Goal: Information Seeking & Learning: Learn about a topic

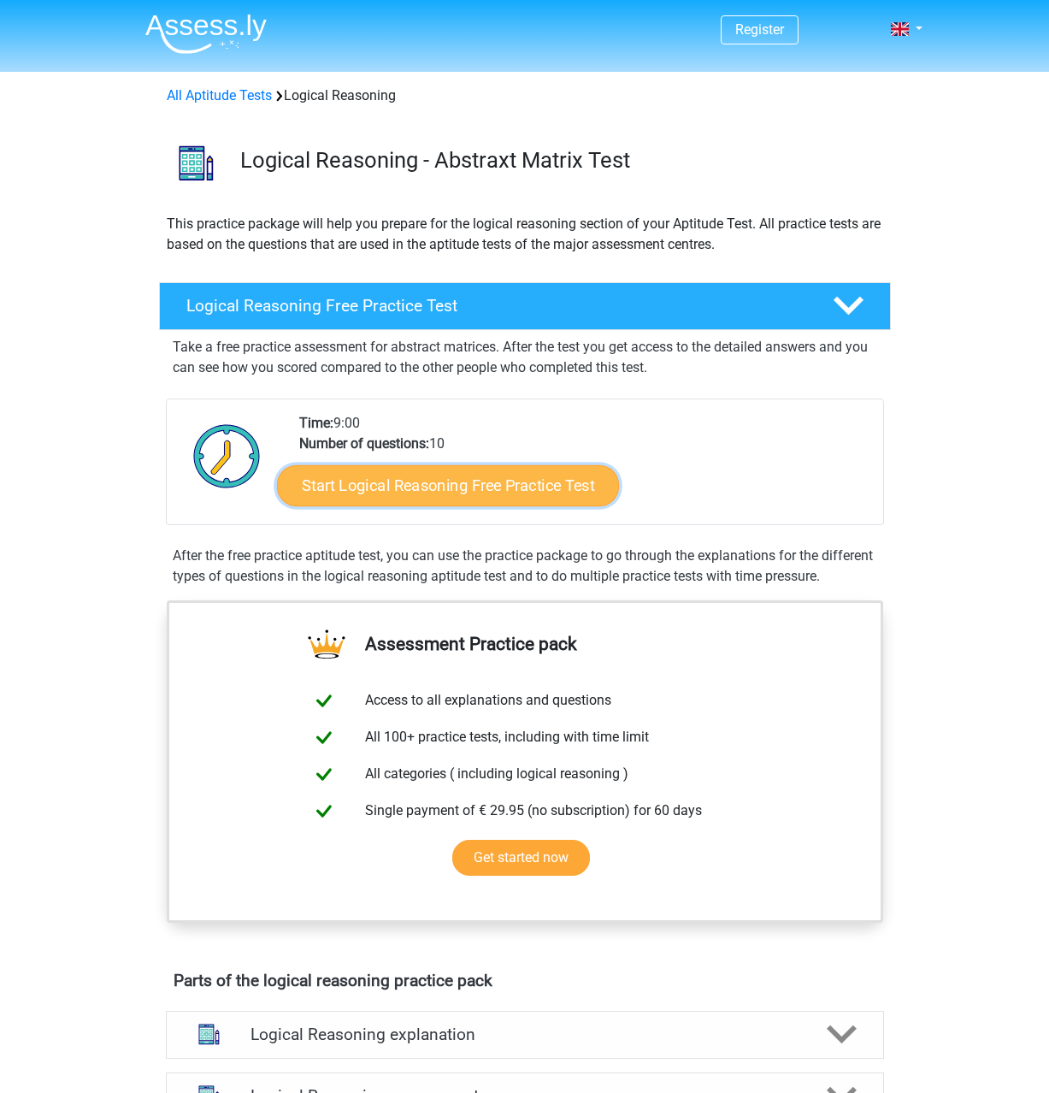
click at [507, 495] on link "Start Logical Reasoning Free Practice Test" at bounding box center [448, 484] width 342 height 41
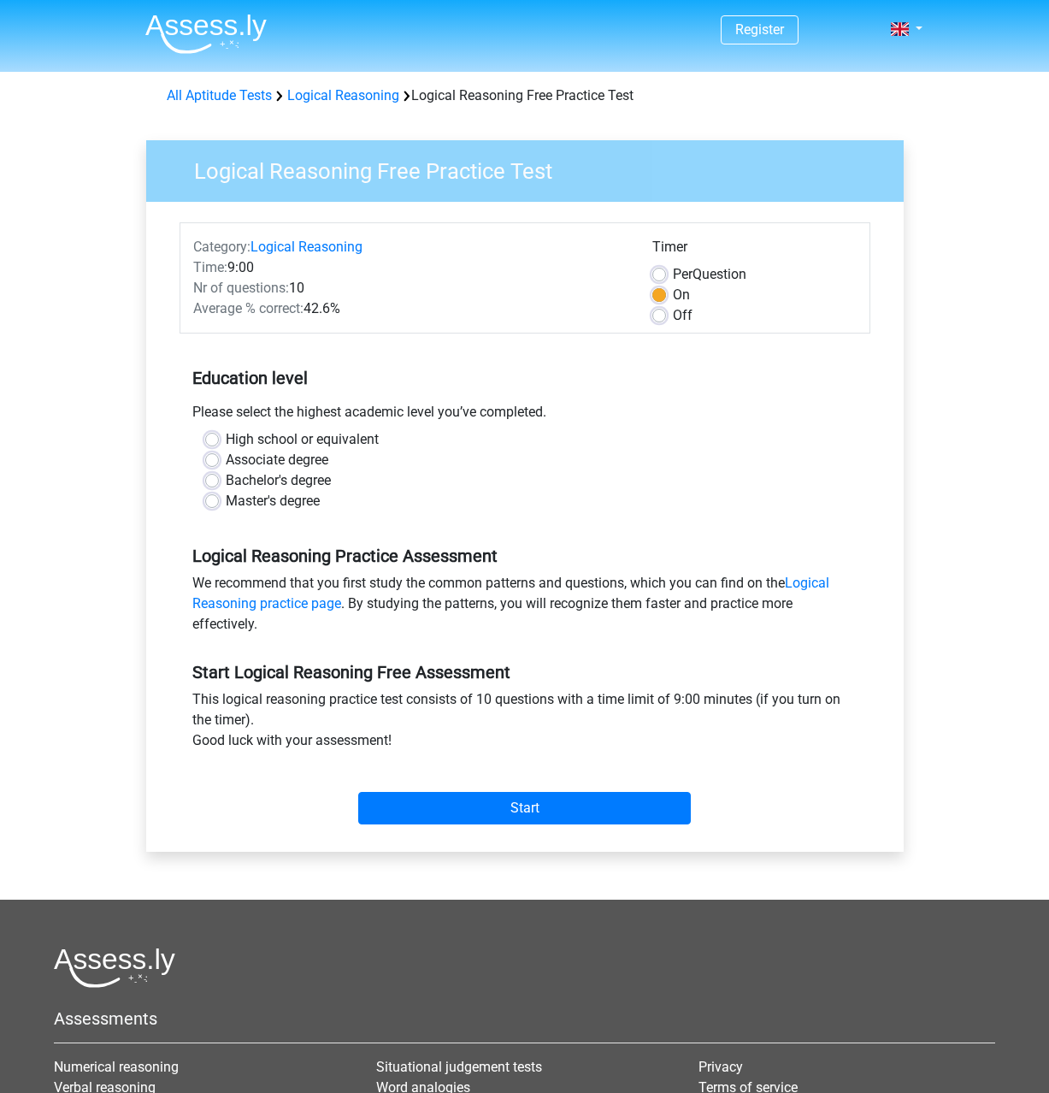
click at [476, 836] on div "Category: Logical Reasoning Time: 9:00 Nr of questions: 10 Average % correct: 4…" at bounding box center [525, 527] width 732 height 650
click at [490, 799] on input "Start" at bounding box center [524, 808] width 333 height 32
click at [228, 505] on label "Master's degree" at bounding box center [273, 501] width 94 height 21
click at [219, 505] on input "Master's degree" at bounding box center [212, 499] width 14 height 17
radio input "true"
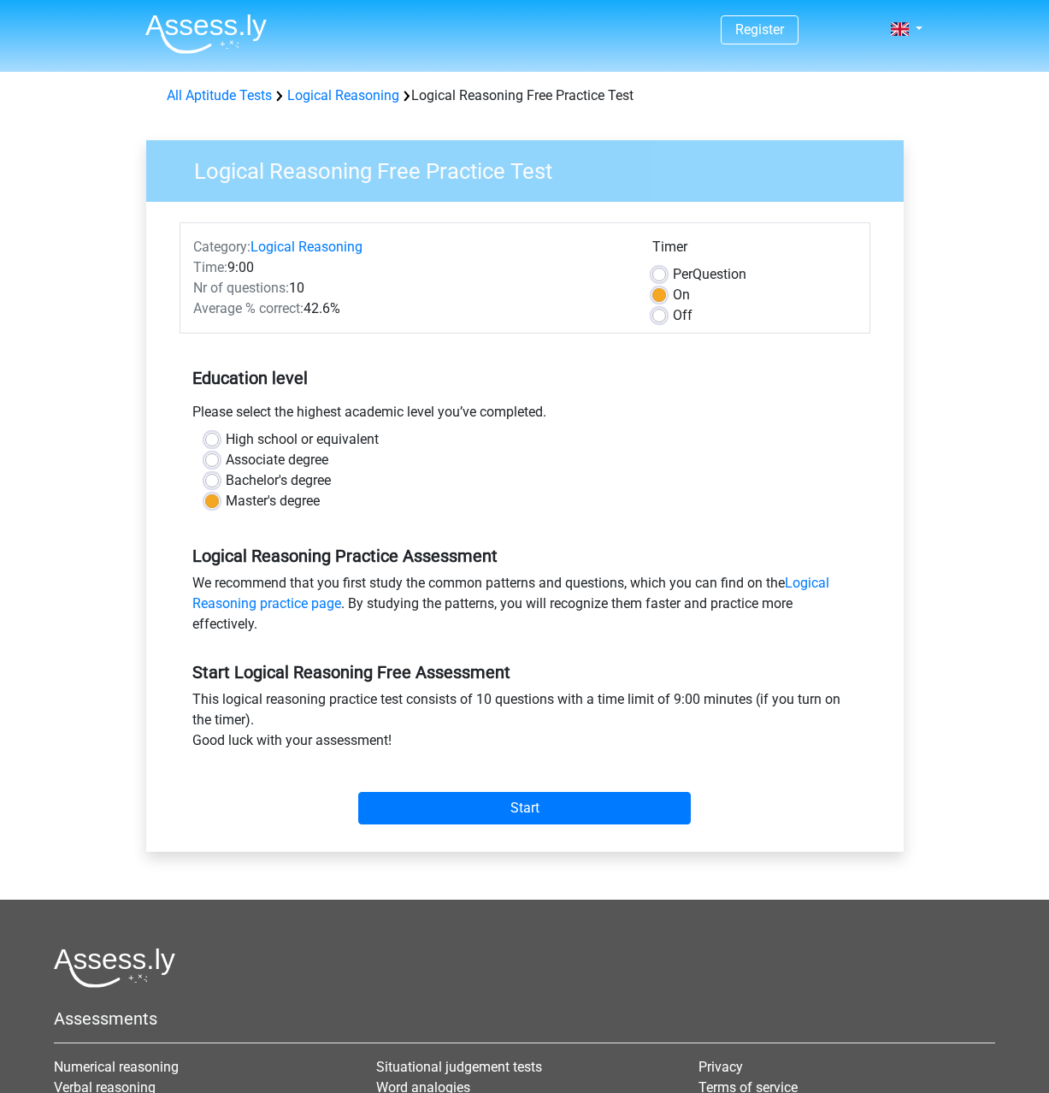
click at [238, 446] on label "High school or equivalent" at bounding box center [302, 439] width 153 height 21
click at [219, 446] on input "High school or equivalent" at bounding box center [212, 437] width 14 height 17
radio input "true"
click at [285, 478] on label "Bachelor's degree" at bounding box center [278, 480] width 105 height 21
click at [219, 478] on input "Bachelor's degree" at bounding box center [212, 478] width 14 height 17
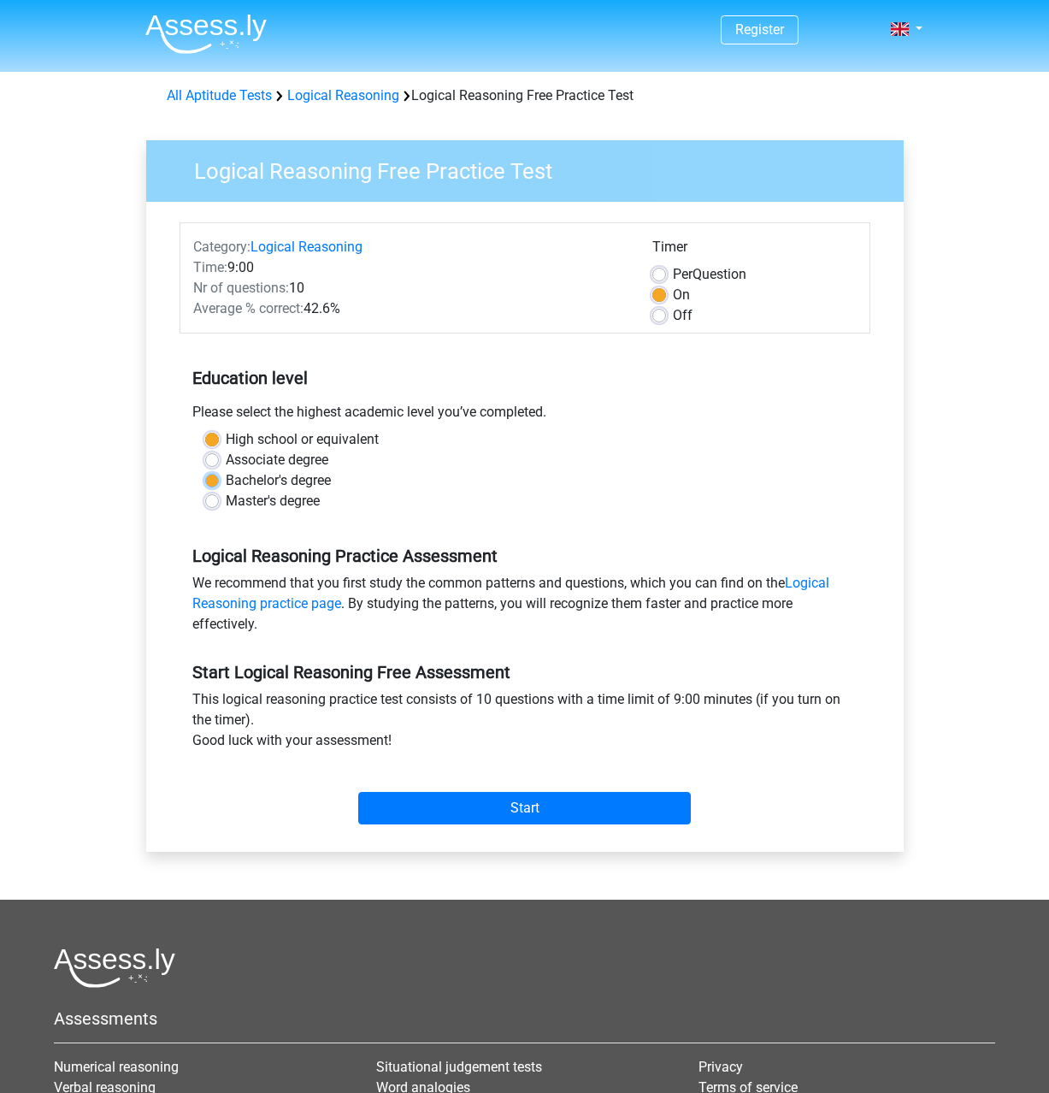
radio input "true"
click at [557, 803] on input "Start" at bounding box center [524, 808] width 333 height 32
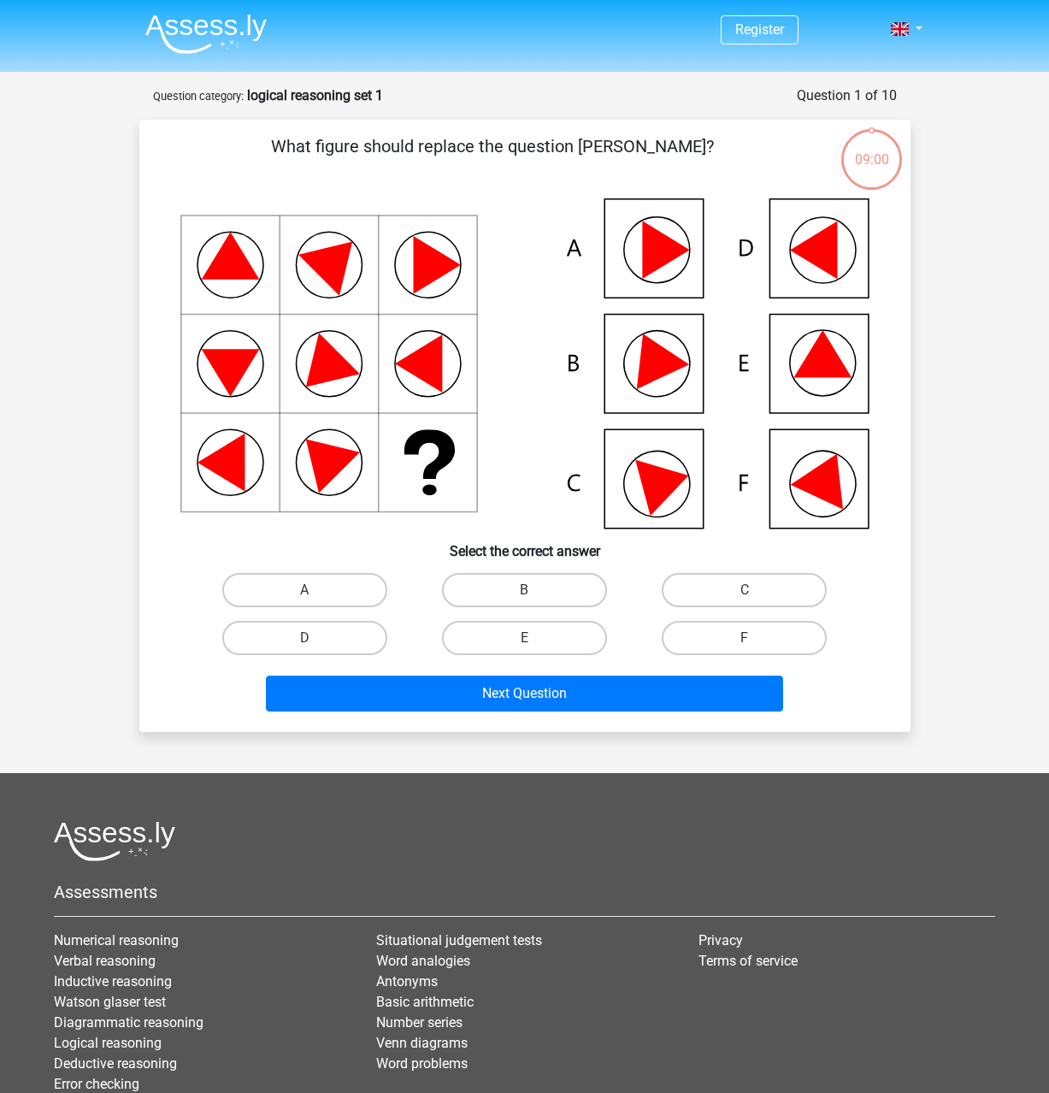
click at [38, 507] on div "Register Nederlands English" at bounding box center [524, 612] width 1049 height 1225
click at [95, 533] on div "Register Nederlands English" at bounding box center [524, 612] width 1049 height 1225
click at [825, 382] on icon at bounding box center [524, 363] width 689 height 330
click at [540, 641] on label "E" at bounding box center [524, 638] width 165 height 34
click at [535, 641] on input "E" at bounding box center [529, 643] width 11 height 11
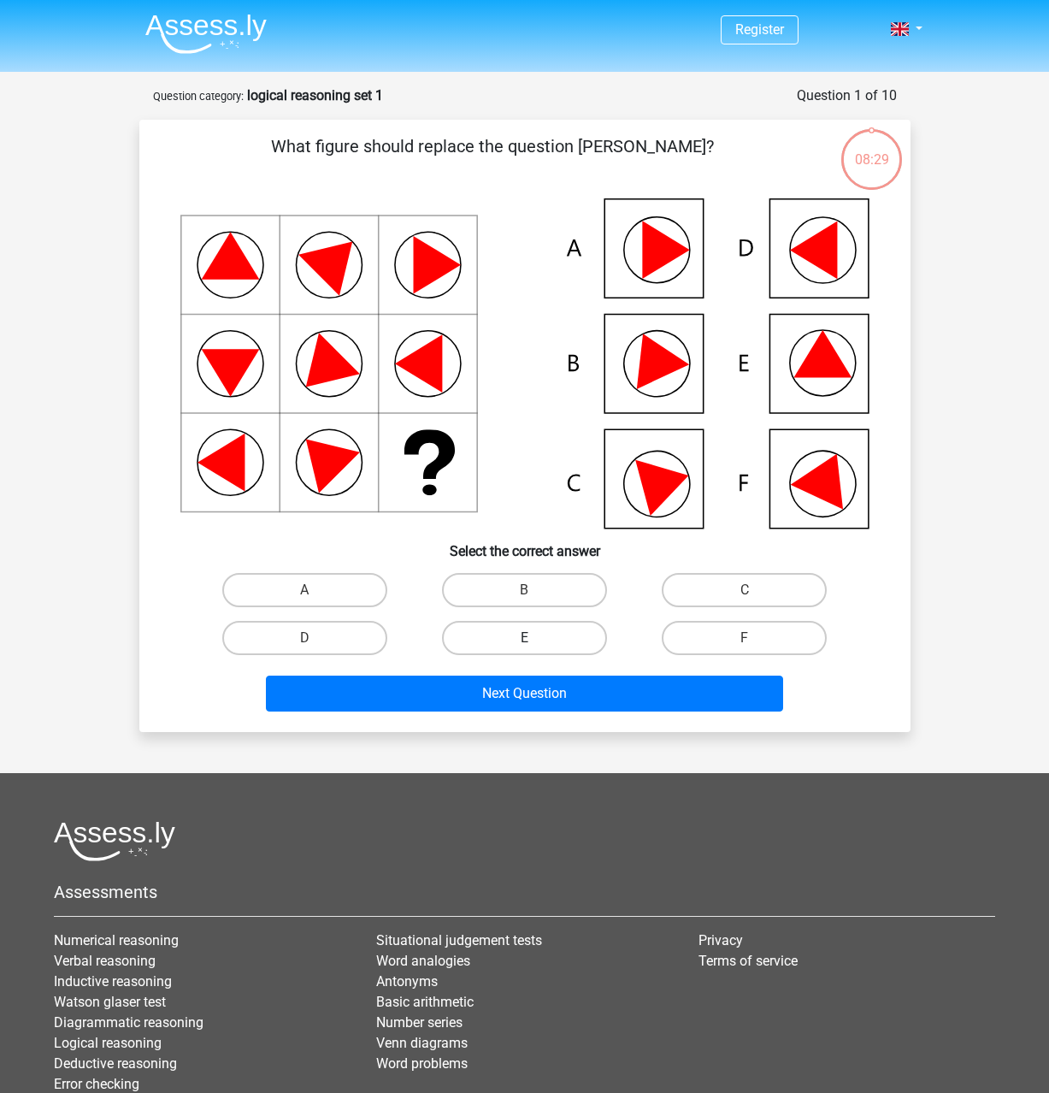
radio input "true"
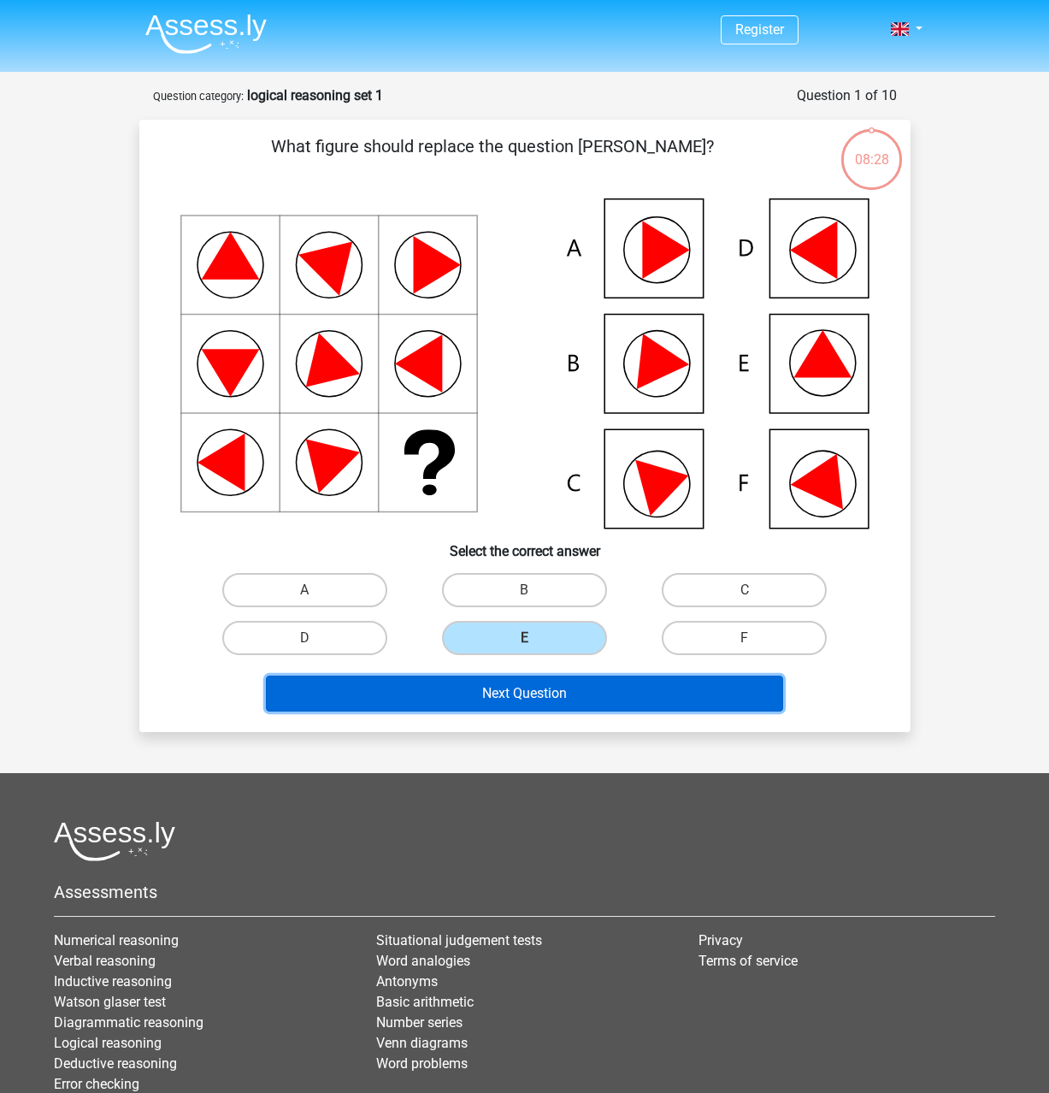
click at [548, 684] on button "Next Question" at bounding box center [524, 694] width 517 height 36
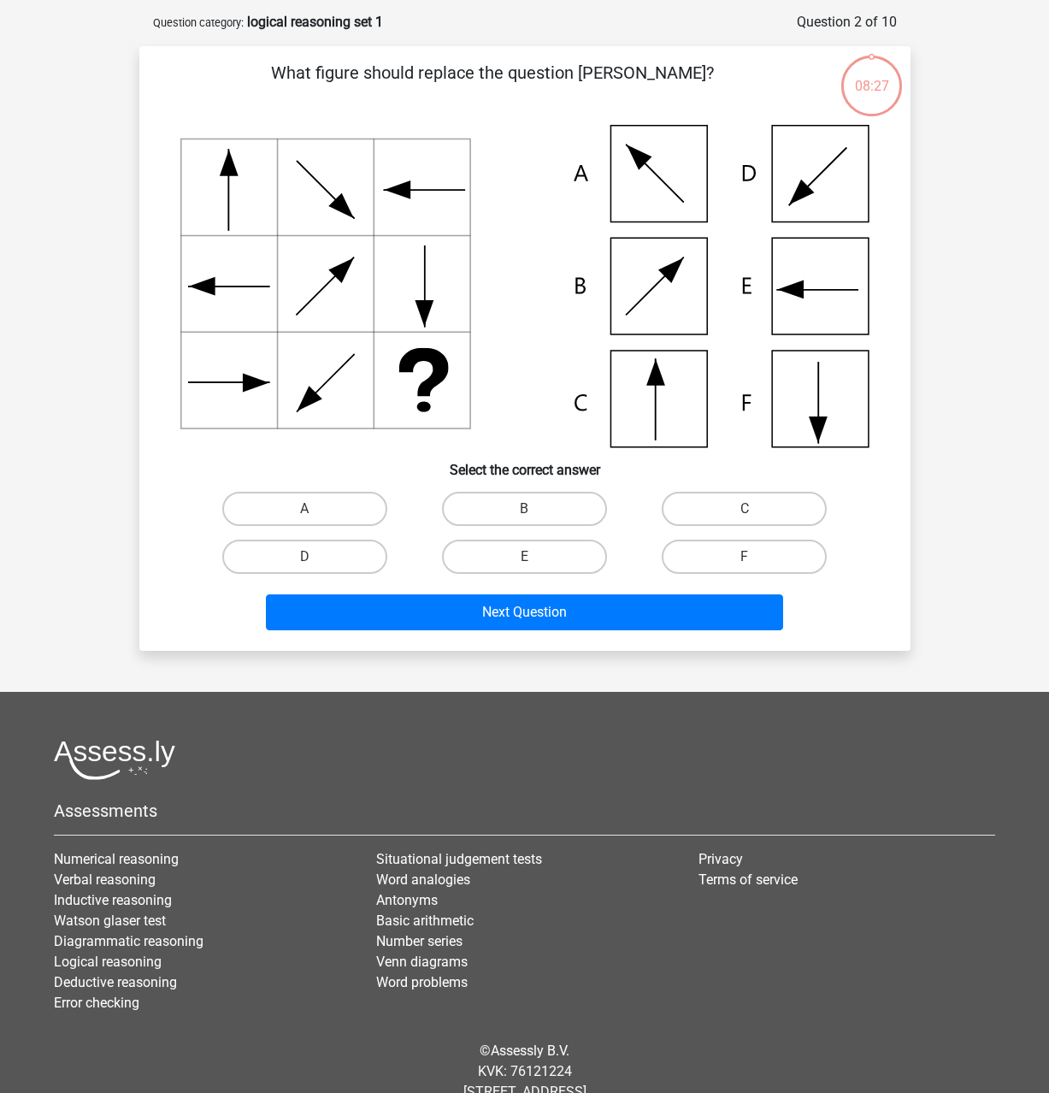
scroll to position [86, 0]
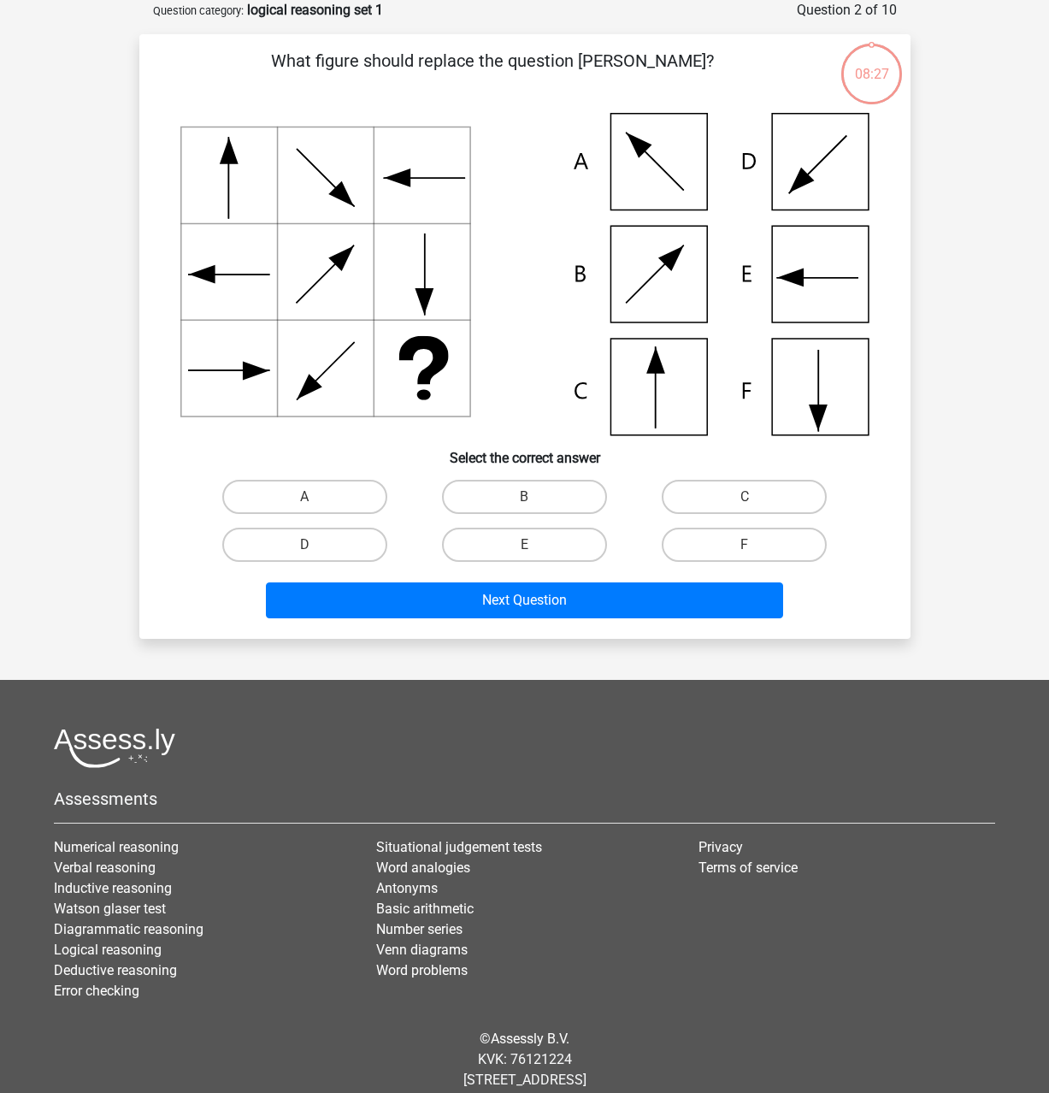
click at [113, 501] on div "Register Nederlands English" at bounding box center [524, 522] width 1049 height 1217
click at [76, 489] on div "Register Nederlands English" at bounding box center [524, 522] width 1049 height 1217
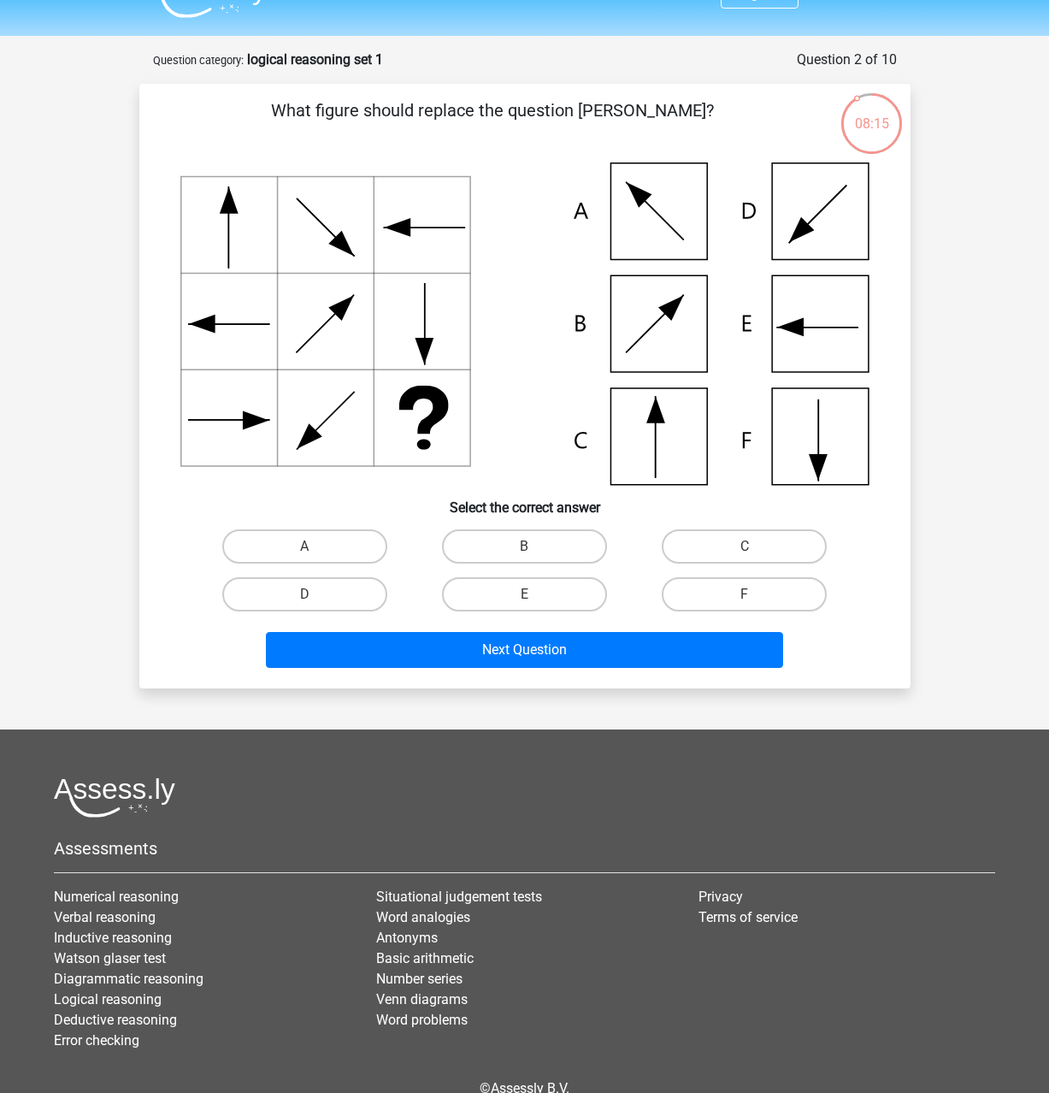
scroll to position [27, 0]
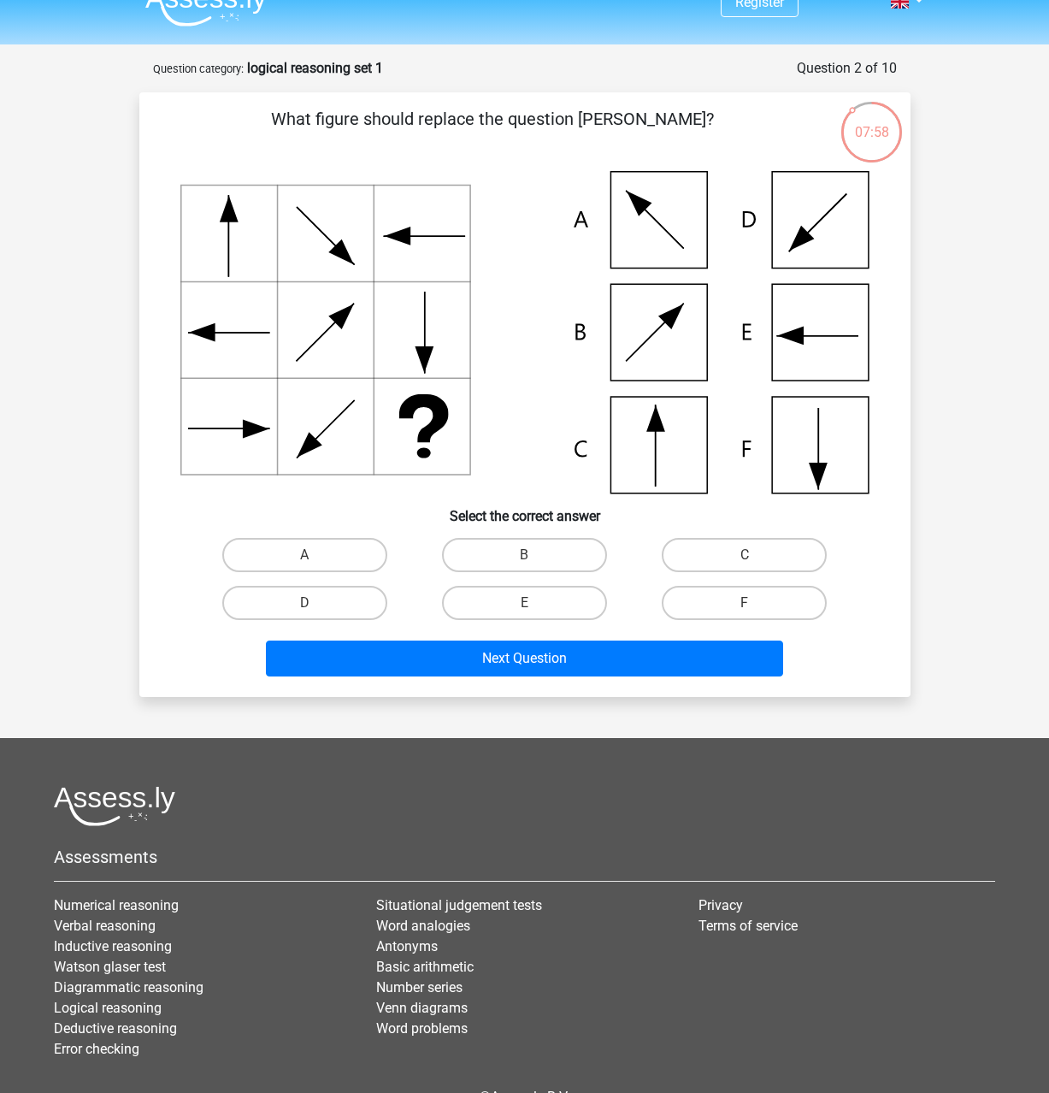
click at [747, 557] on input "C" at bounding box center [750, 560] width 11 height 11
radio input "true"
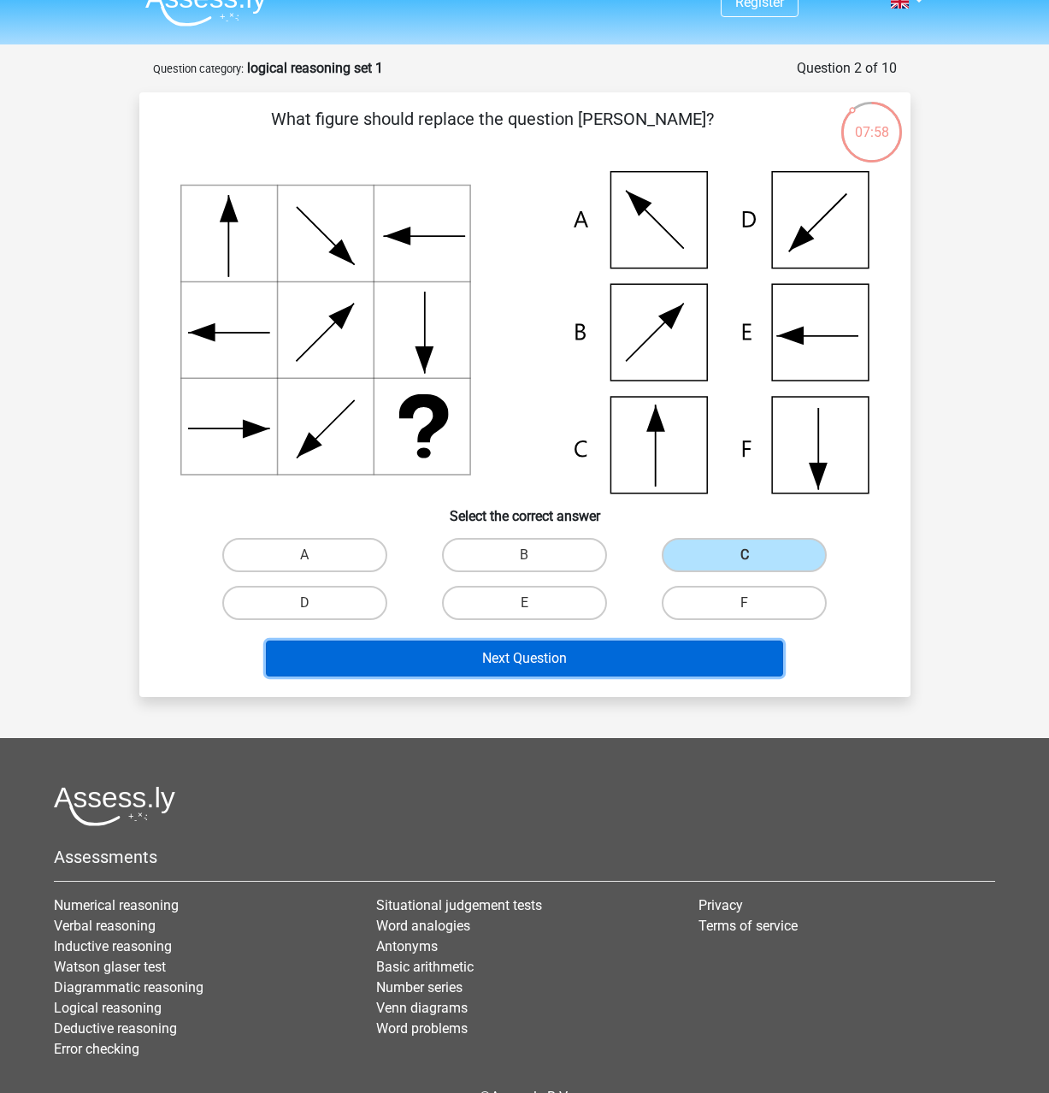
click at [584, 660] on button "Next Question" at bounding box center [524, 659] width 517 height 36
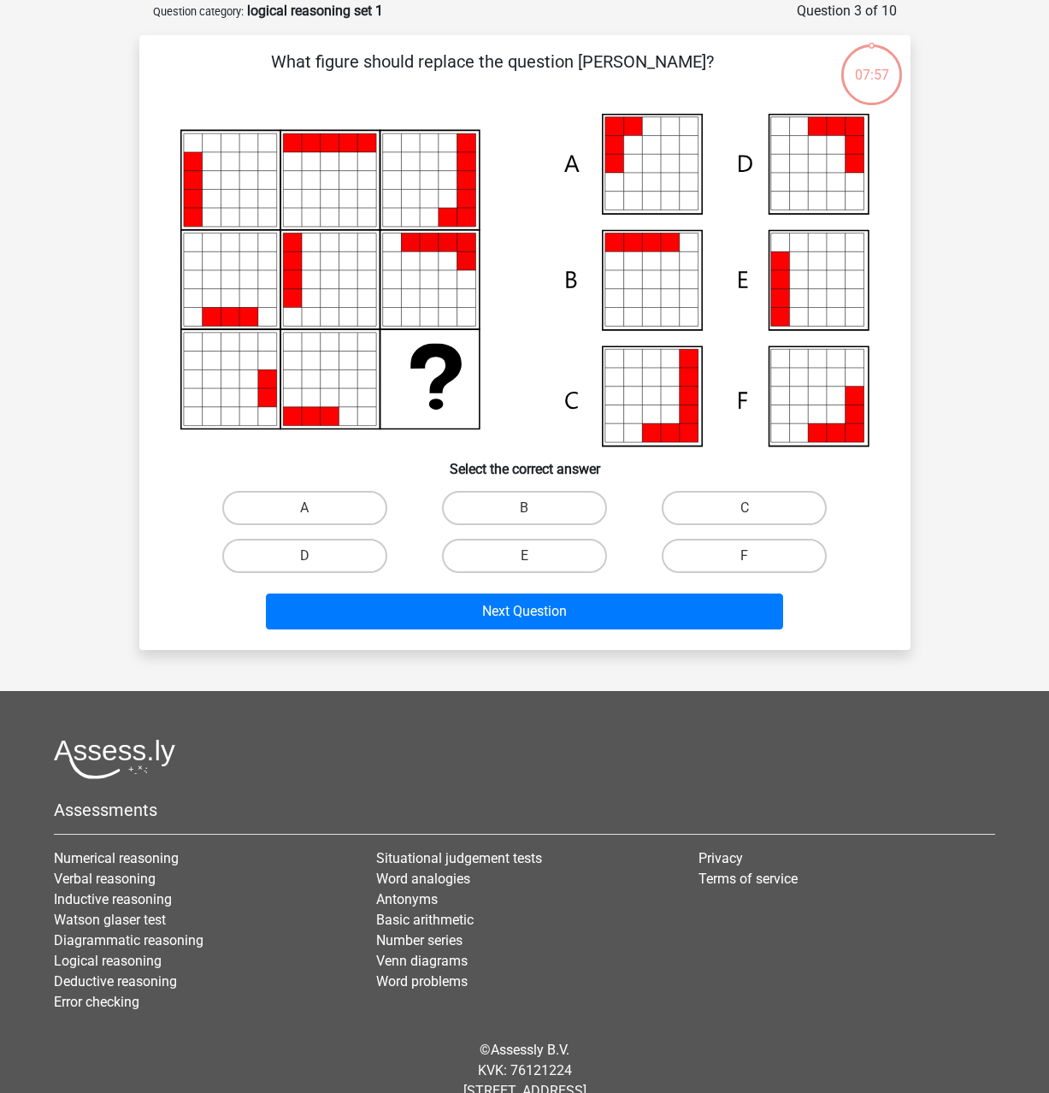
scroll to position [86, 0]
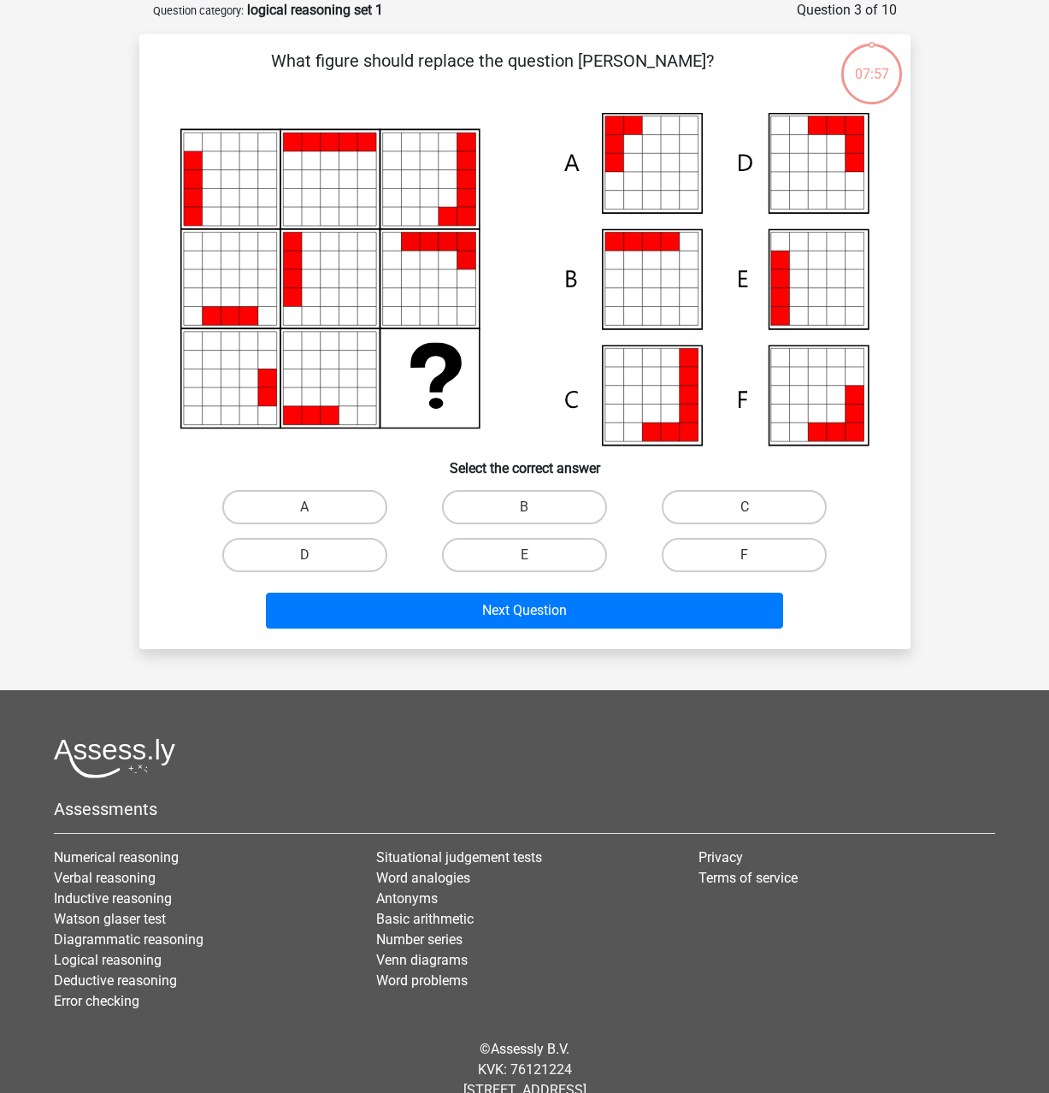
click at [74, 481] on div "Register Nederlands English" at bounding box center [524, 527] width 1049 height 1227
drag, startPoint x: 340, startPoint y: 507, endPoint x: 357, endPoint y: 534, distance: 31.1
click at [339, 507] on label "A" at bounding box center [304, 507] width 165 height 34
click at [316, 507] on input "A" at bounding box center [309, 512] width 11 height 11
radio input "true"
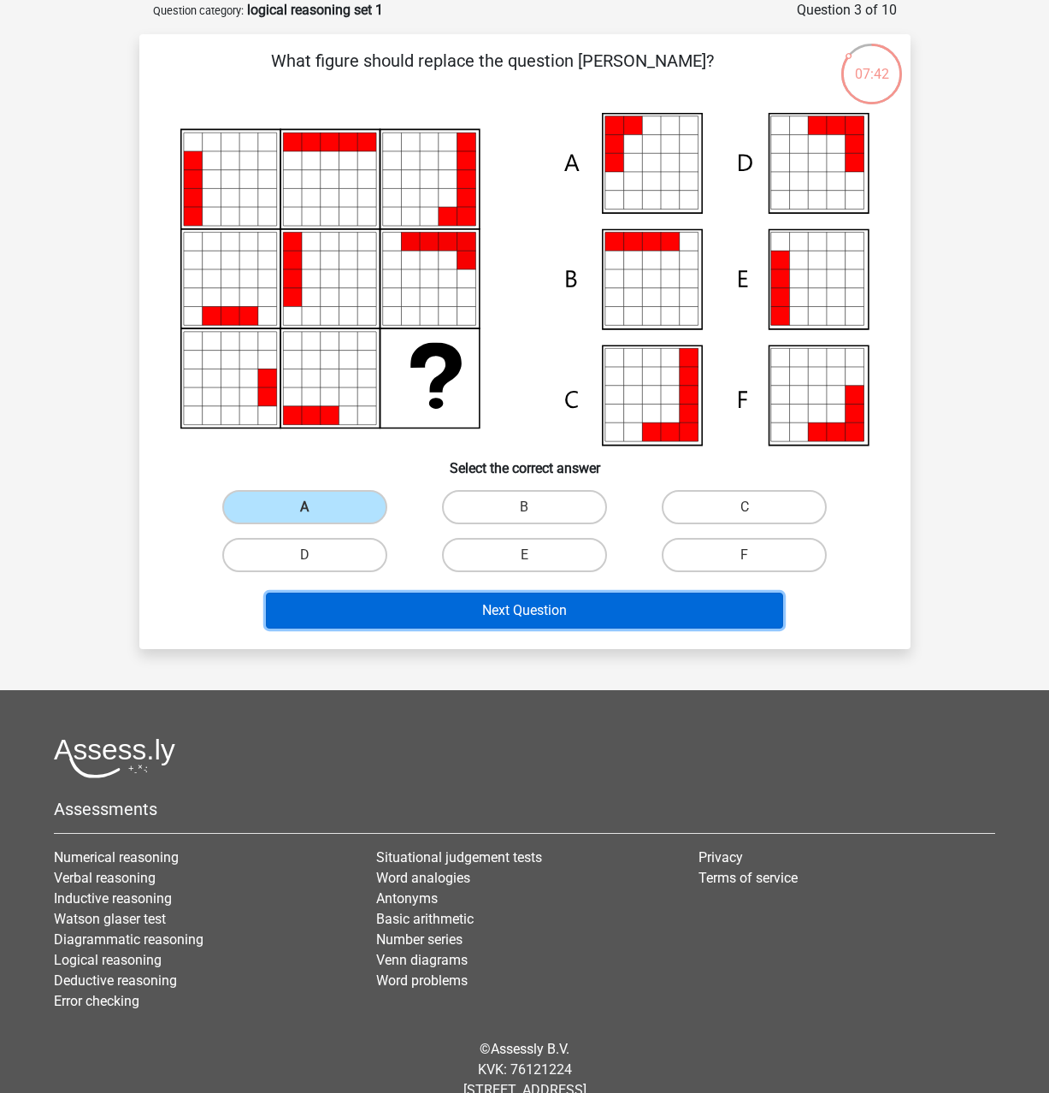
click at [394, 604] on button "Next Question" at bounding box center [524, 611] width 517 height 36
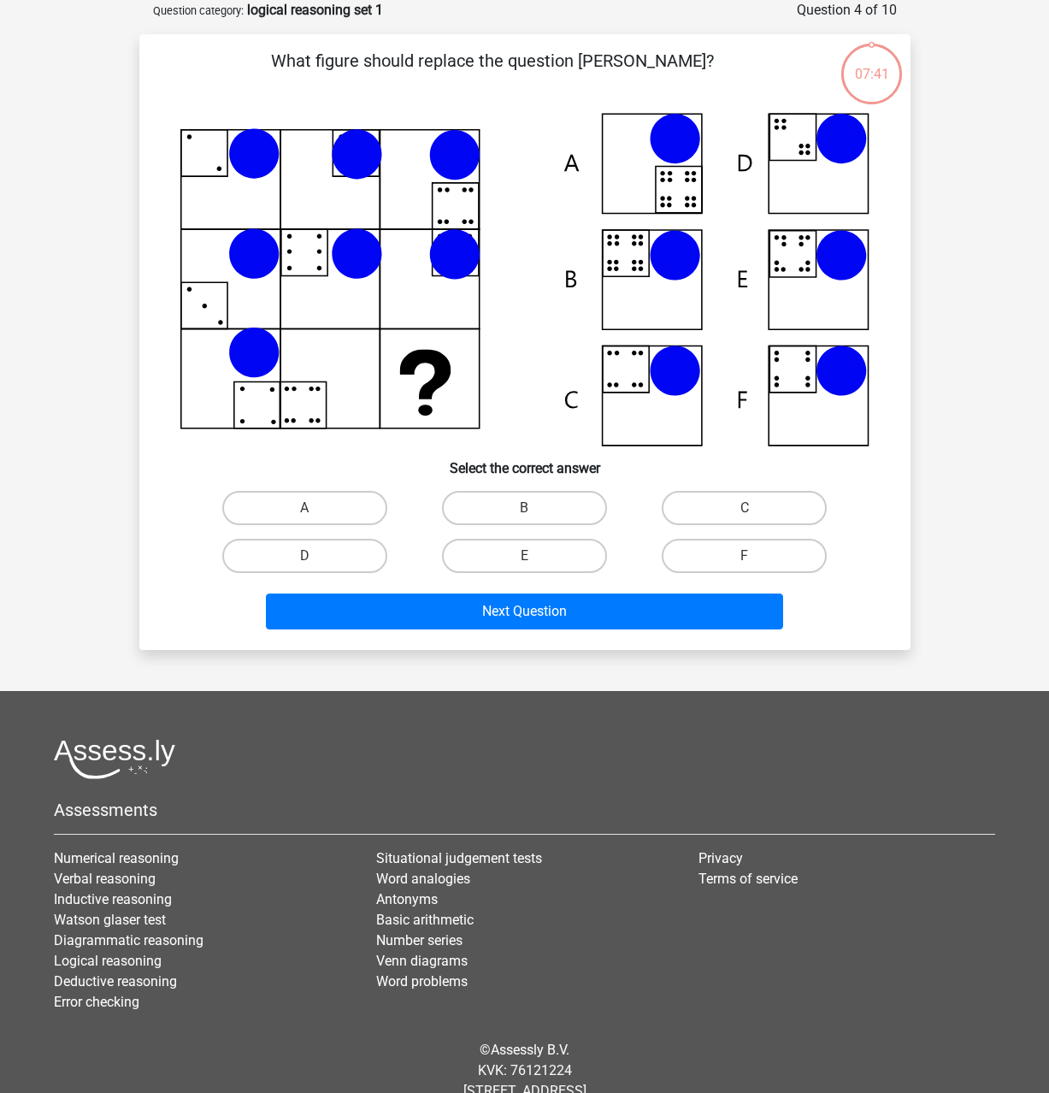
click at [54, 466] on div "Register Nederlands English" at bounding box center [524, 528] width 1049 height 1228
click at [112, 369] on div "Register Nederlands English" at bounding box center [524, 528] width 1049 height 1228
drag, startPoint x: 498, startPoint y: 505, endPoint x: 540, endPoint y: 550, distance: 61.7
click at [500, 503] on label "B" at bounding box center [524, 508] width 165 height 34
click at [552, 513] on label "B" at bounding box center [524, 508] width 165 height 34
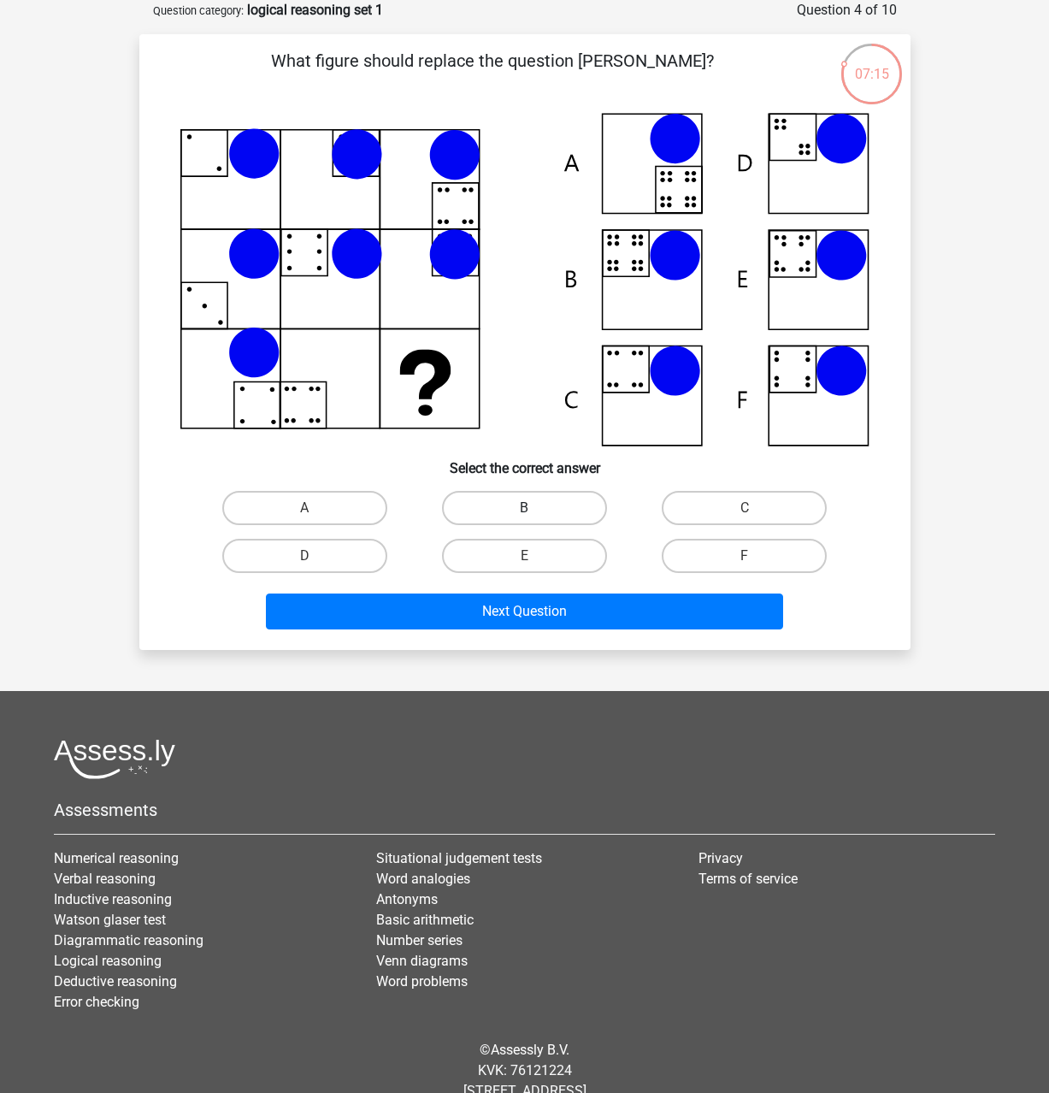
click at [535, 513] on input "B" at bounding box center [529, 513] width 11 height 11
radio input "true"
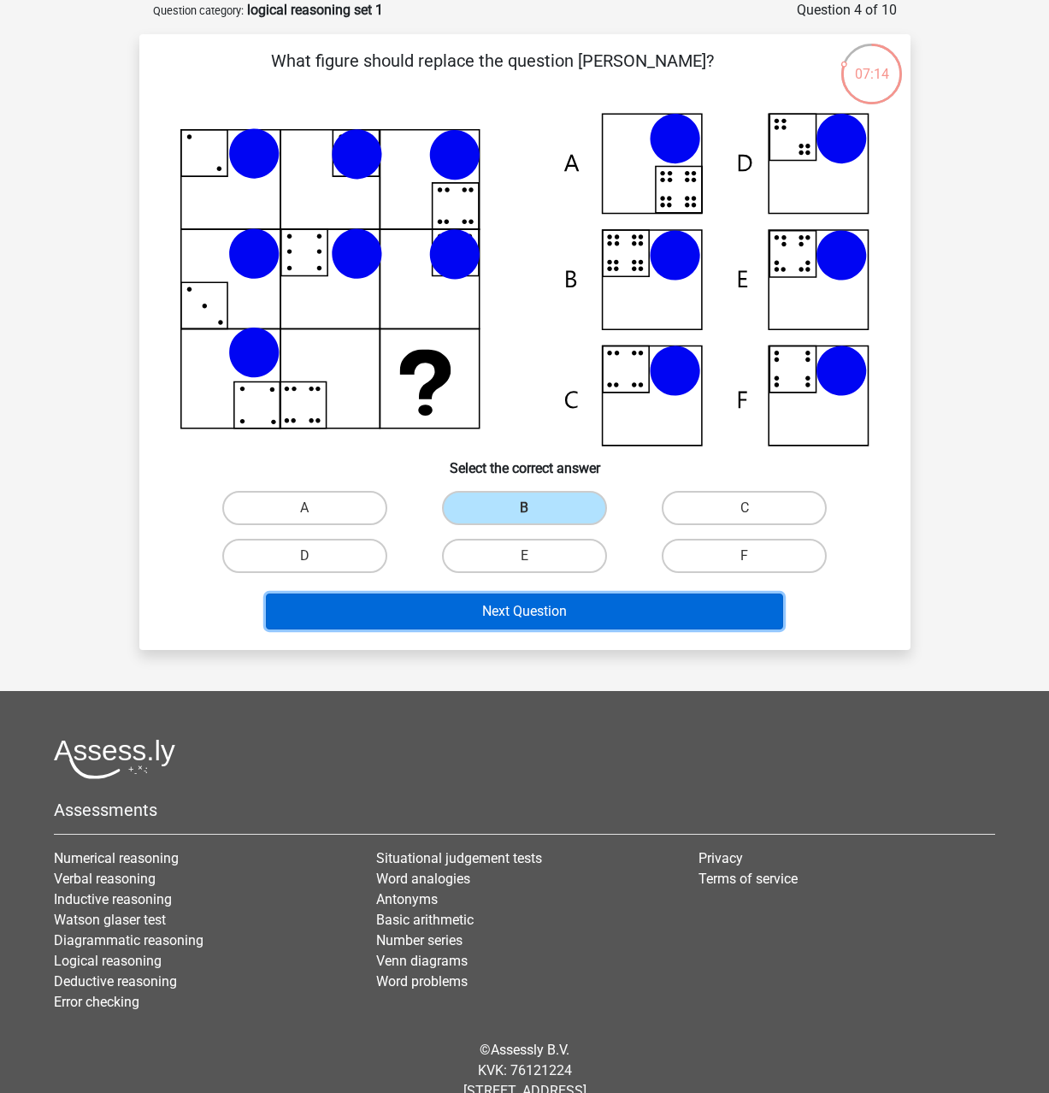
click at [565, 605] on button "Next Question" at bounding box center [524, 612] width 517 height 36
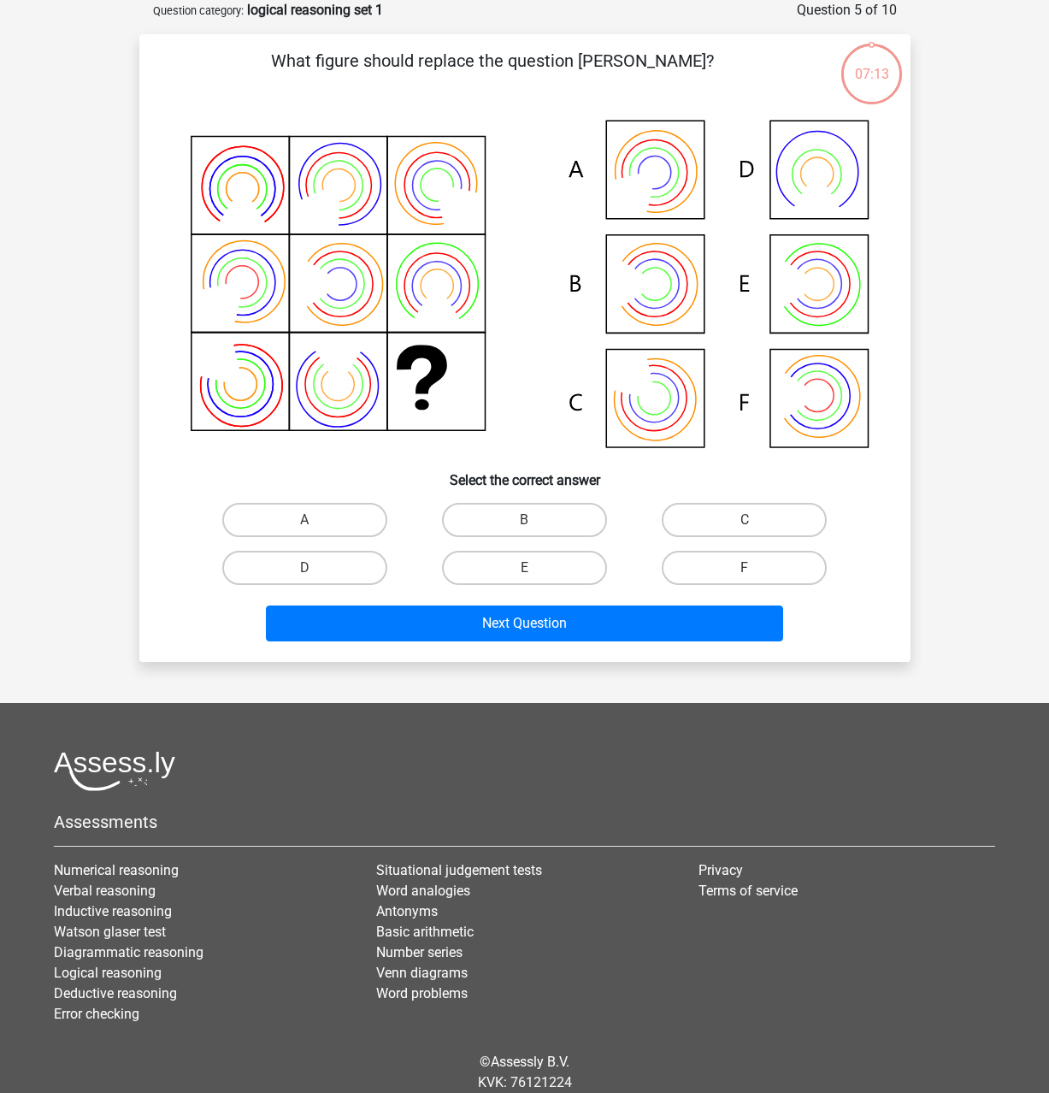
click at [72, 467] on div "Register Nederlands English" at bounding box center [524, 534] width 1049 height 1240
click at [75, 455] on div "Register Nederlands English" at bounding box center [524, 534] width 1049 height 1240
click at [80, 431] on div "Register Nederlands English" at bounding box center [524, 534] width 1049 height 1240
click at [731, 528] on label "C" at bounding box center [744, 520] width 165 height 34
click at [715, 513] on label "C" at bounding box center [744, 520] width 165 height 34
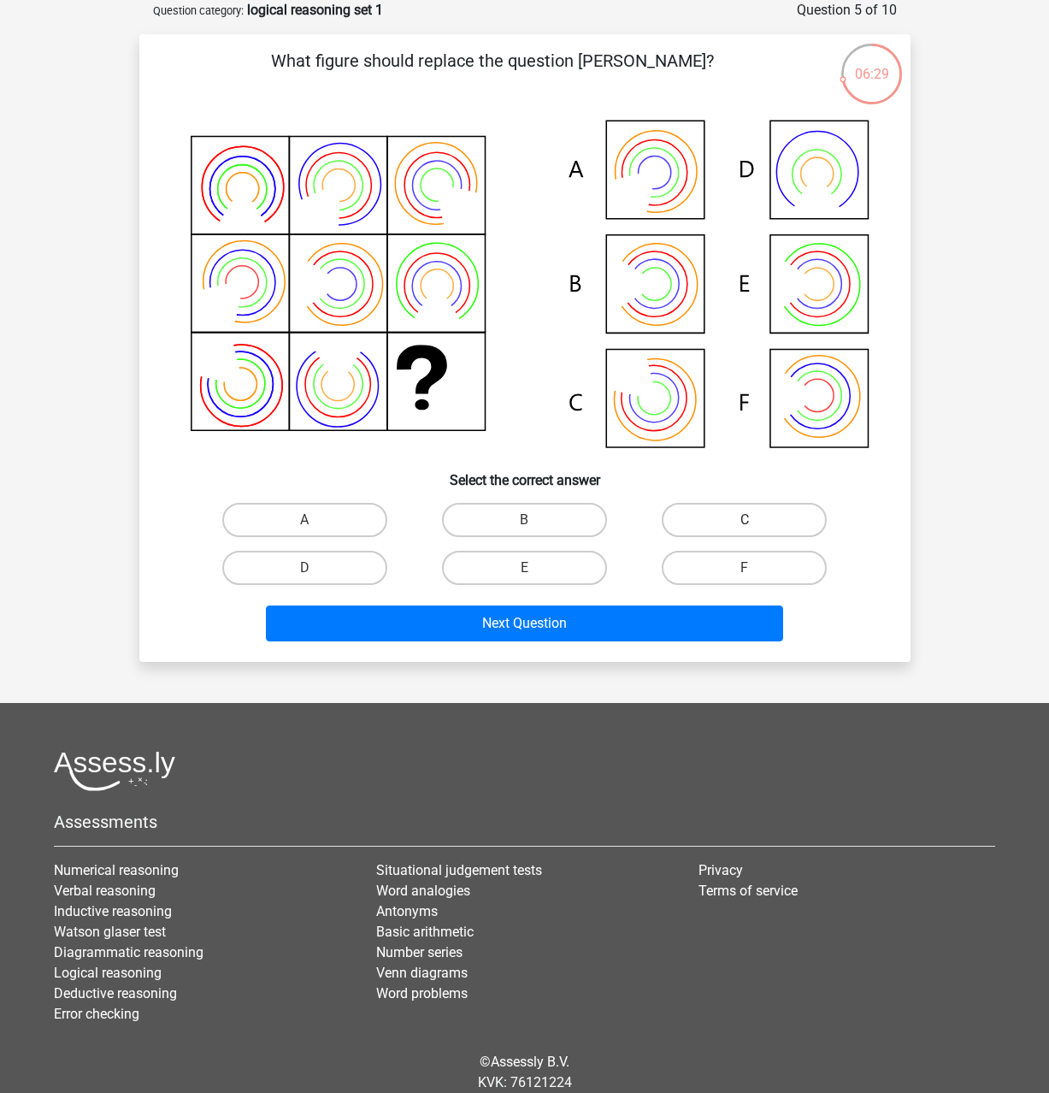
click at [745, 520] on input "C" at bounding box center [750, 525] width 11 height 11
radio input "true"
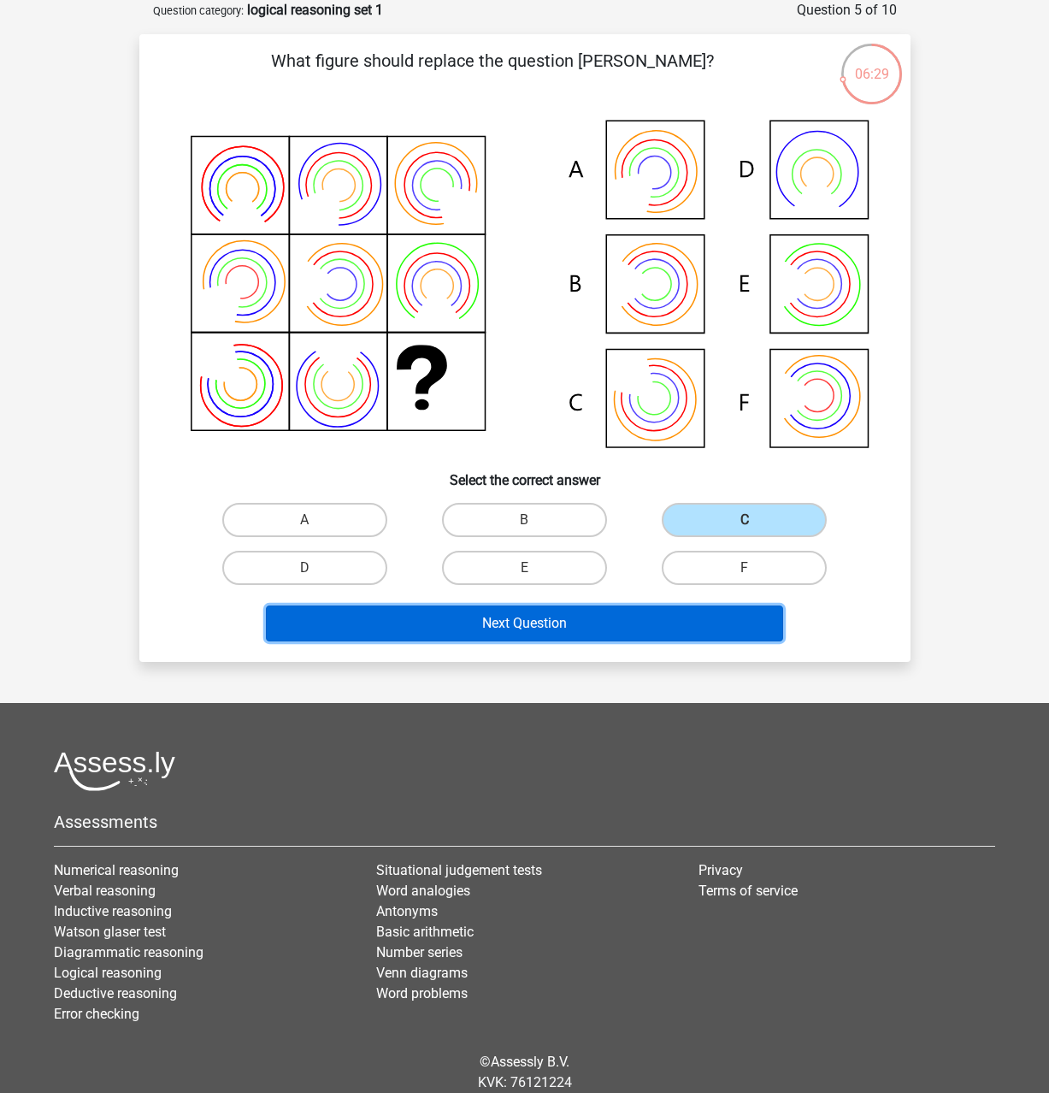
click at [617, 627] on button "Next Question" at bounding box center [524, 624] width 517 height 36
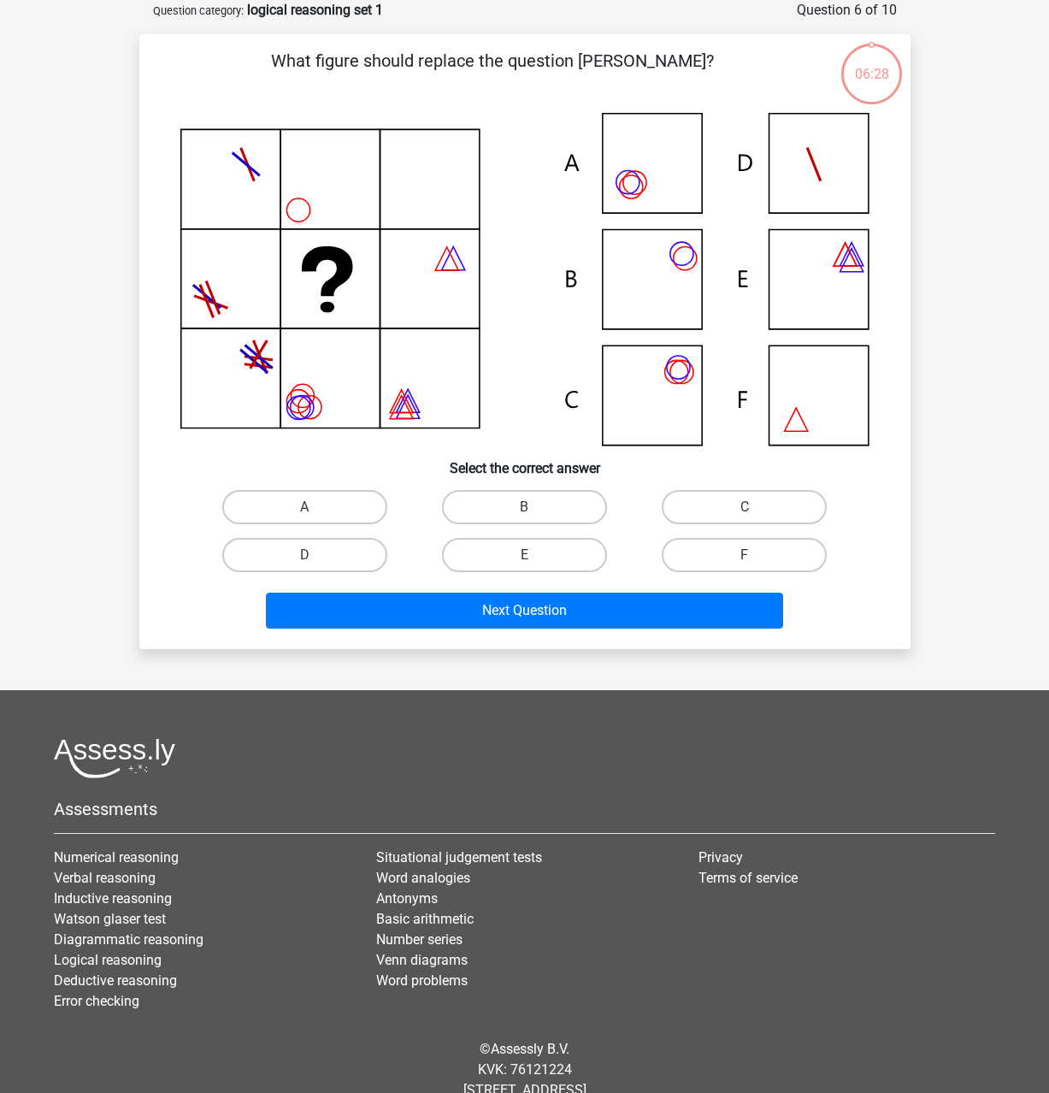
click at [97, 471] on div "Register Nederlands English" at bounding box center [524, 527] width 1049 height 1227
click at [108, 450] on div "Register Nederlands English" at bounding box center [524, 527] width 1049 height 1227
click at [519, 321] on icon at bounding box center [524, 279] width 689 height 333
click at [653, 308] on icon at bounding box center [524, 279] width 689 height 333
click at [489, 506] on label "B" at bounding box center [524, 507] width 165 height 34
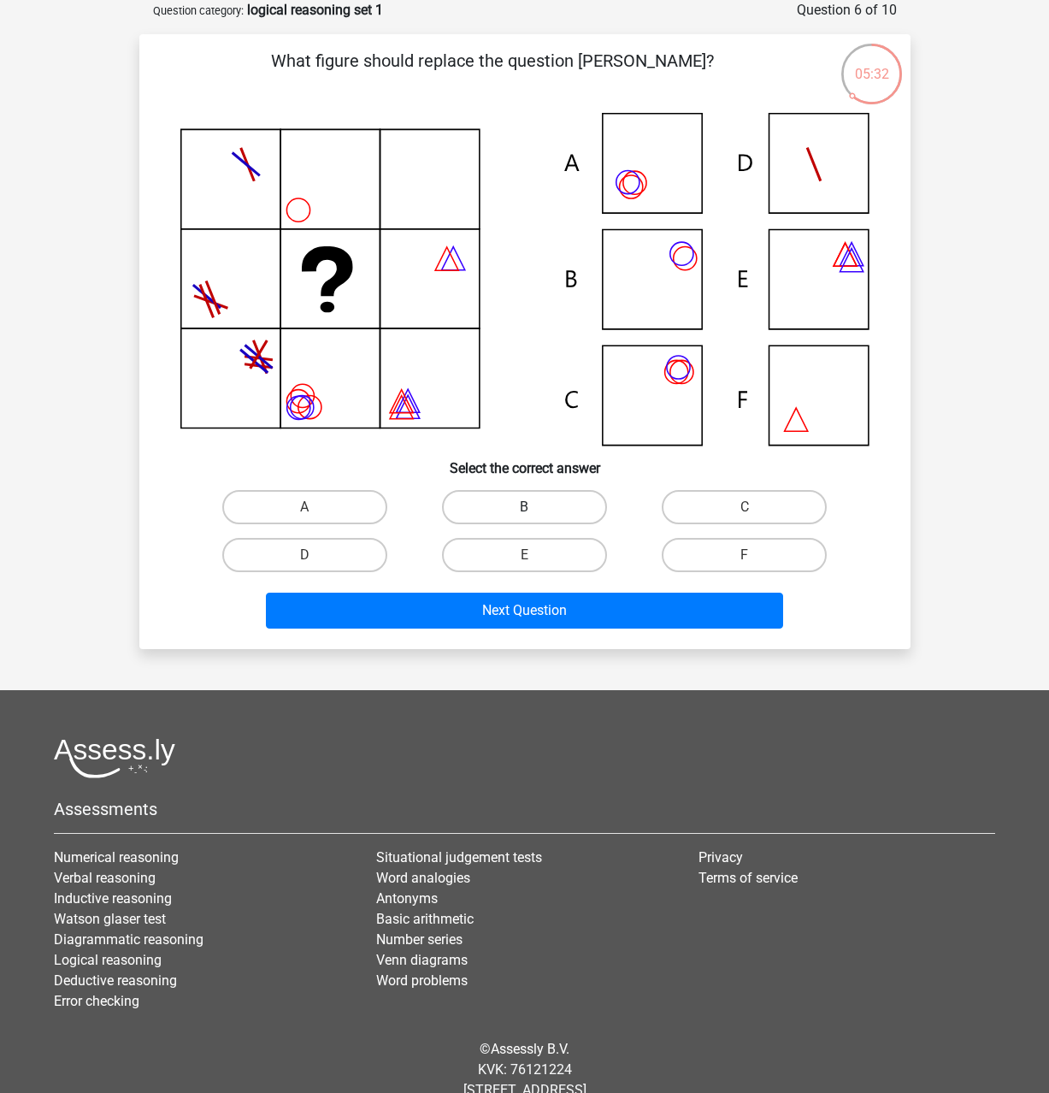
click at [524, 507] on input "B" at bounding box center [529, 512] width 11 height 11
radio input "true"
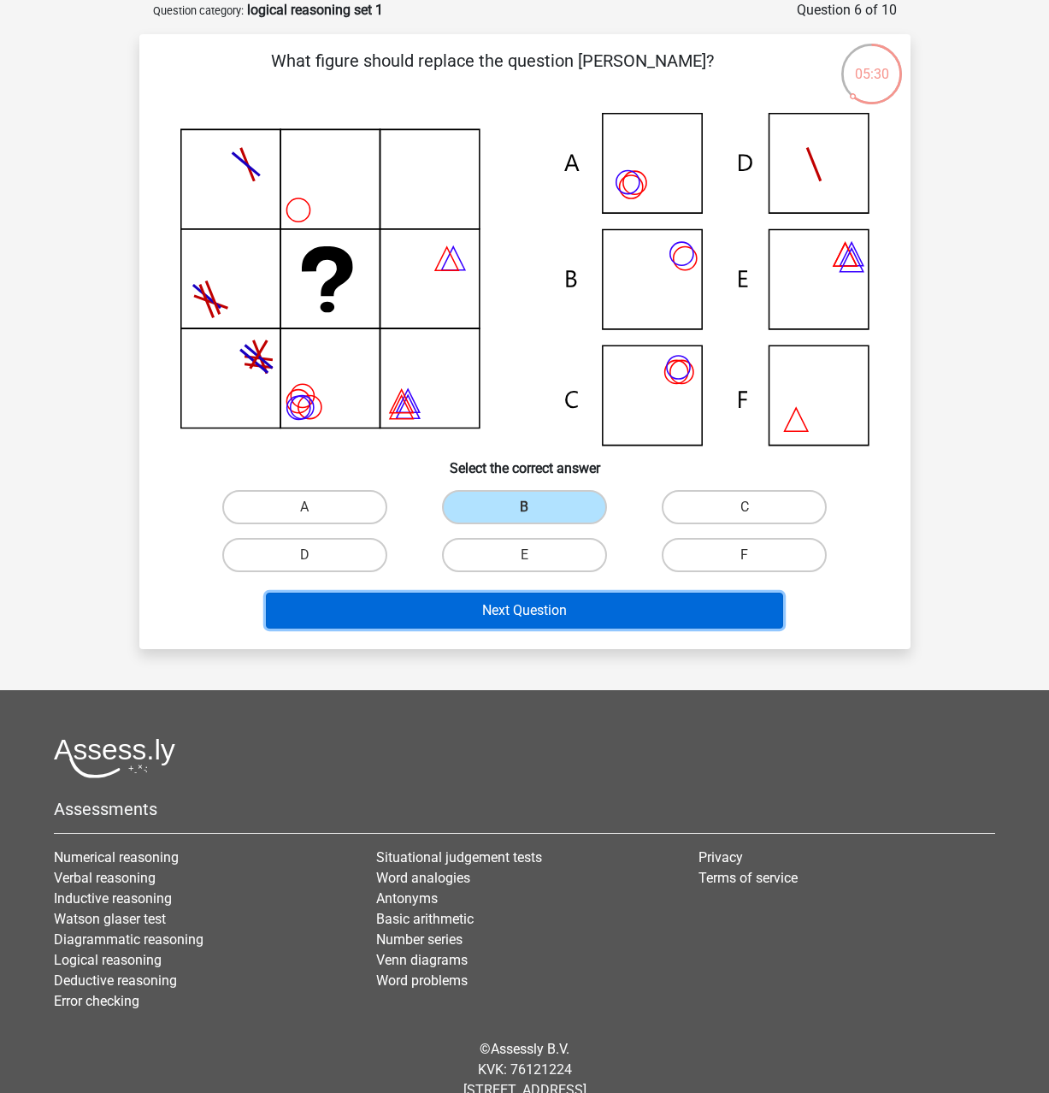
click at [445, 607] on button "Next Question" at bounding box center [524, 611] width 517 height 36
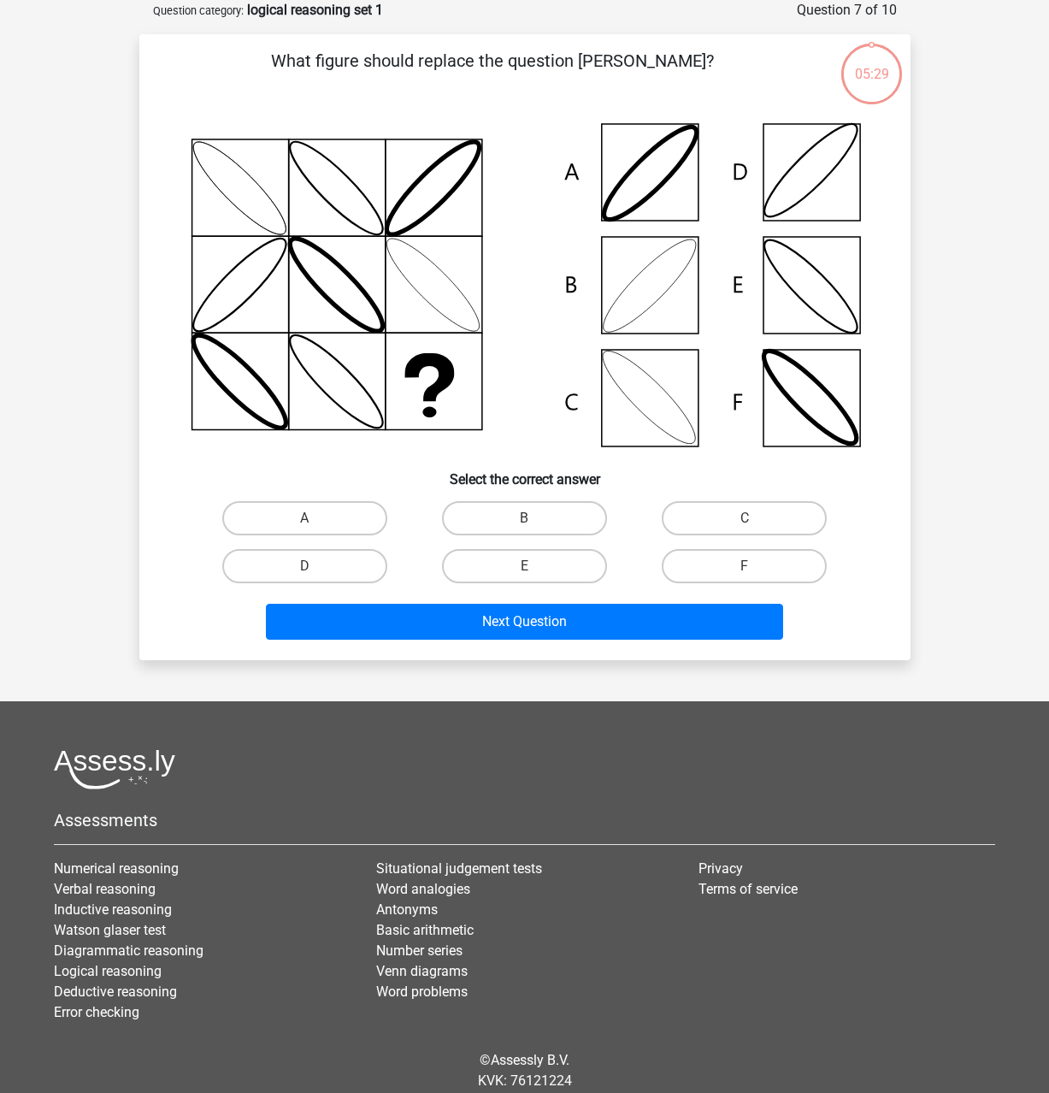
click at [111, 428] on div "Register Nederlands English" at bounding box center [524, 533] width 1049 height 1238
click at [490, 411] on icon at bounding box center [524, 285] width 689 height 345
click at [504, 520] on label "B" at bounding box center [524, 518] width 165 height 34
click at [524, 520] on input "B" at bounding box center [529, 523] width 11 height 11
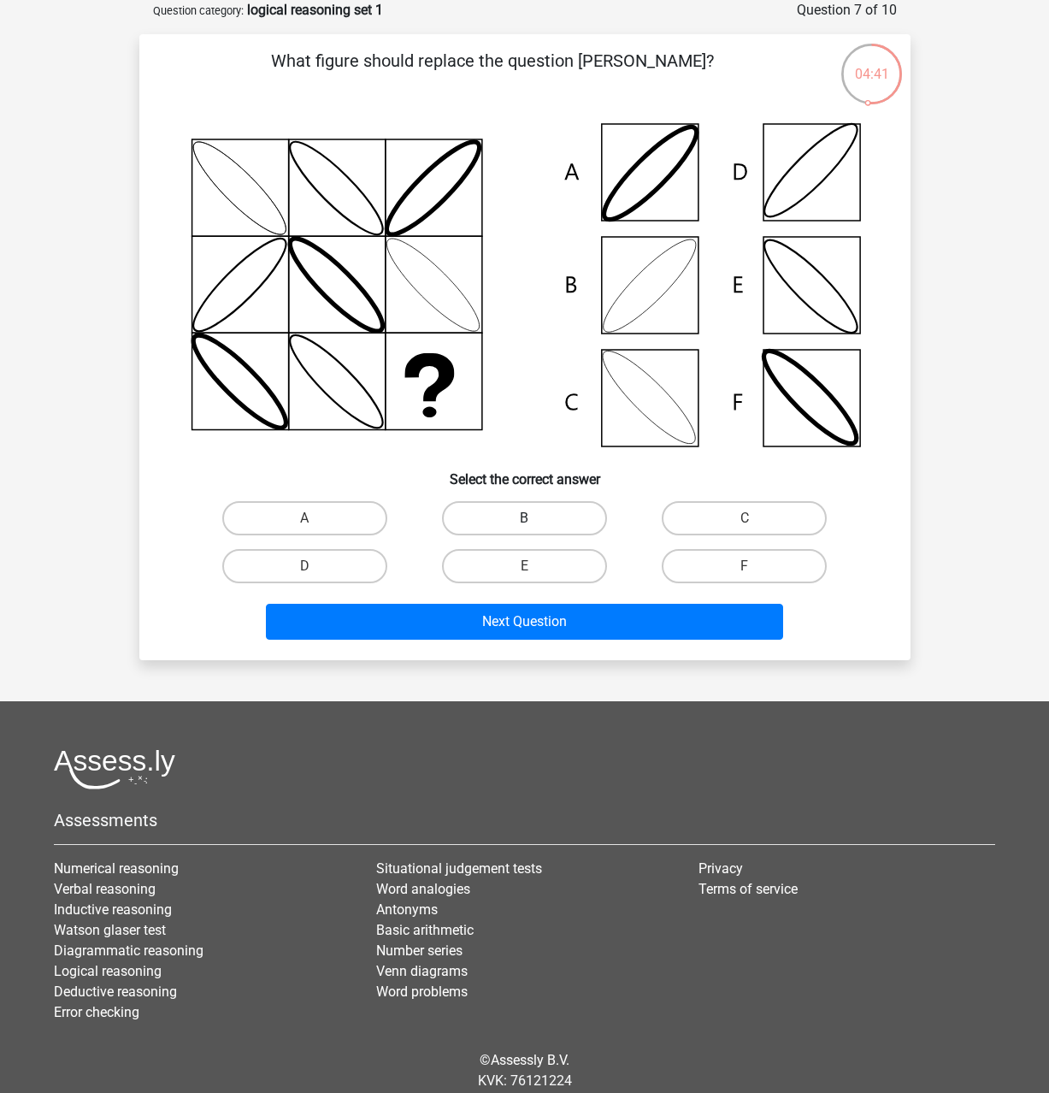
radio input "true"
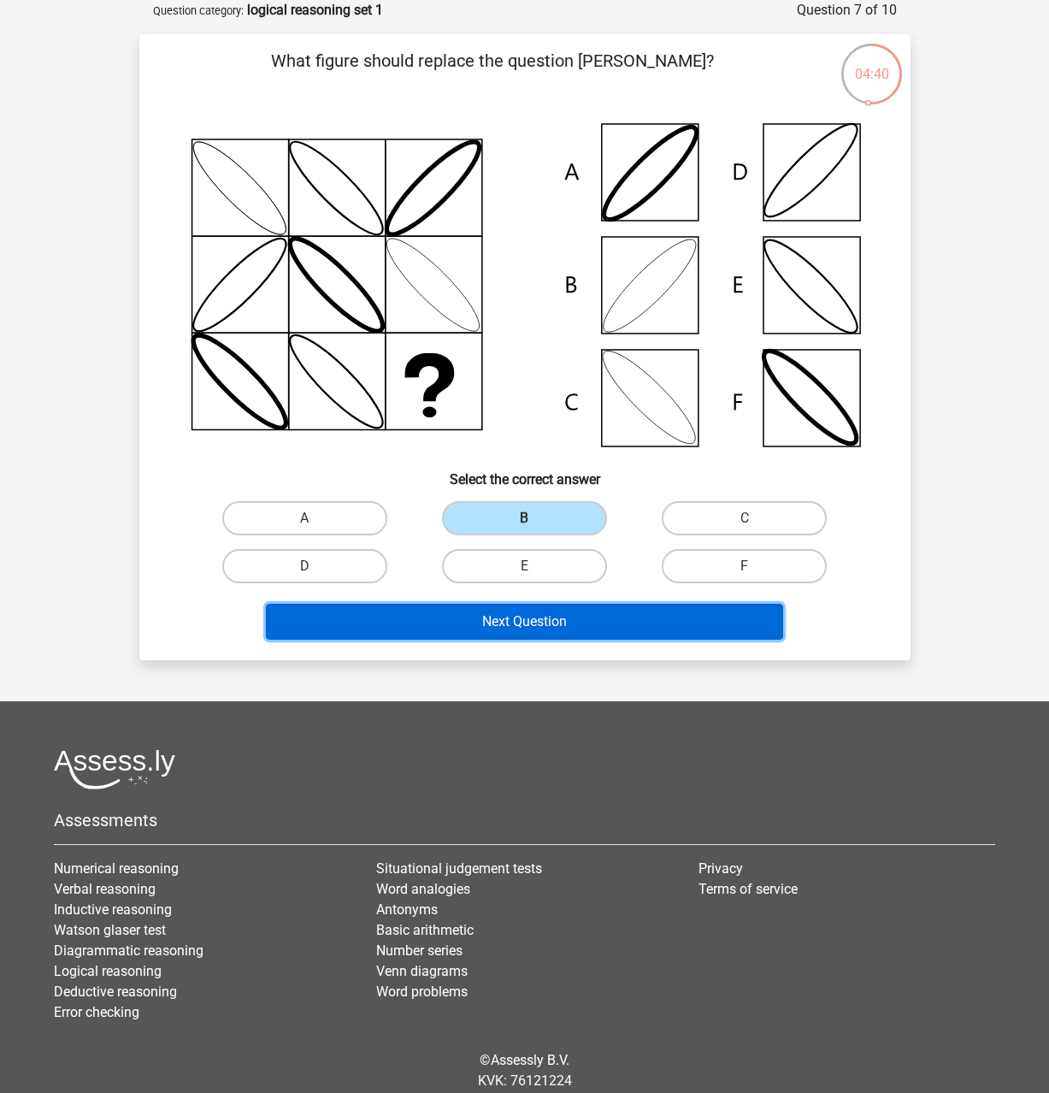
click at [490, 630] on button "Next Question" at bounding box center [524, 622] width 517 height 36
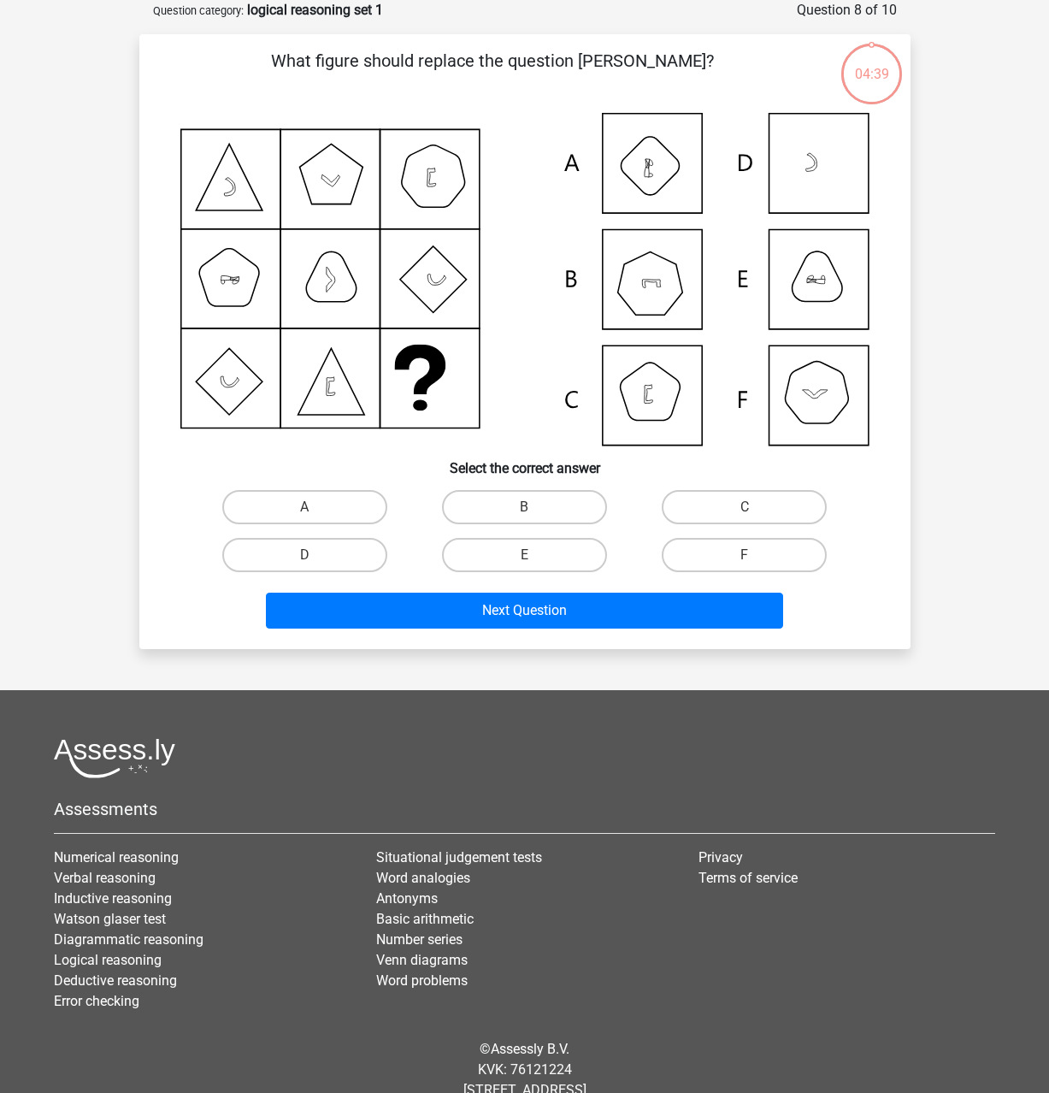
click at [74, 420] on div "Register Nederlands English" at bounding box center [524, 527] width 1049 height 1227
click at [69, 420] on div "Register Nederlands English" at bounding box center [524, 527] width 1049 height 1227
click at [70, 418] on div "Register Nederlands English" at bounding box center [524, 527] width 1049 height 1227
click at [44, 299] on div "Register Nederlands English" at bounding box center [524, 527] width 1049 height 1227
click at [44, 198] on div "Register Nederlands English" at bounding box center [524, 527] width 1049 height 1227
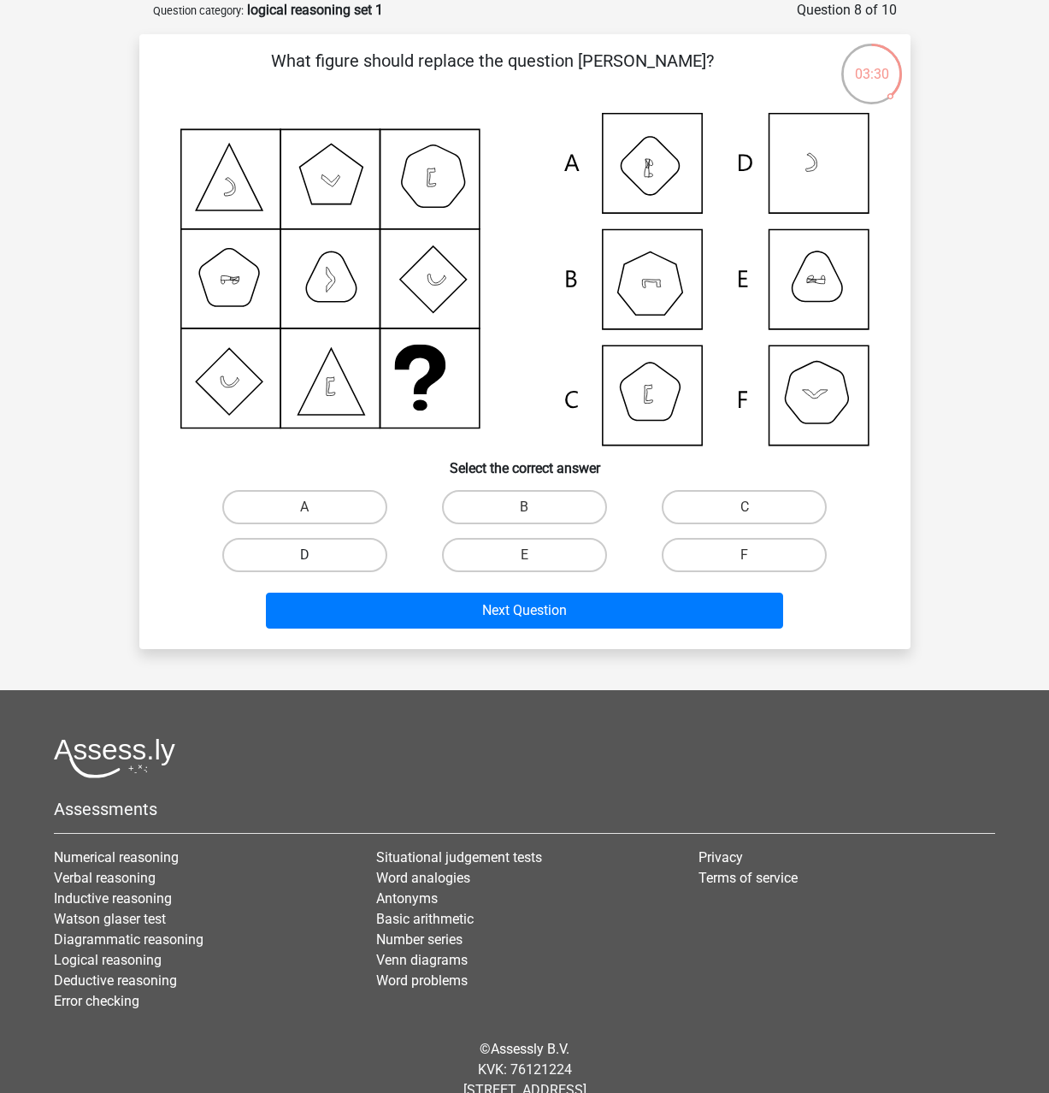
click at [302, 570] on label "D" at bounding box center [304, 555] width 165 height 34
click at [304, 566] on input "D" at bounding box center [309, 560] width 11 height 11
radio input "true"
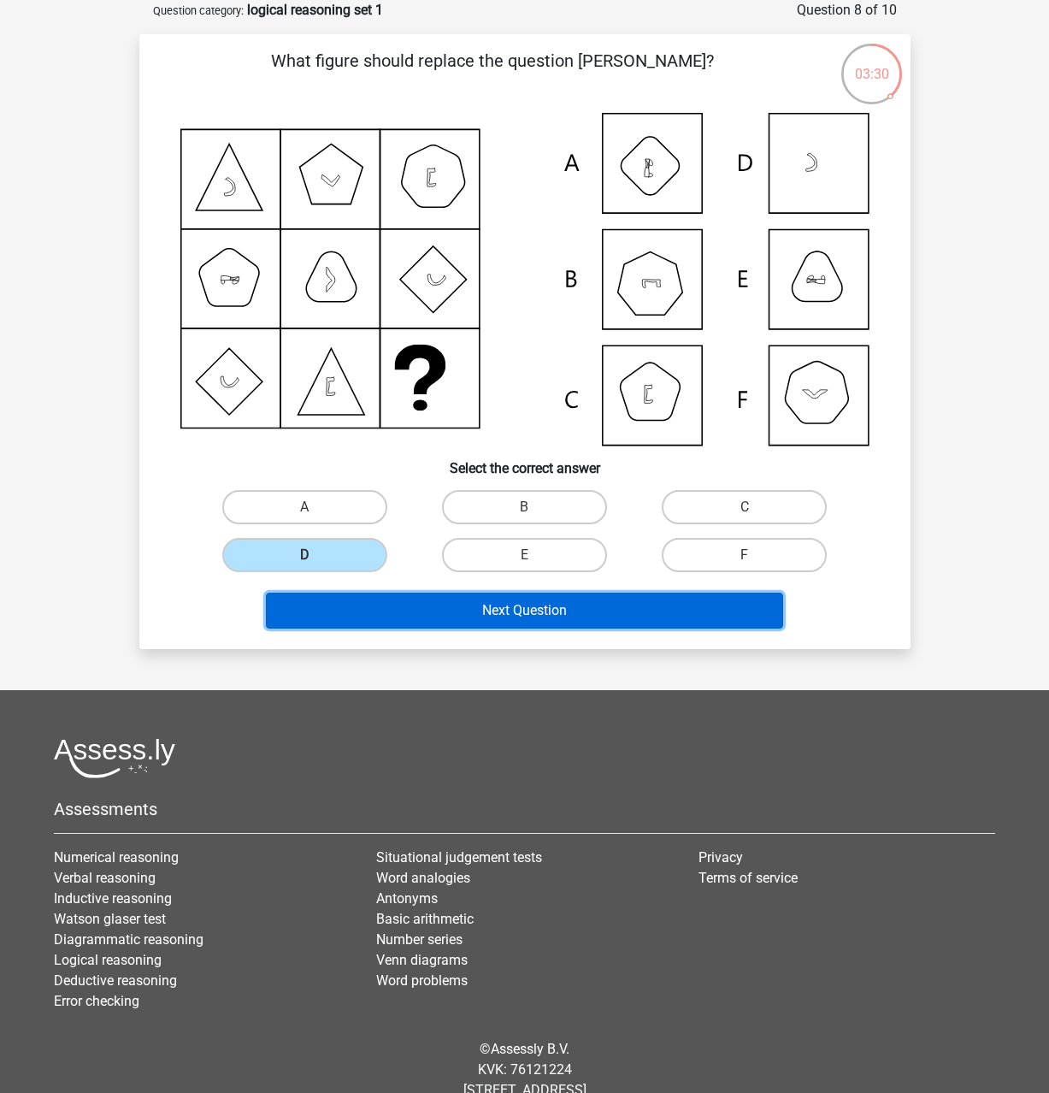
click at [358, 597] on button "Next Question" at bounding box center [524, 611] width 517 height 36
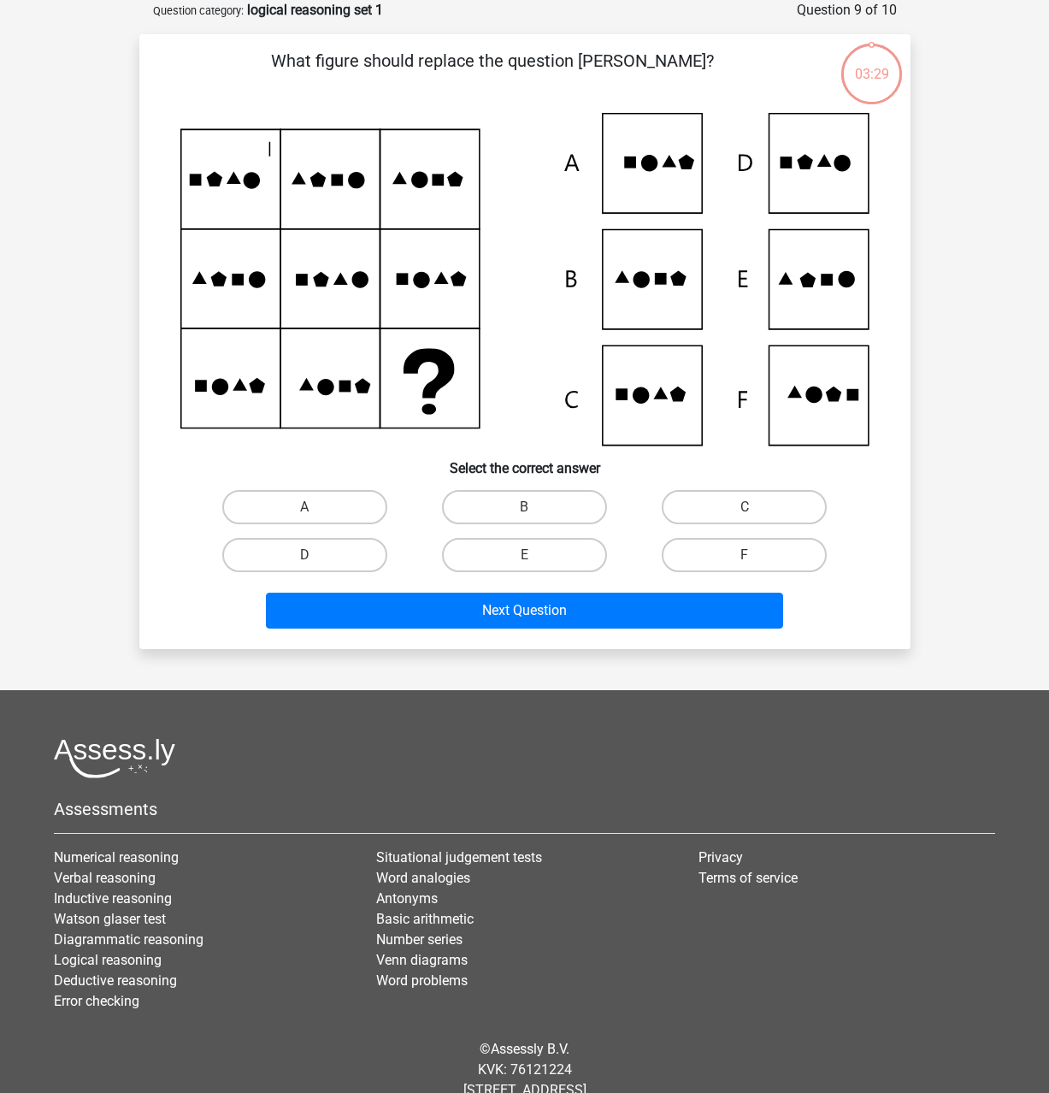
click at [58, 399] on div "Register Nederlands English" at bounding box center [524, 527] width 1049 height 1227
click at [62, 389] on div "Register Nederlands English" at bounding box center [524, 527] width 1049 height 1227
click at [109, 464] on div "Register Nederlands English" at bounding box center [524, 527] width 1049 height 1227
click at [309, 458] on h6 "Select the correct answer" at bounding box center [525, 461] width 717 height 30
click at [307, 457] on h6 "Select the correct answer" at bounding box center [525, 461] width 717 height 30
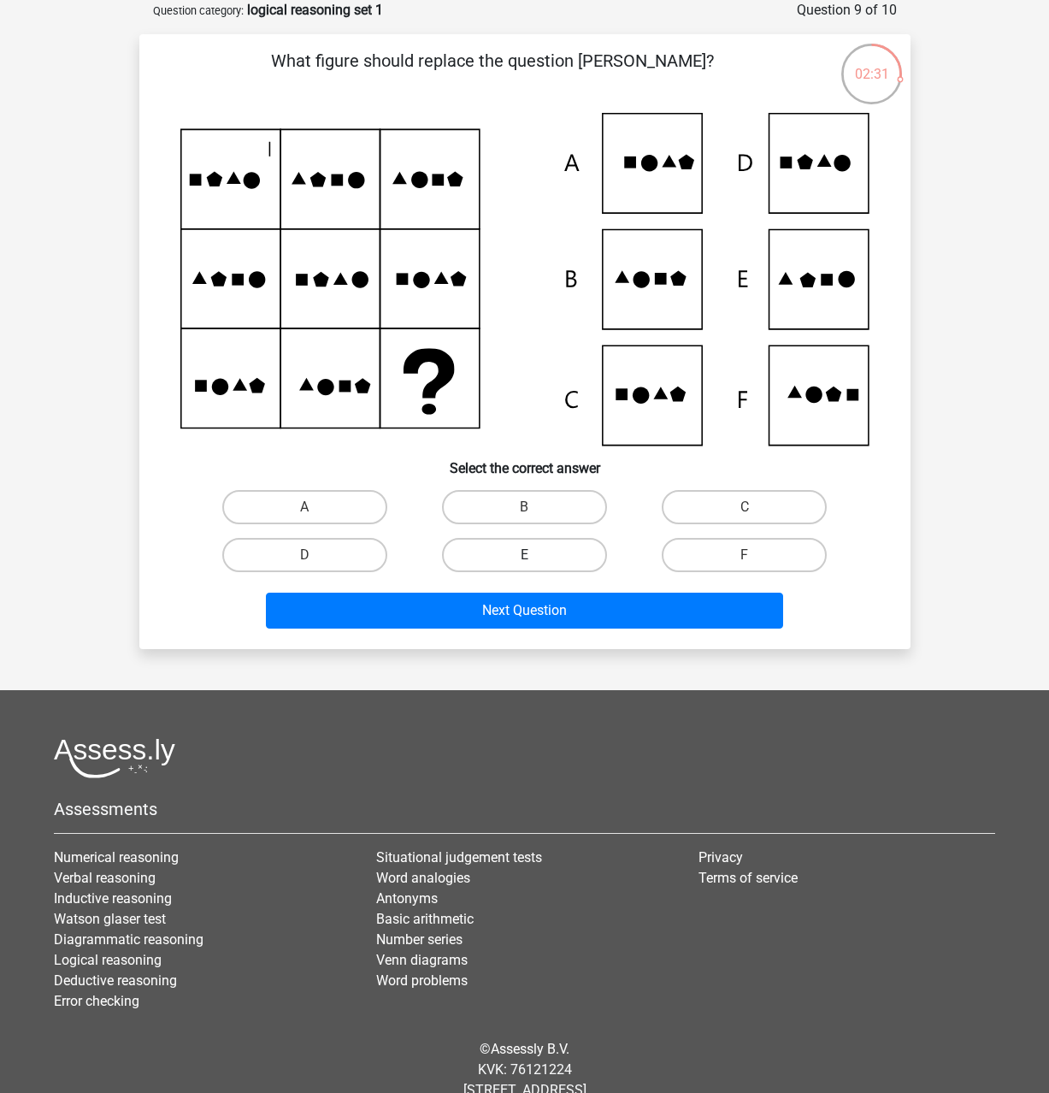
click at [525, 570] on label "E" at bounding box center [524, 555] width 165 height 34
click at [529, 559] on input "E" at bounding box center [529, 560] width 11 height 11
radio input "true"
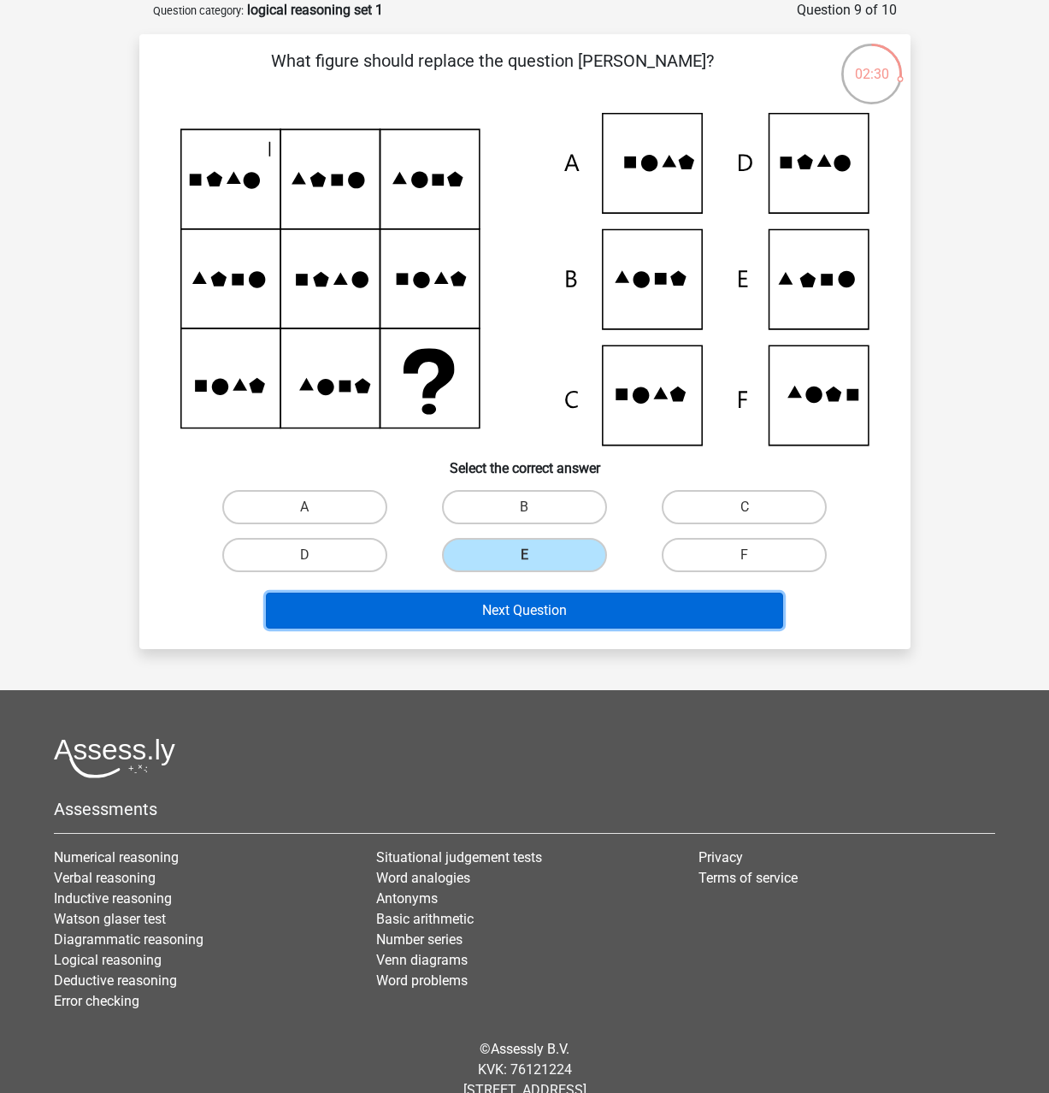
click at [537, 597] on button "Next Question" at bounding box center [524, 611] width 517 height 36
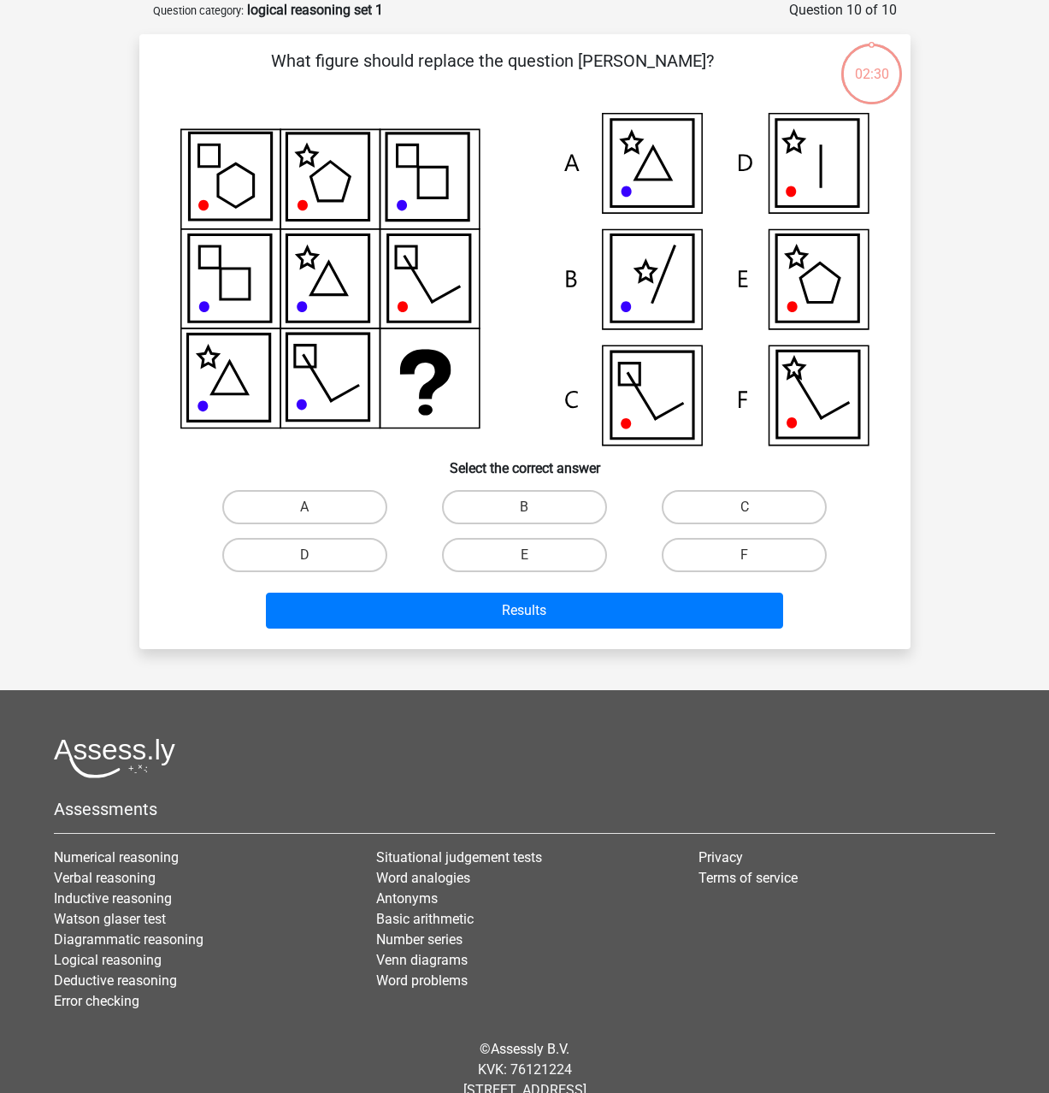
click at [98, 377] on div "Register Nederlands English" at bounding box center [524, 527] width 1049 height 1227
click at [503, 192] on icon at bounding box center [524, 279] width 689 height 333
click at [523, 196] on icon at bounding box center [524, 279] width 689 height 333
click at [508, 233] on icon at bounding box center [524, 279] width 689 height 333
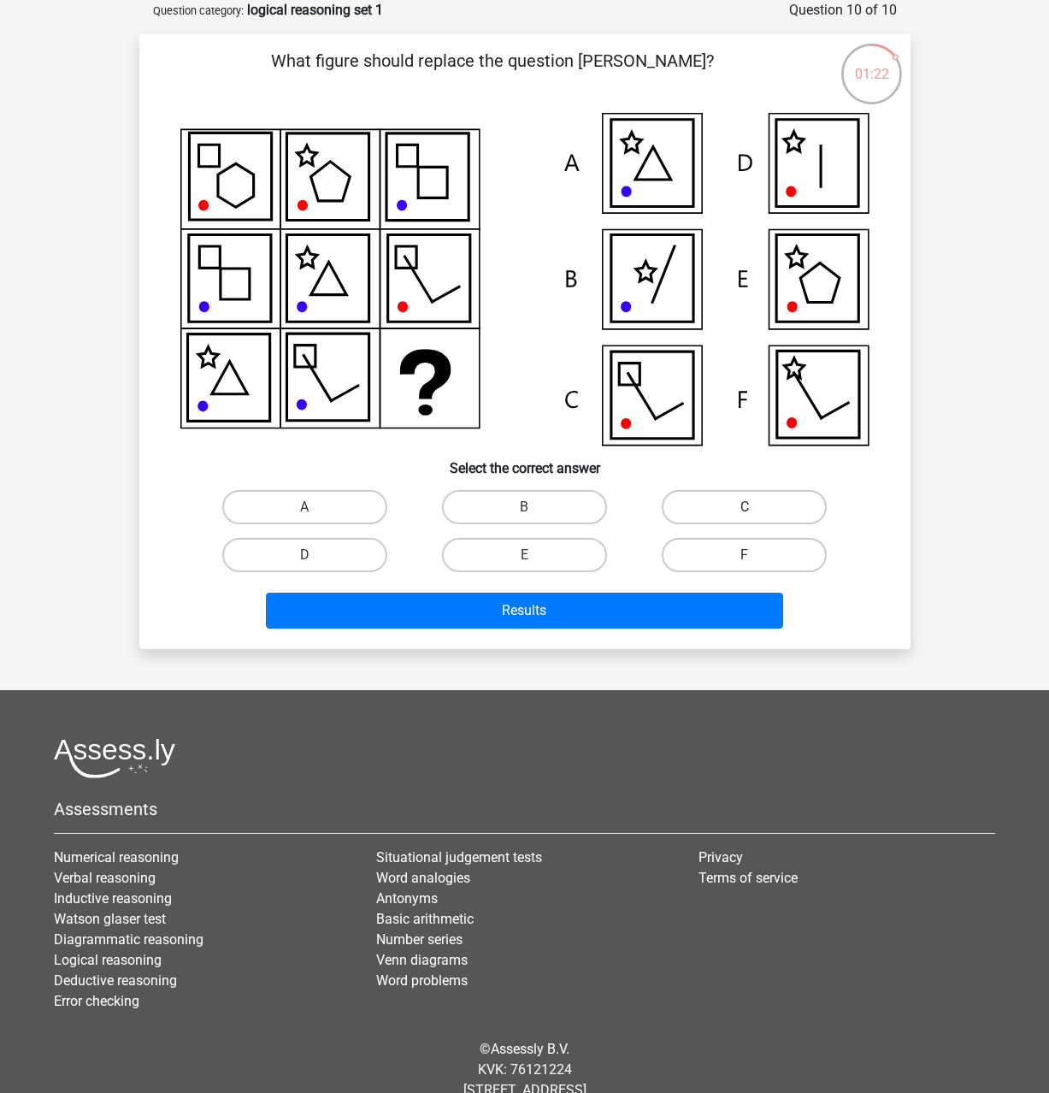
click at [710, 504] on label "C" at bounding box center [744, 507] width 165 height 34
click at [745, 507] on input "C" at bounding box center [750, 512] width 11 height 11
radio input "true"
click at [560, 592] on div "Results" at bounding box center [525, 607] width 717 height 56
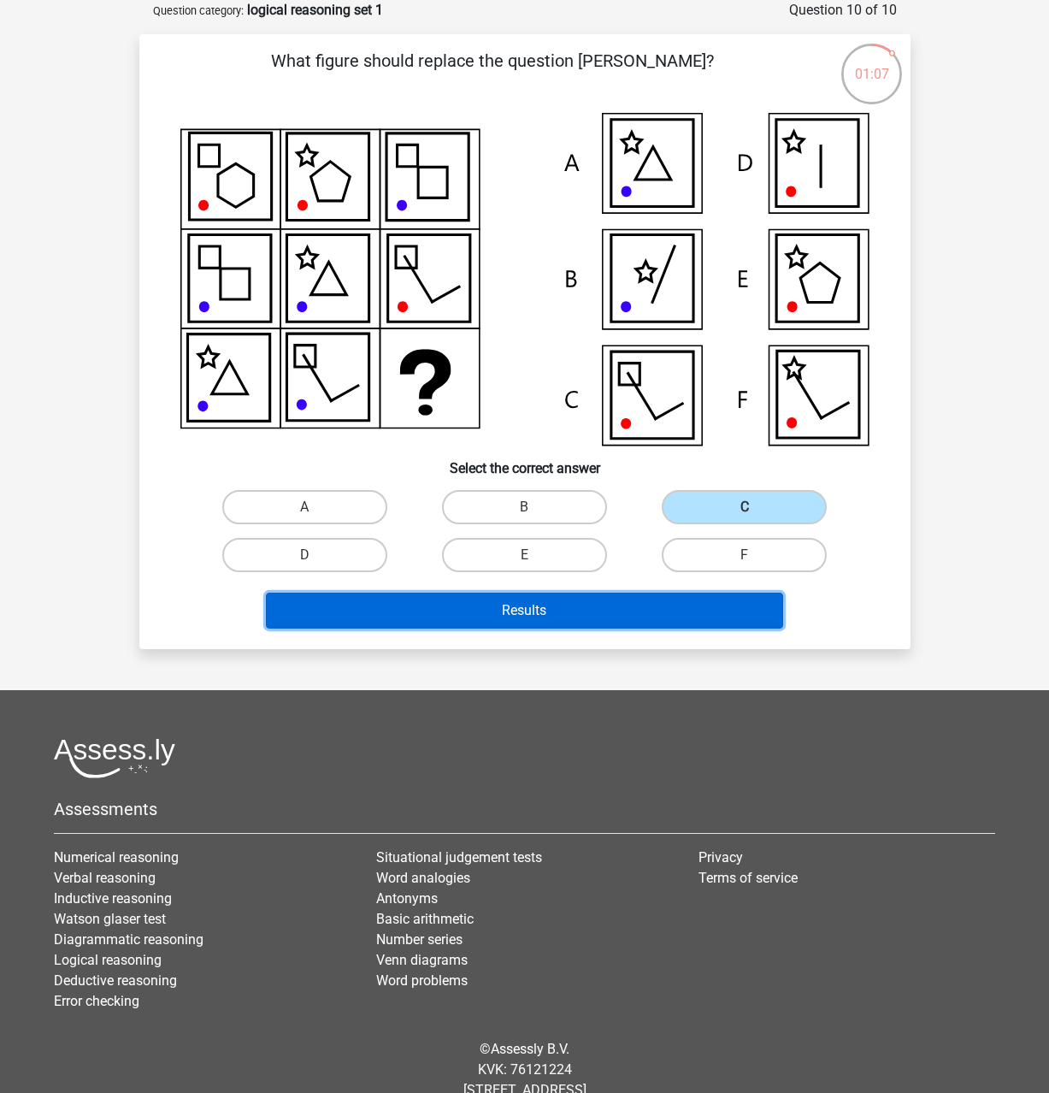
click at [547, 610] on button "Results" at bounding box center [524, 611] width 517 height 36
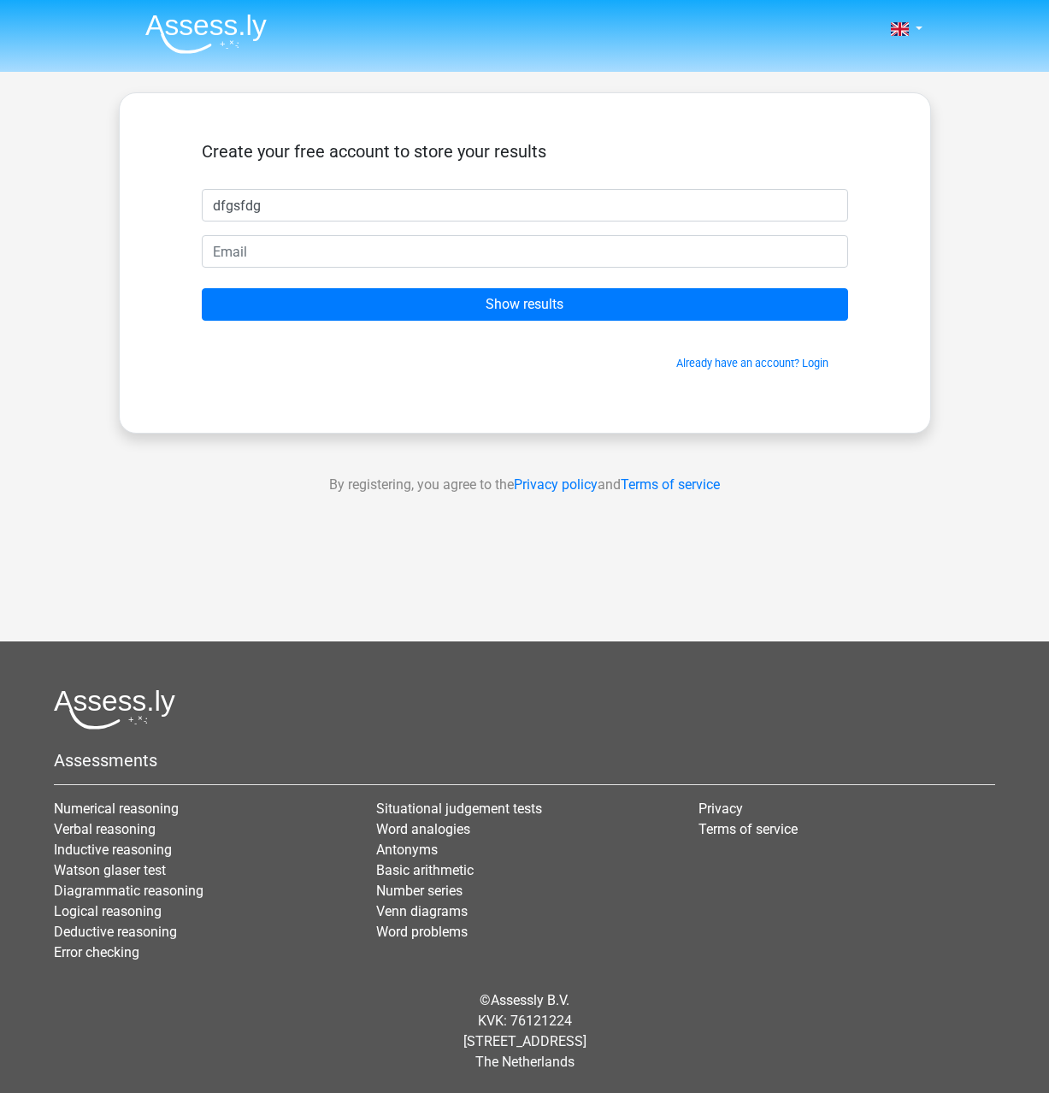
type input "dfgsfdg"
click at [421, 254] on input "email" at bounding box center [525, 251] width 647 height 32
paste input "[EMAIL_ADDRESS][DOMAIN_NAME]"
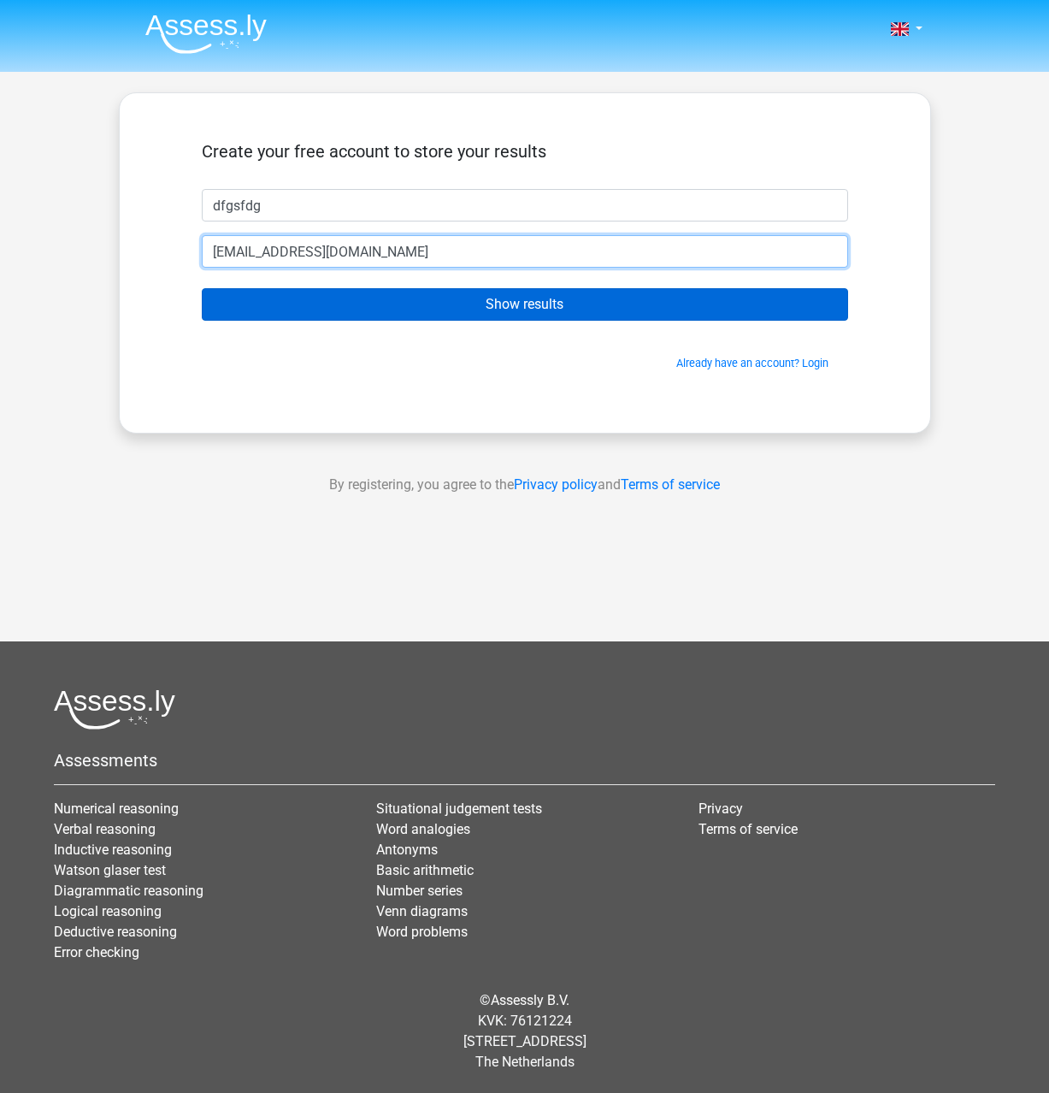
type input "[EMAIL_ADDRESS][DOMAIN_NAME]"
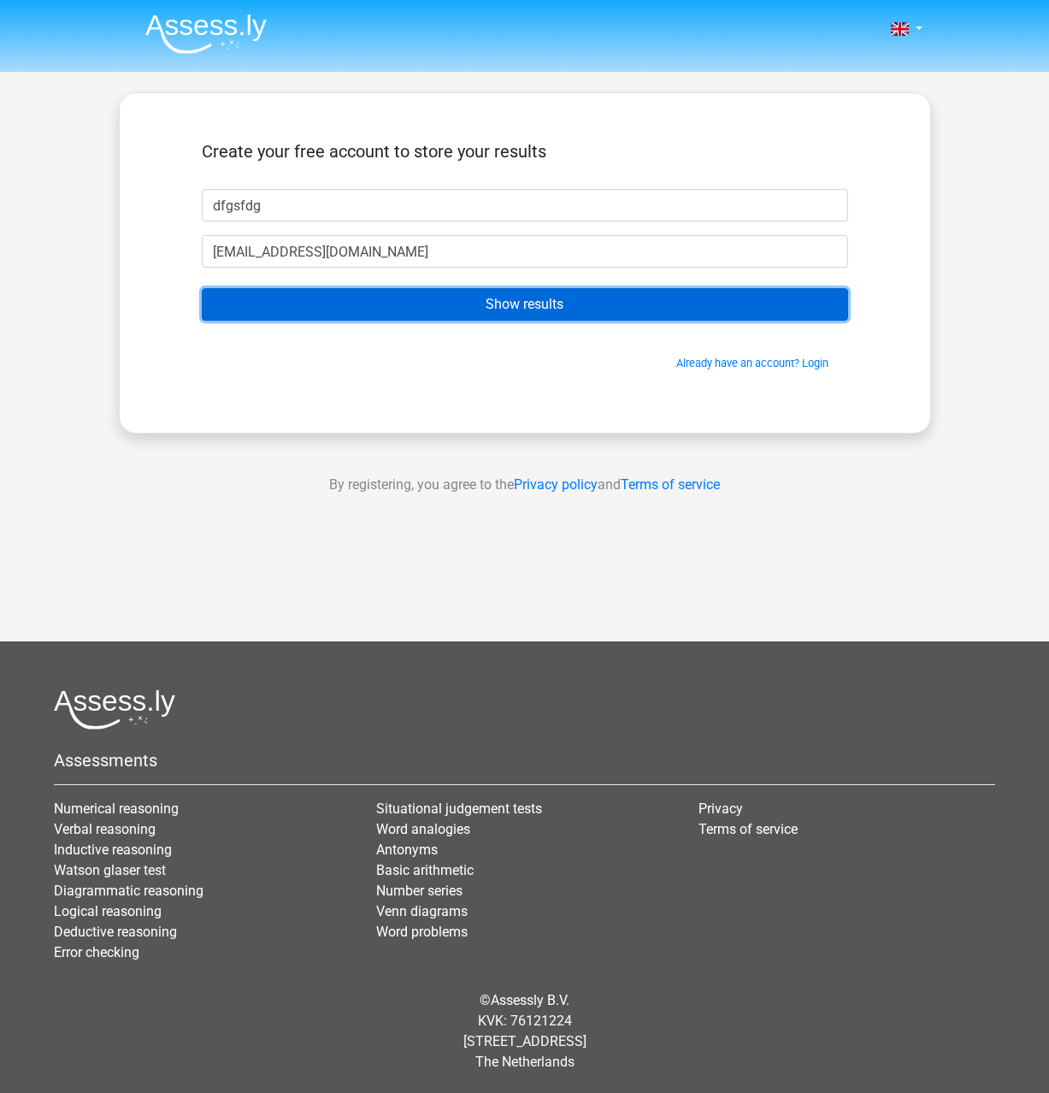
click at [473, 314] on input "Show results" at bounding box center [525, 304] width 647 height 32
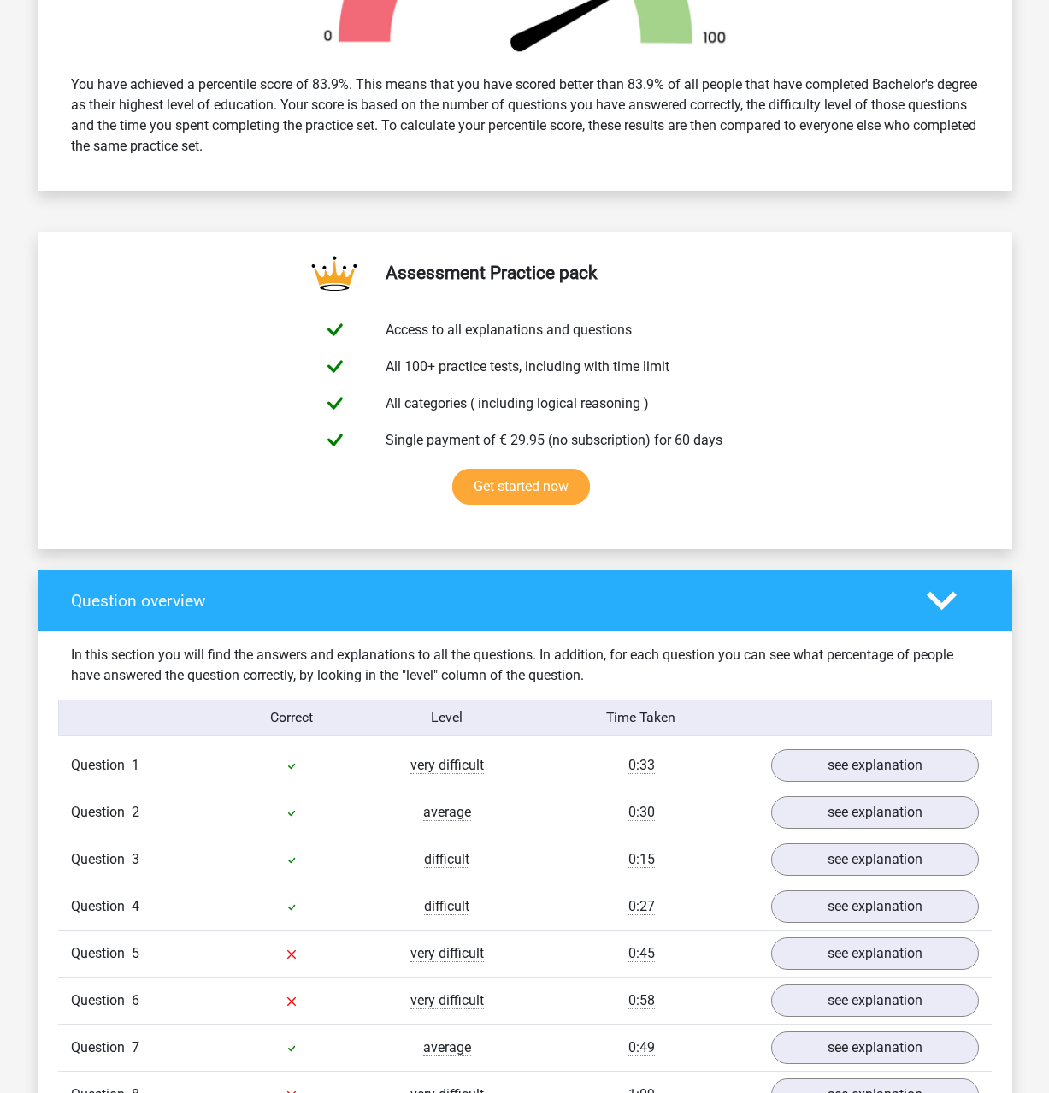
scroll to position [989, 0]
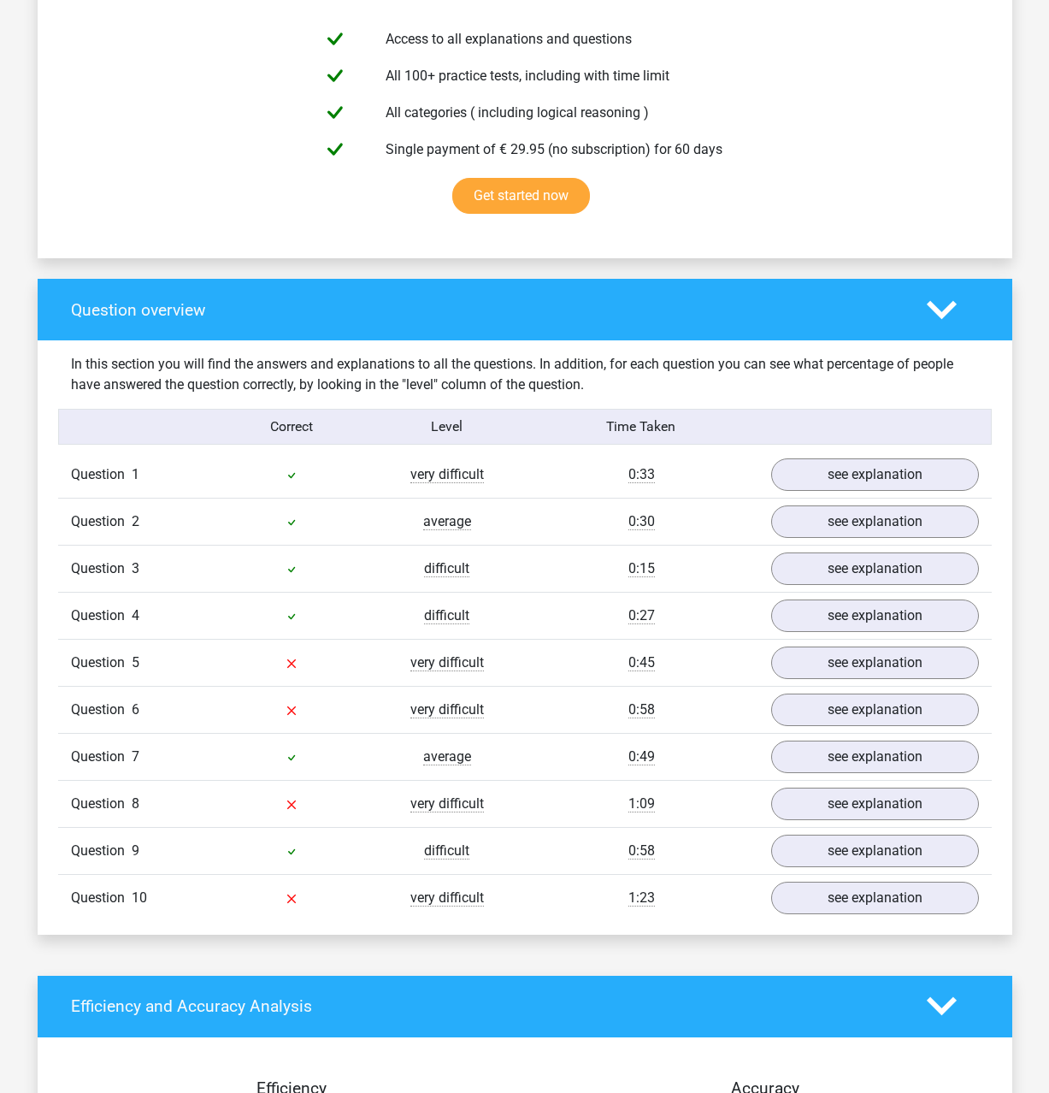
click at [558, 570] on div "0:15" at bounding box center [641, 568] width 233 height 21
click at [911, 476] on link "see explanation" at bounding box center [874, 475] width 239 height 38
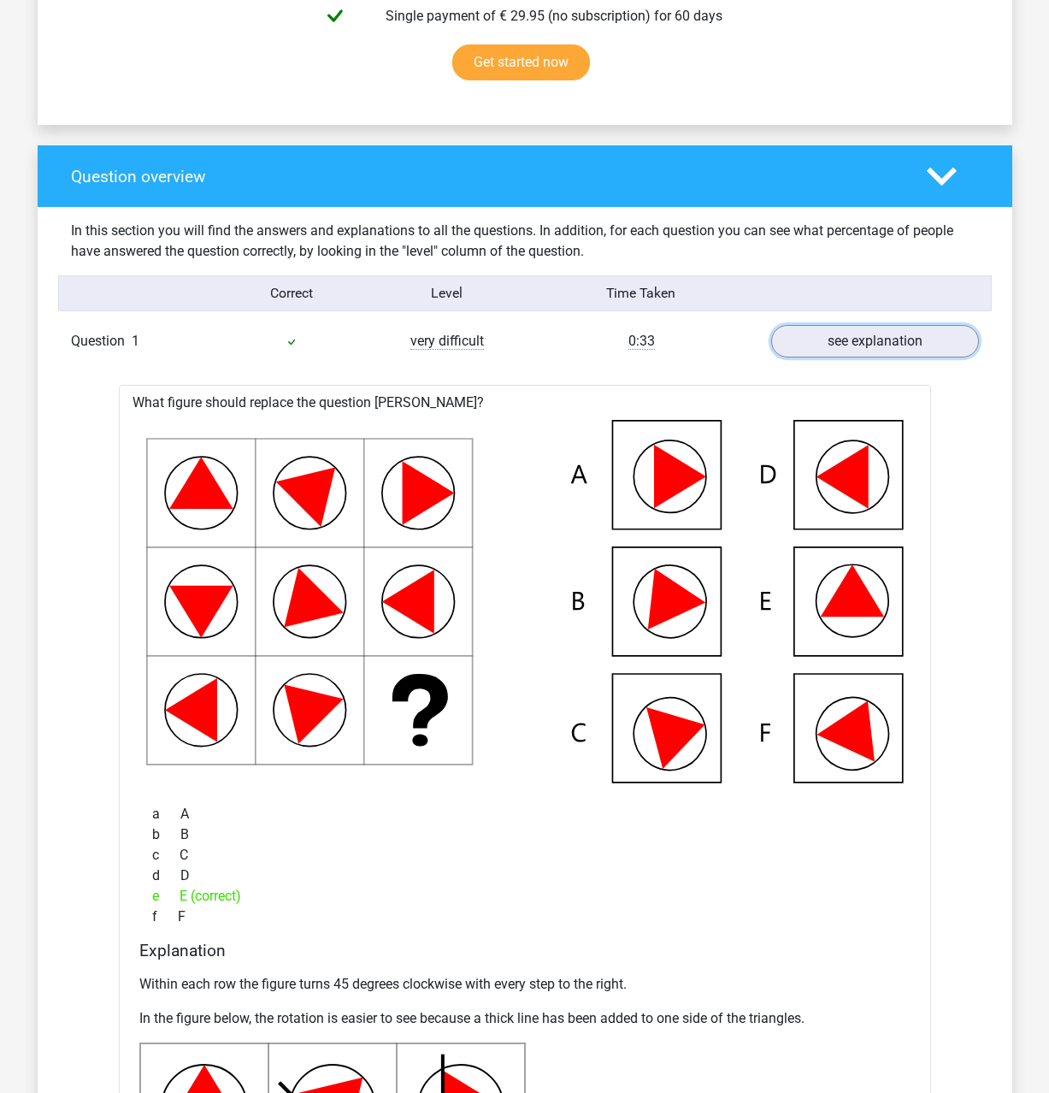
scroll to position [1338, 0]
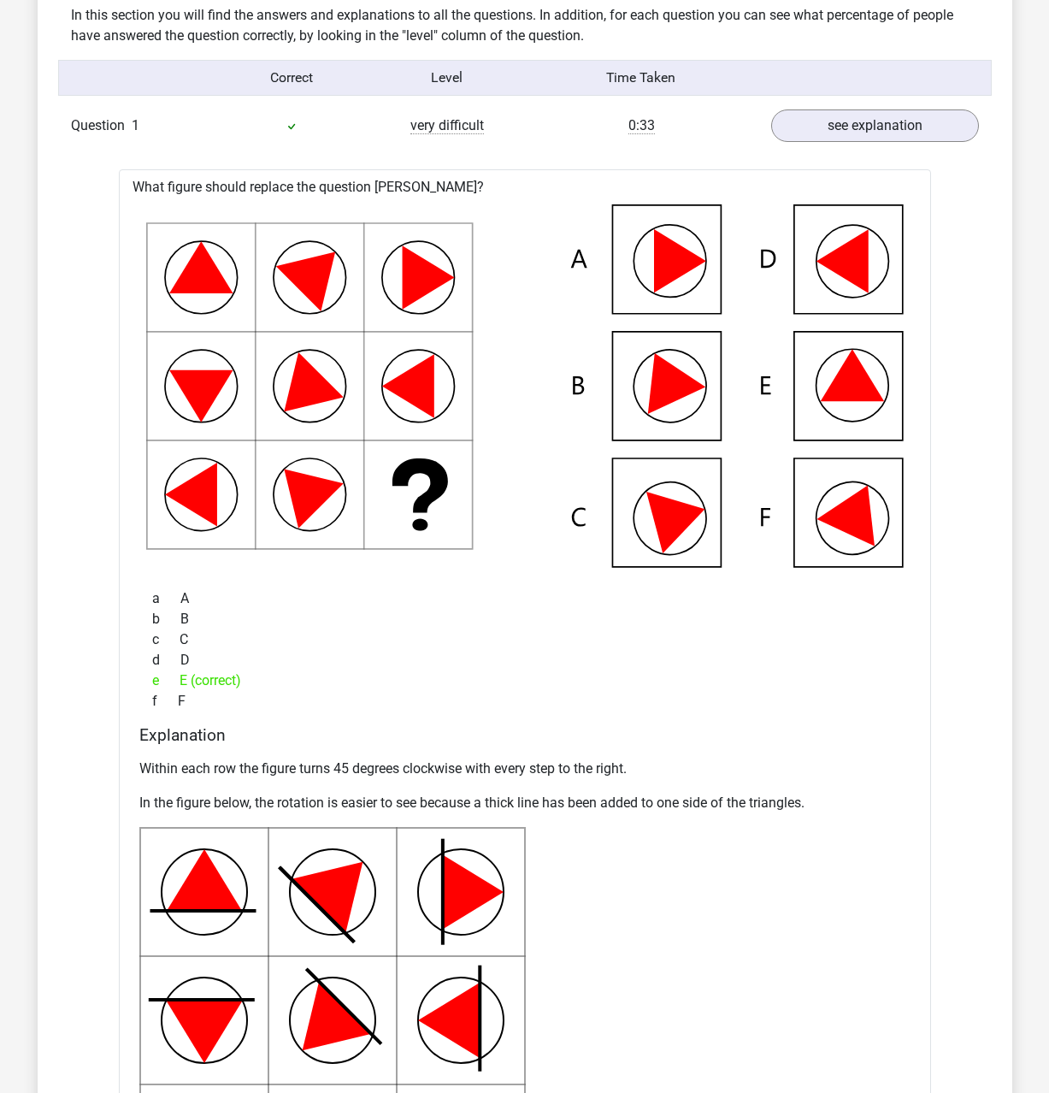
click at [673, 766] on p "Within each row the figure turns 45 degrees clockwise with every step to the ri…" at bounding box center [524, 769] width 771 height 21
click at [681, 814] on div "Within each row the figure turns 45 degrees clockwise with every step to the ri…" at bounding box center [524, 986] width 771 height 469
click at [671, 802] on p "In the figure below, the rotation is easier to see because a thick line has bee…" at bounding box center [524, 803] width 771 height 21
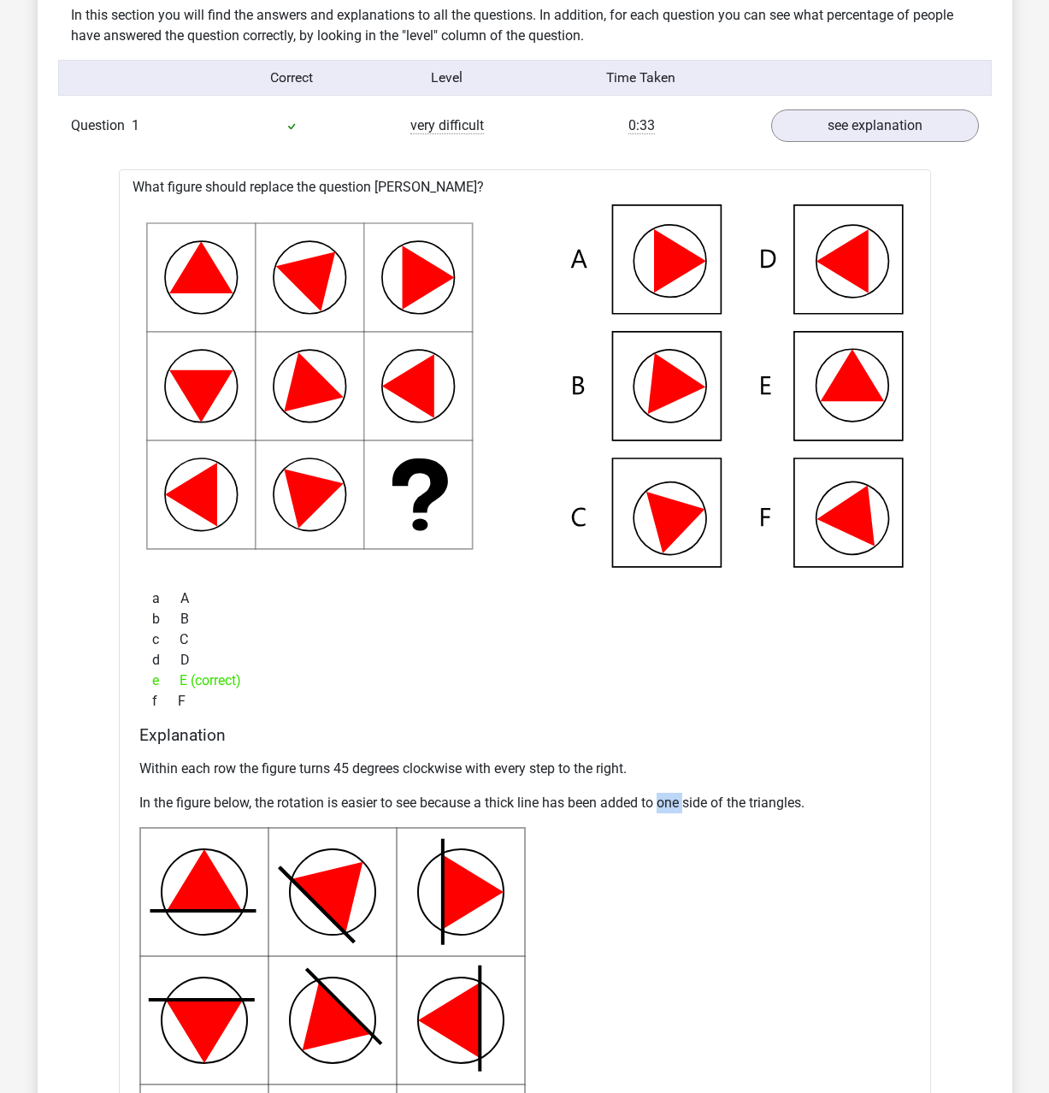
click at [671, 802] on p "In the figure below, the rotation is easier to see because a thick line has bee…" at bounding box center [524, 803] width 771 height 21
click at [671, 801] on p "In the figure below, the rotation is easier to see because a thick line has bee…" at bounding box center [524, 803] width 771 height 21
click at [875, 129] on link "see explanation" at bounding box center [874, 126] width 239 height 38
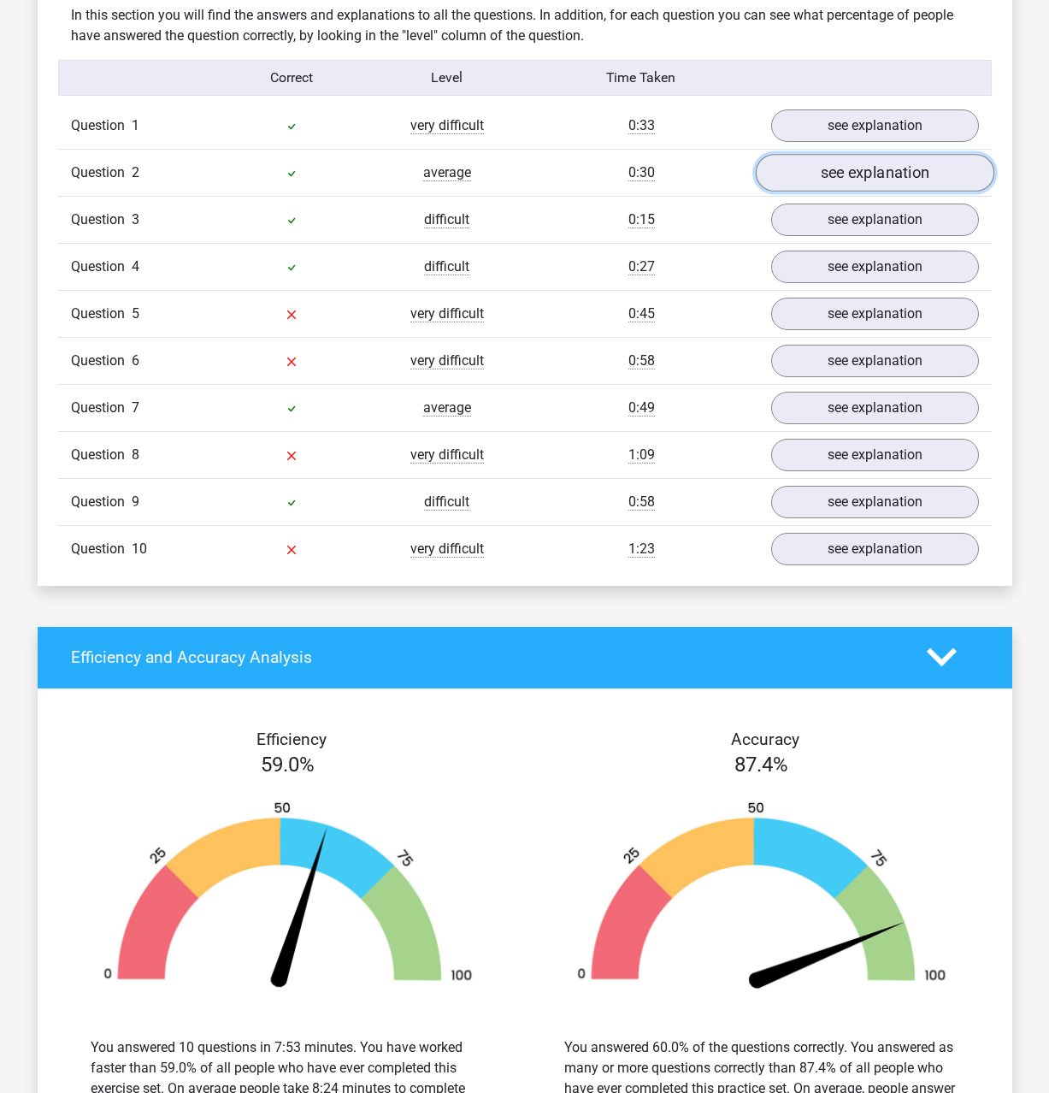
click at [818, 174] on link "see explanation" at bounding box center [874, 173] width 239 height 38
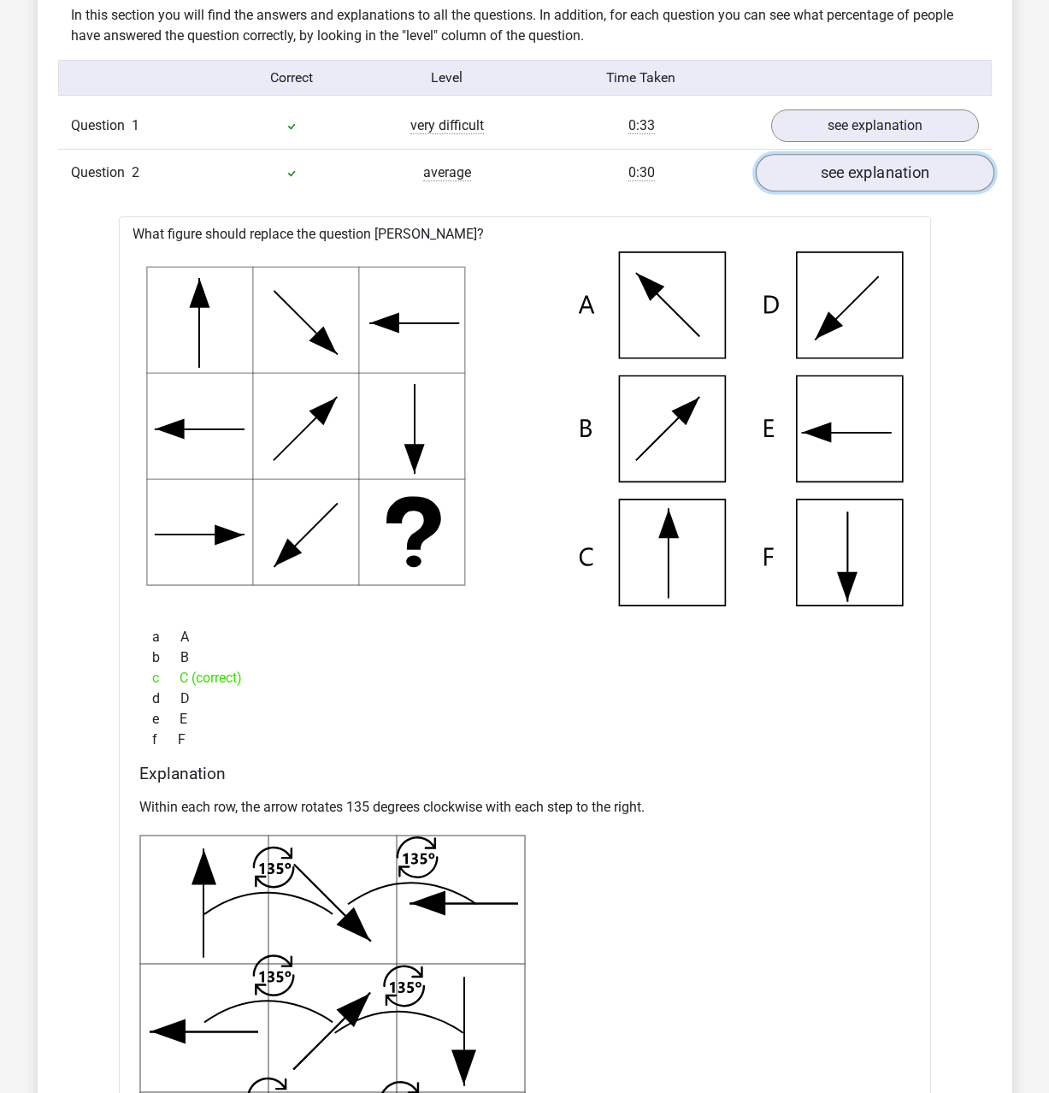
click at [818, 174] on link "see explanation" at bounding box center [874, 173] width 239 height 38
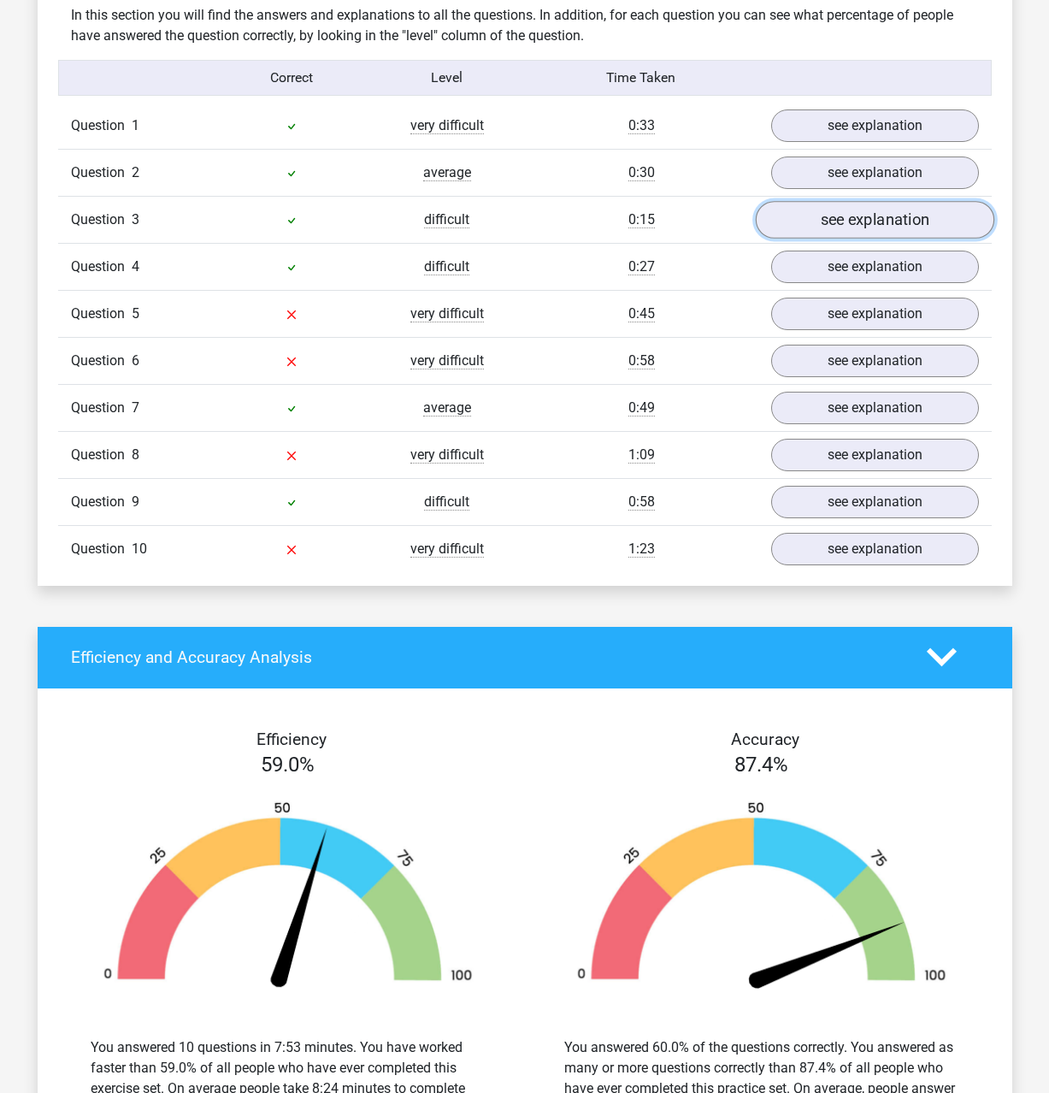
click at [818, 209] on link "see explanation" at bounding box center [874, 220] width 239 height 38
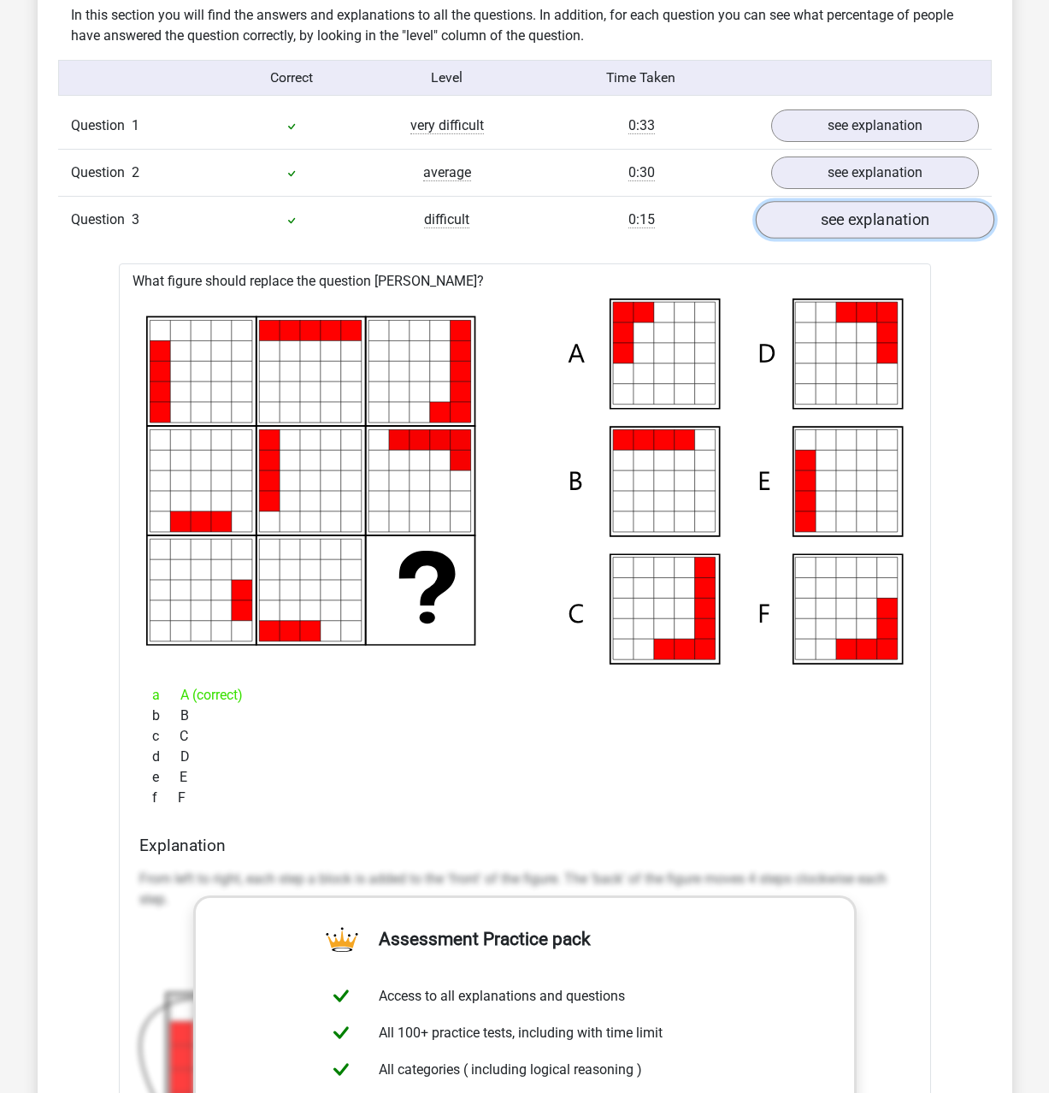
click at [818, 209] on link "see explanation" at bounding box center [874, 220] width 239 height 38
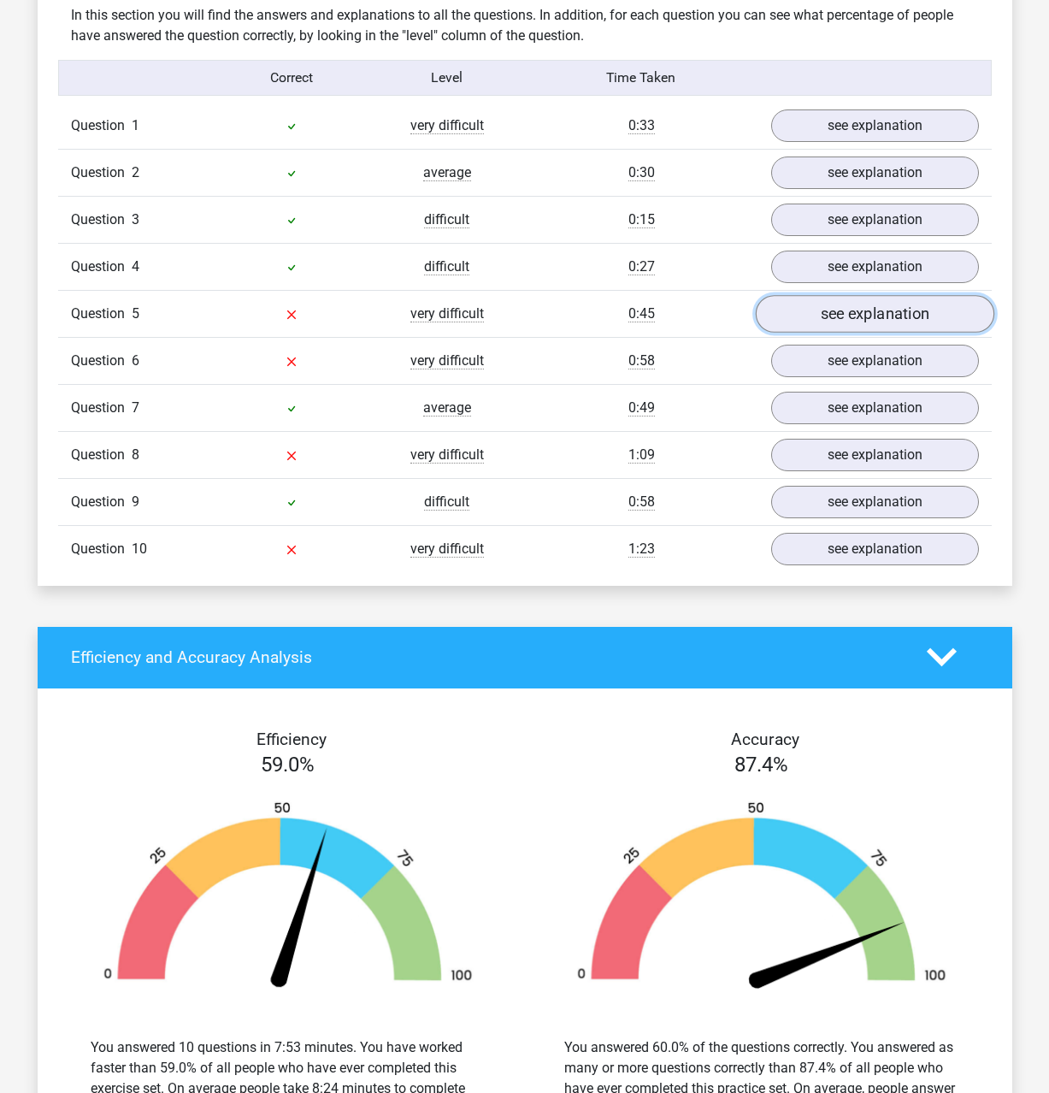
click at [815, 317] on link "see explanation" at bounding box center [874, 314] width 239 height 38
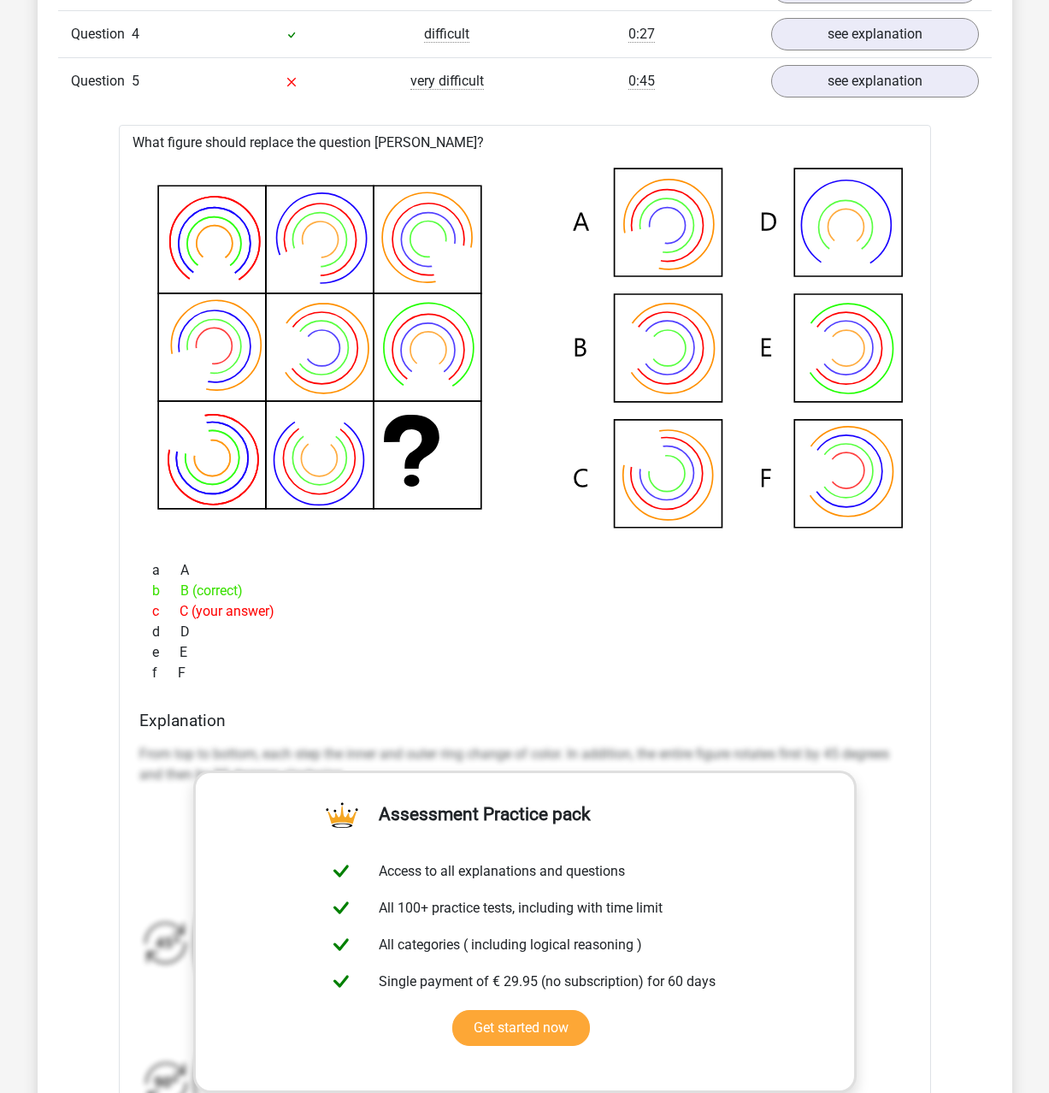
click at [128, 712] on div "What figure should replace the question [PERSON_NAME]?" at bounding box center [525, 727] width 812 height 1204
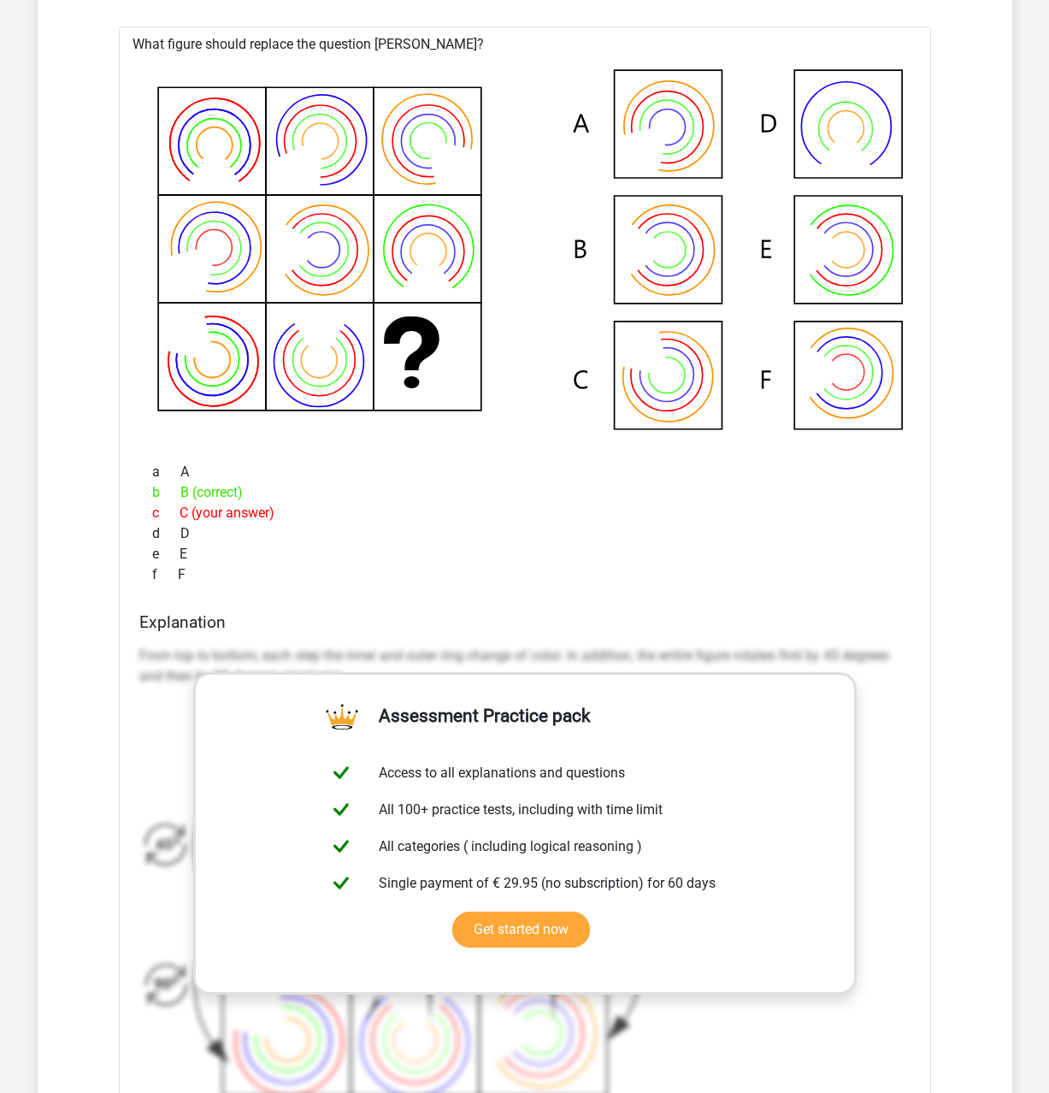
scroll to position [1861, 0]
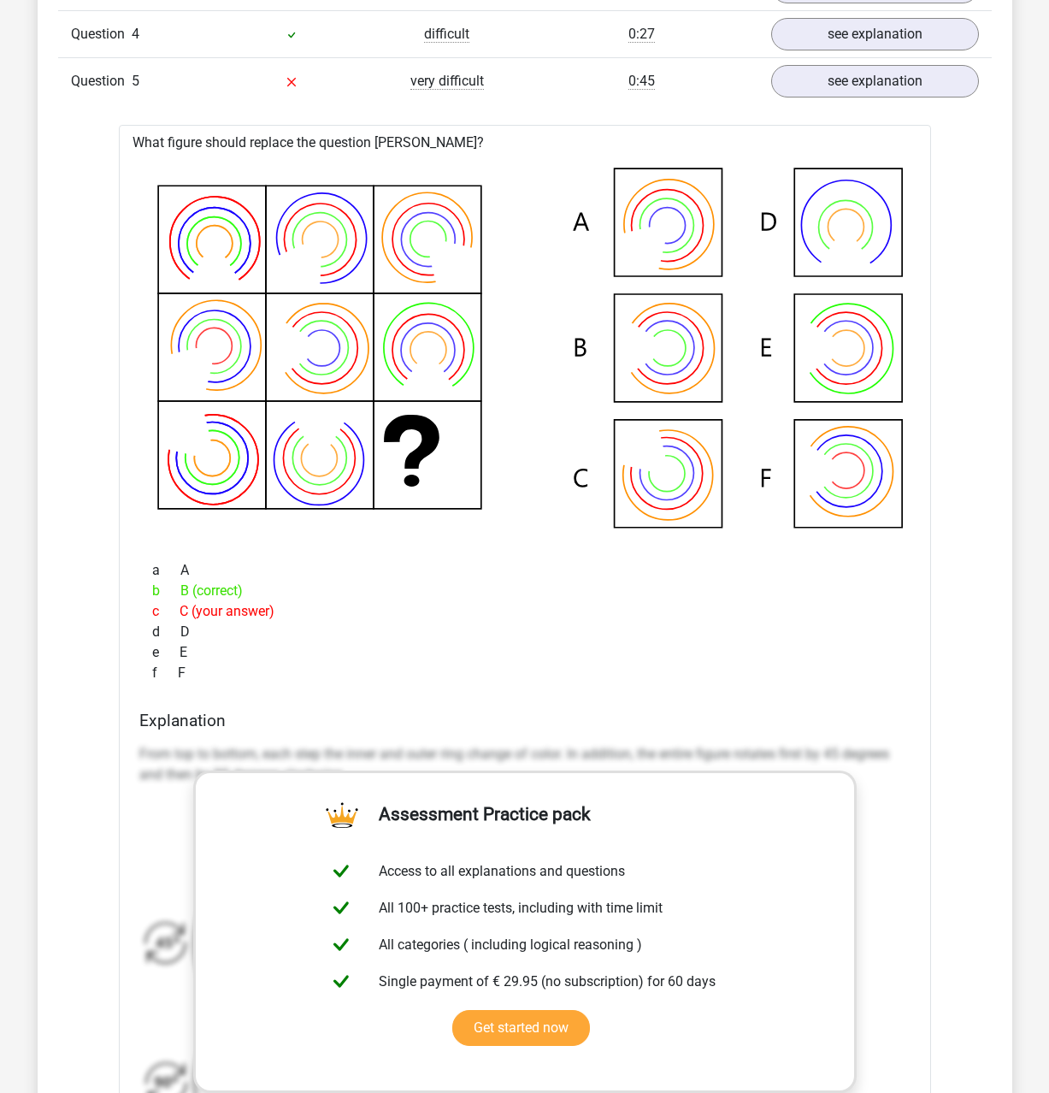
click at [361, 638] on div "d D" at bounding box center [524, 632] width 771 height 21
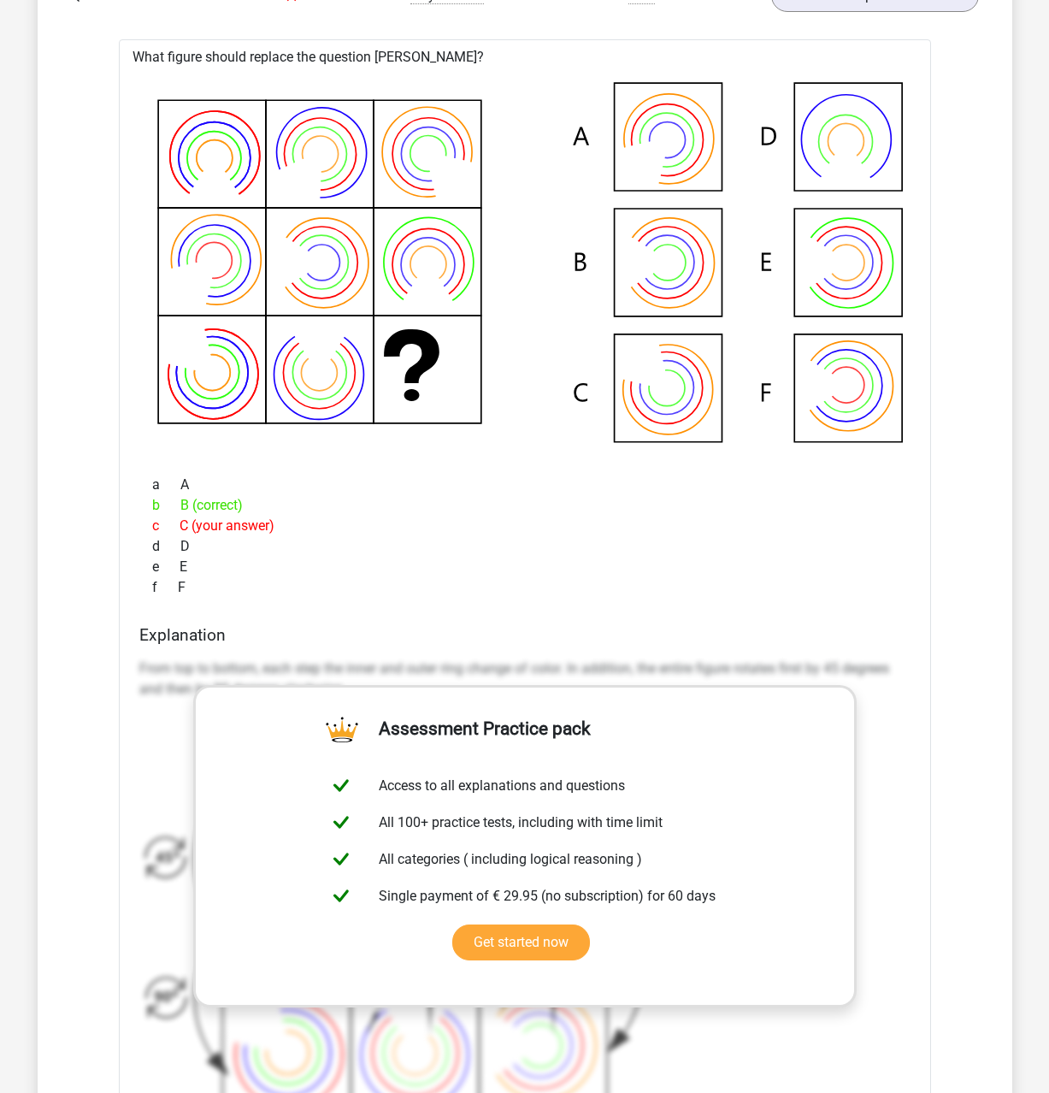
scroll to position [1570, 0]
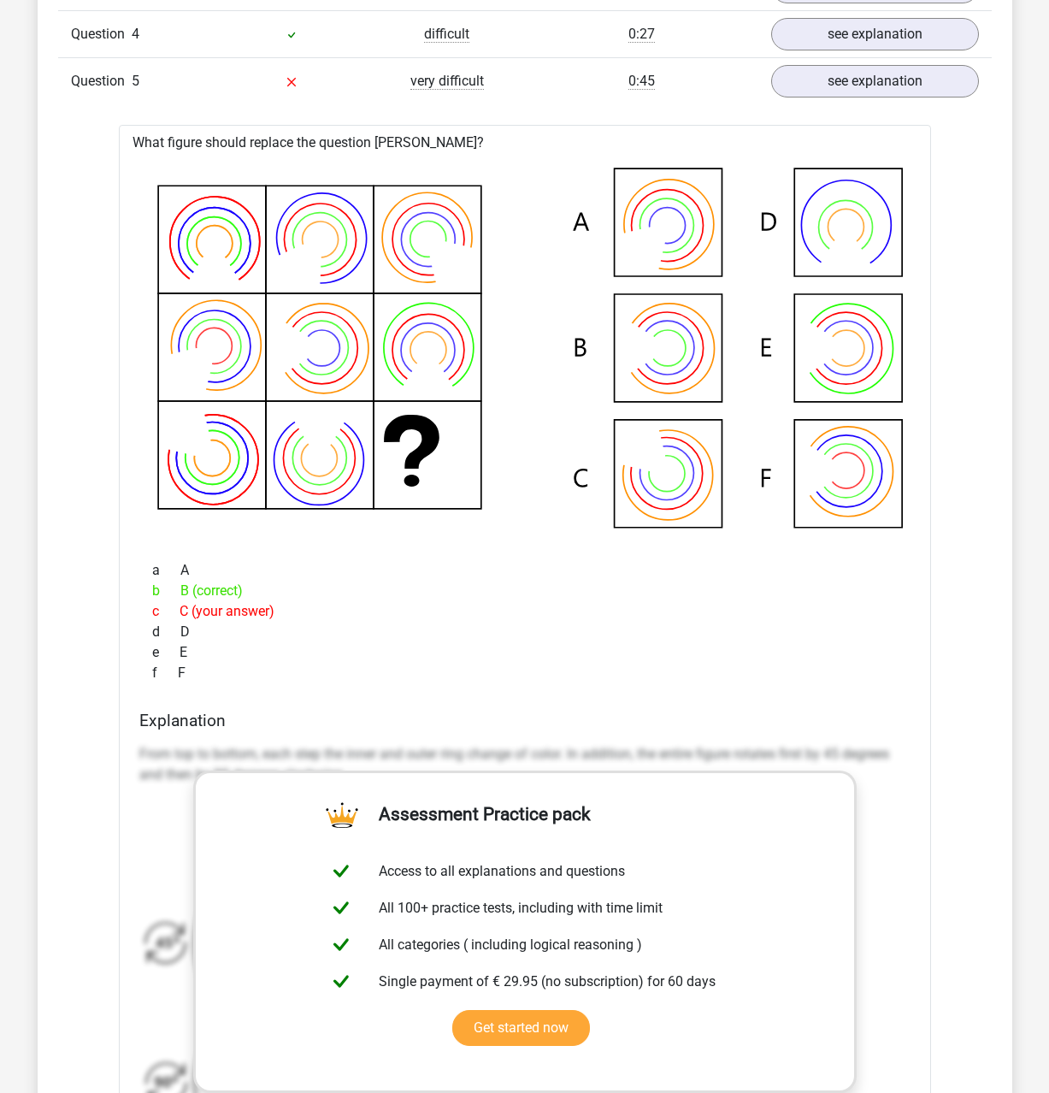
click at [335, 550] on div "What figure should replace the question [PERSON_NAME]?" at bounding box center [525, 727] width 812 height 1204
click at [334, 580] on div "a A" at bounding box center [524, 570] width 771 height 21
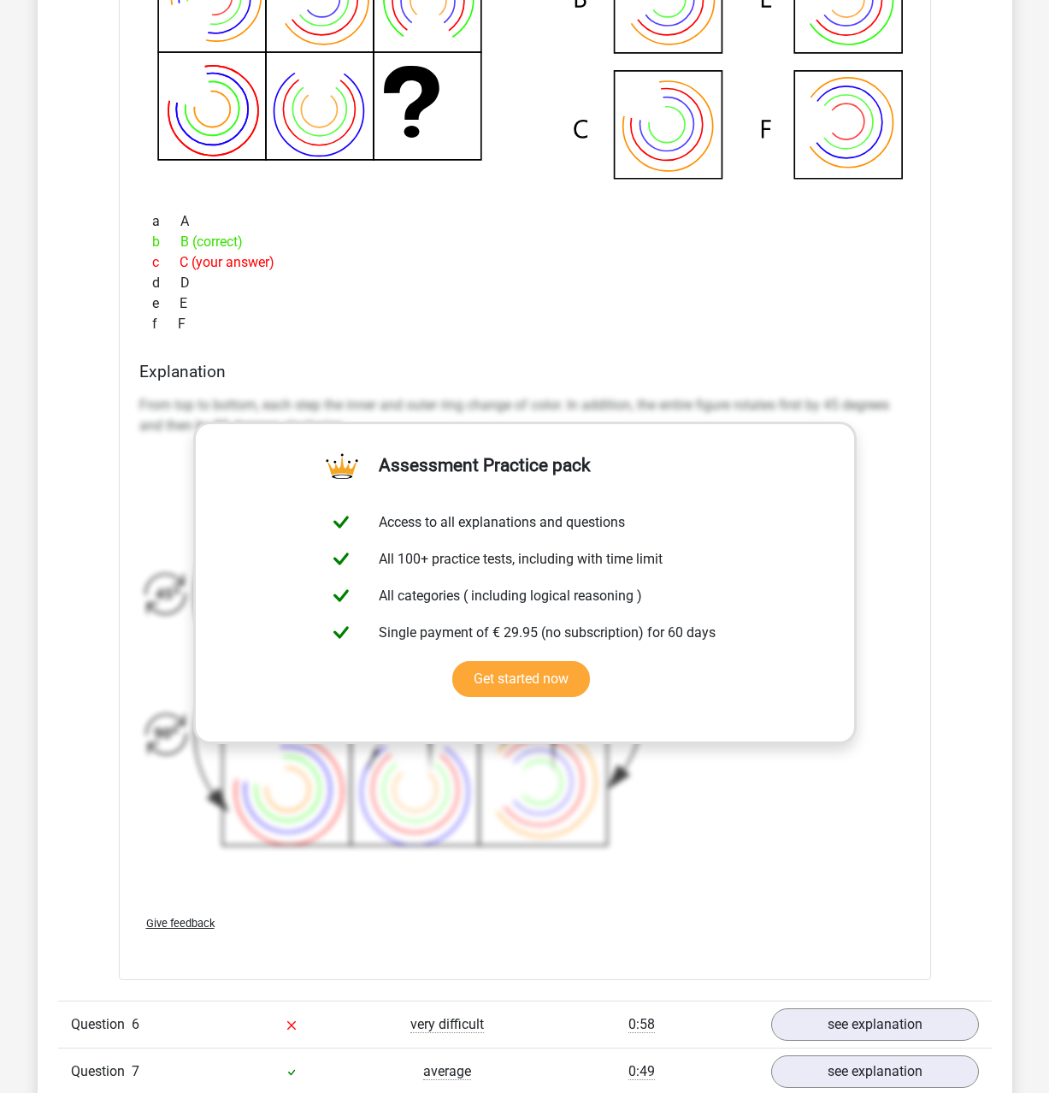
scroll to position [2268, 0]
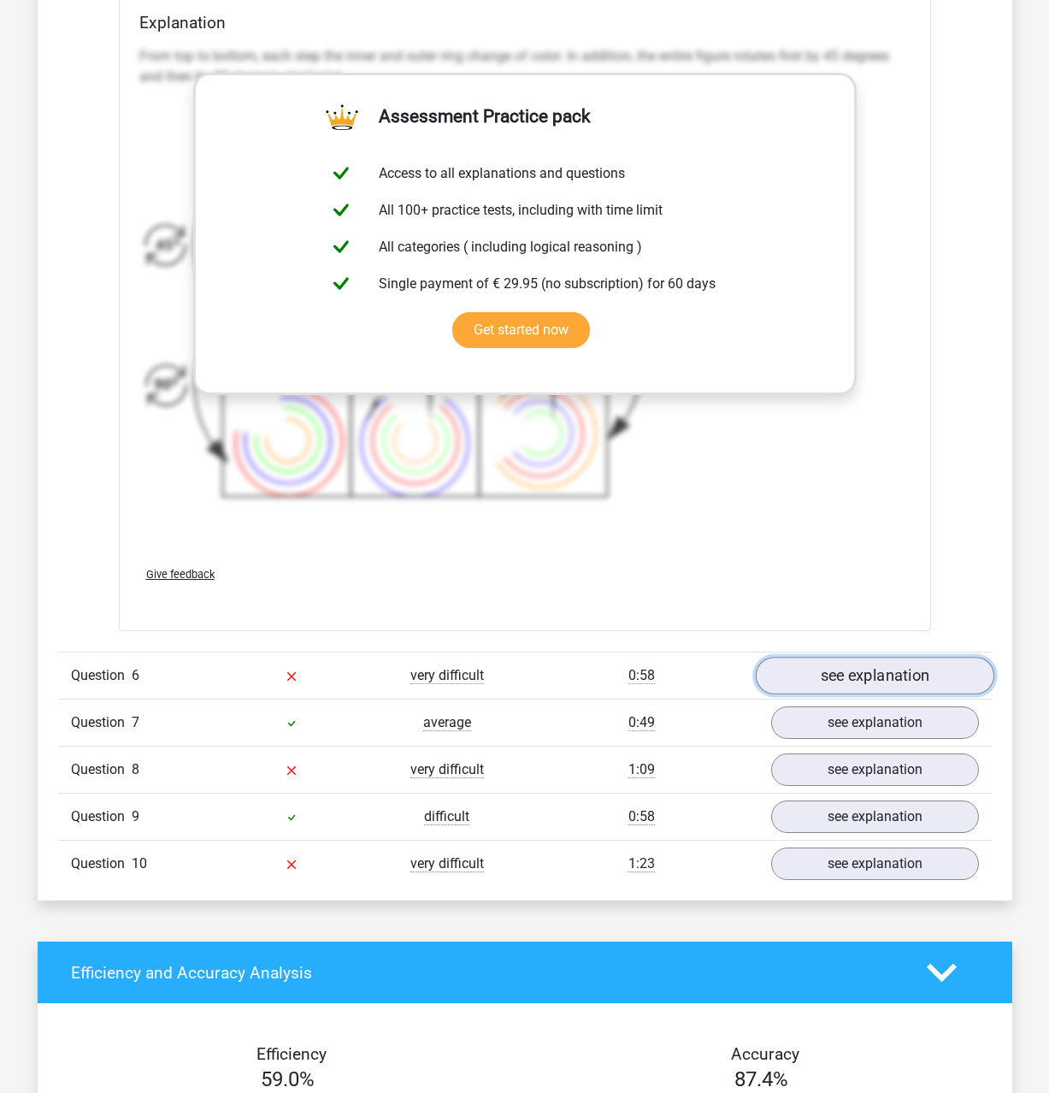
click at [854, 682] on link "see explanation" at bounding box center [874, 677] width 239 height 38
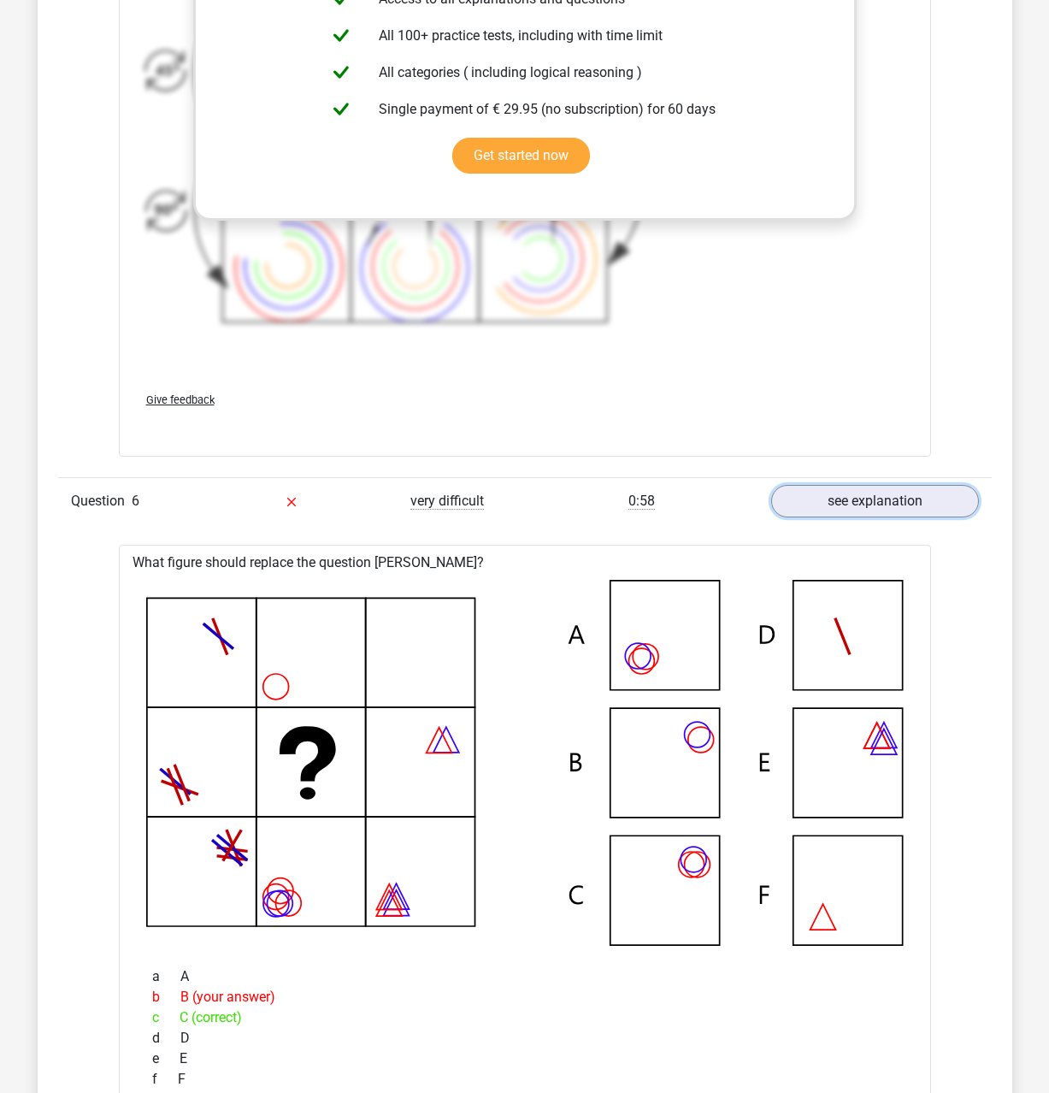
scroll to position [2733, 0]
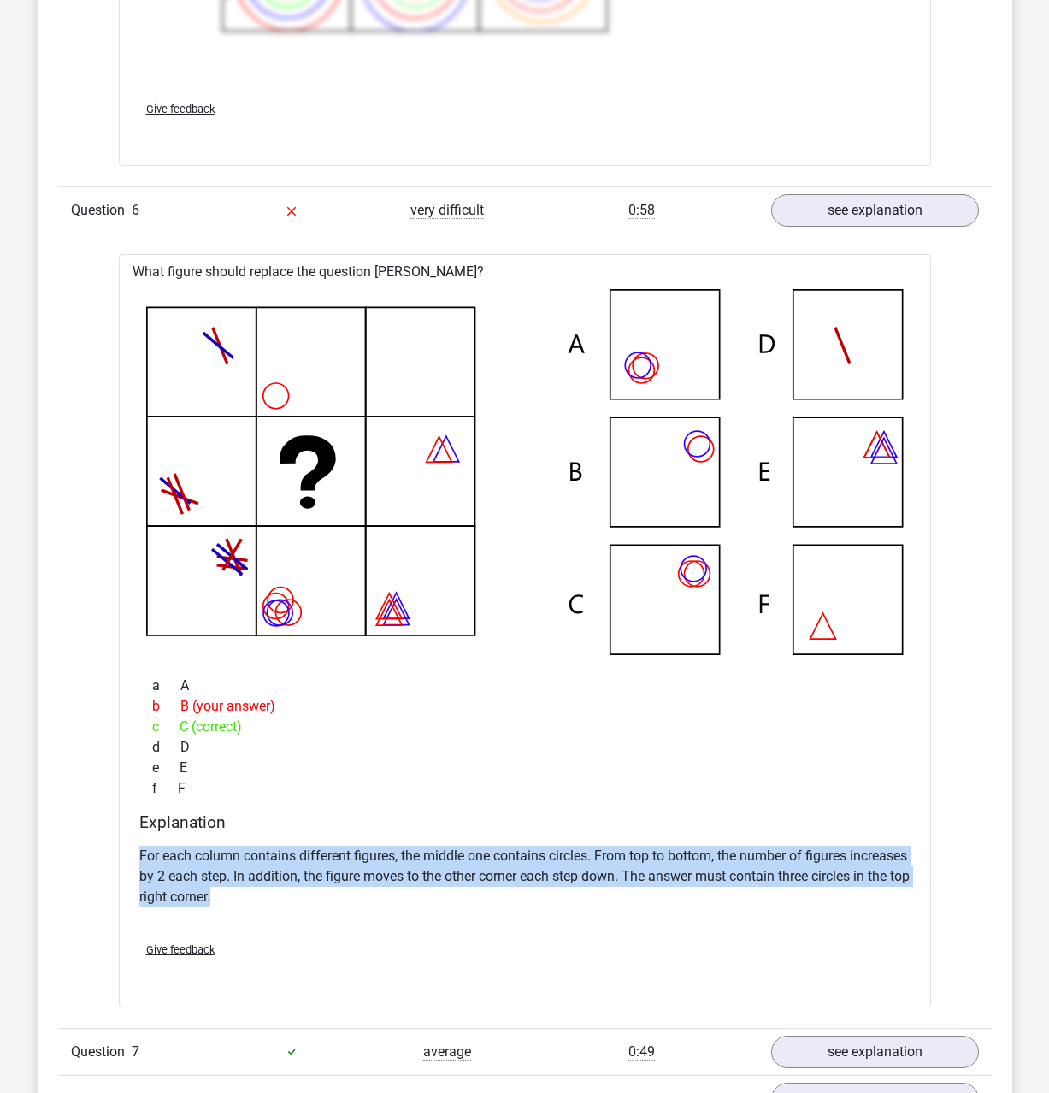
drag, startPoint x: 373, startPoint y: 899, endPoint x: 118, endPoint y: 852, distance: 259.2
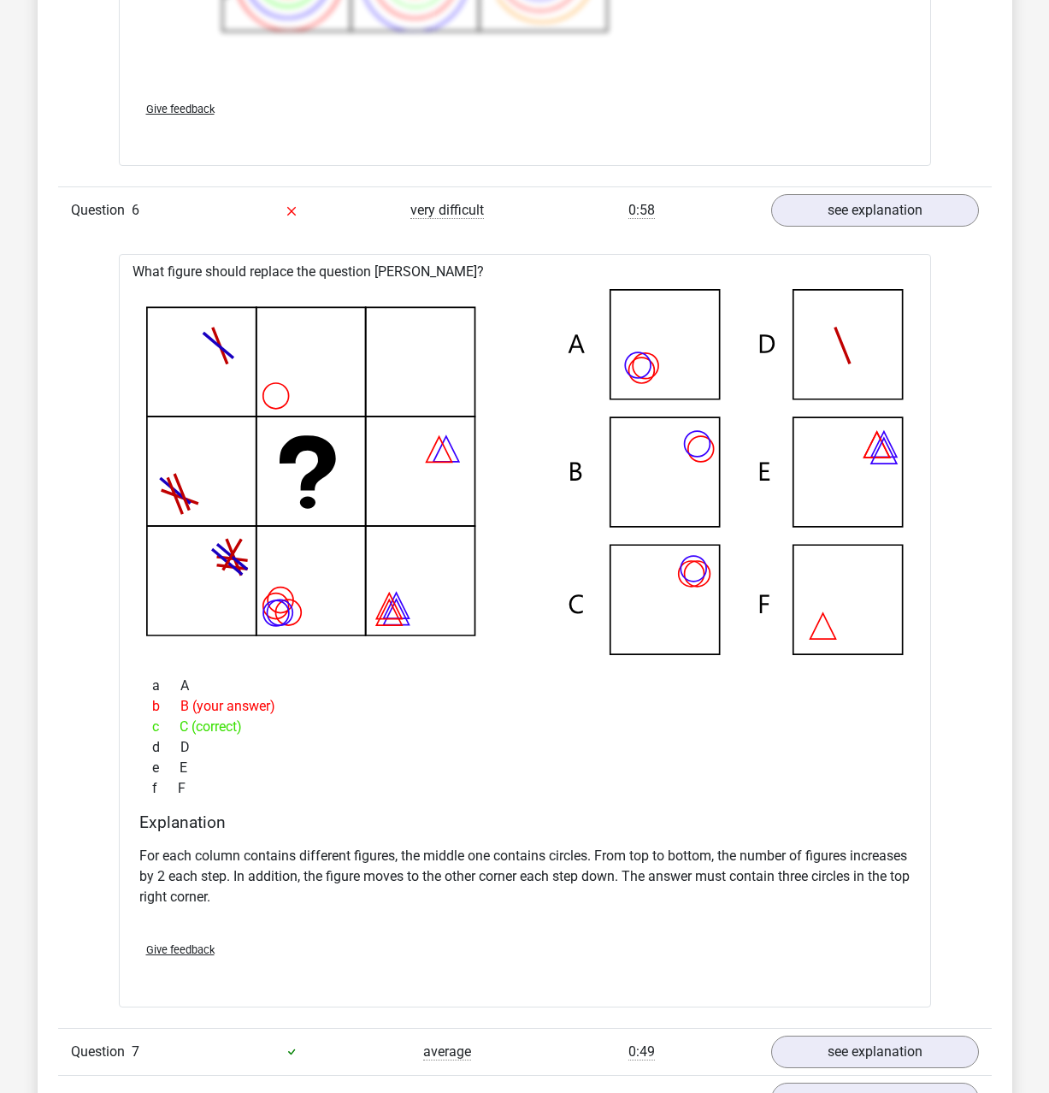
click at [379, 890] on p "For each column contains different figures, the middle one contains circles. Fr…" at bounding box center [524, 877] width 771 height 62
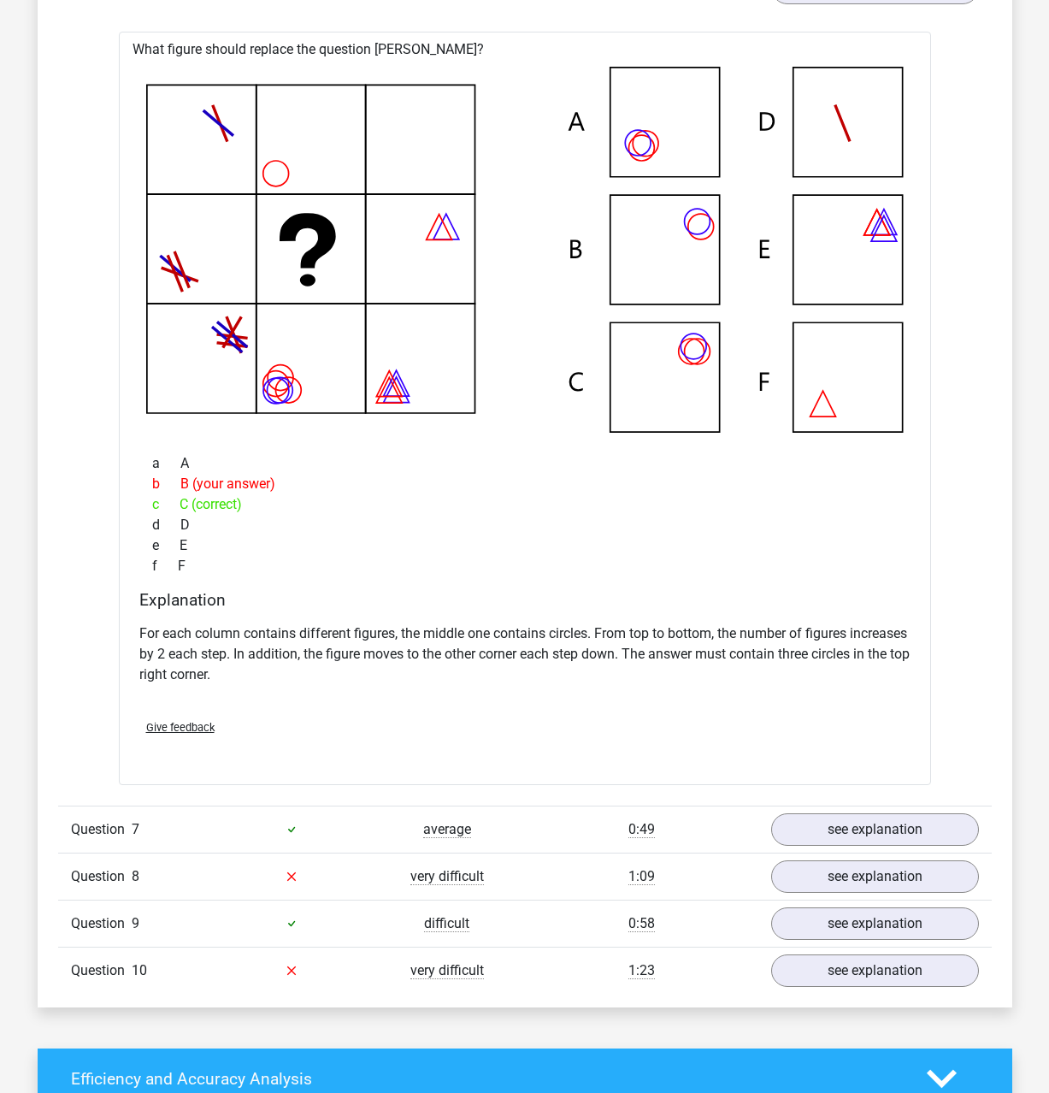
scroll to position [2966, 0]
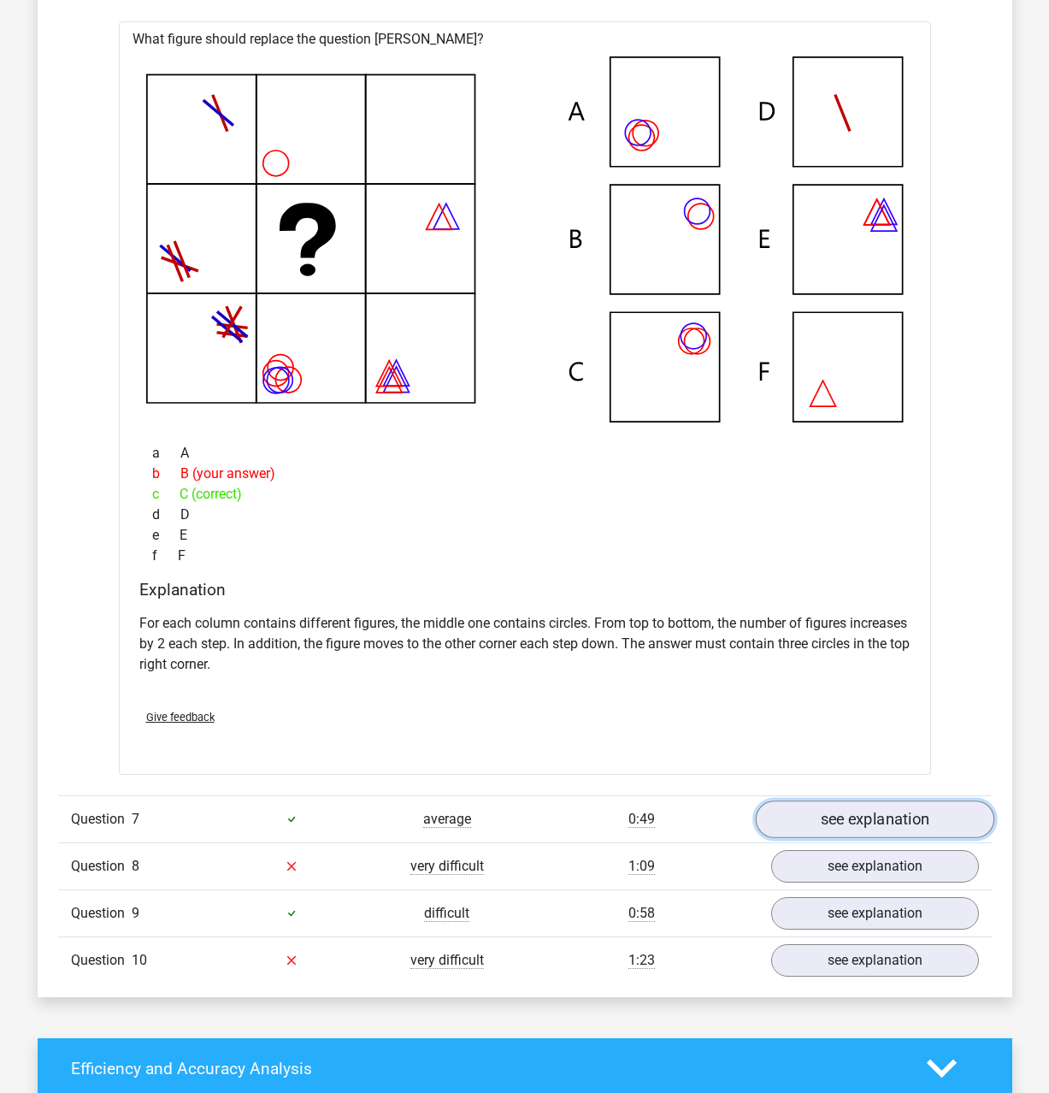
click at [951, 824] on link "see explanation" at bounding box center [874, 820] width 239 height 38
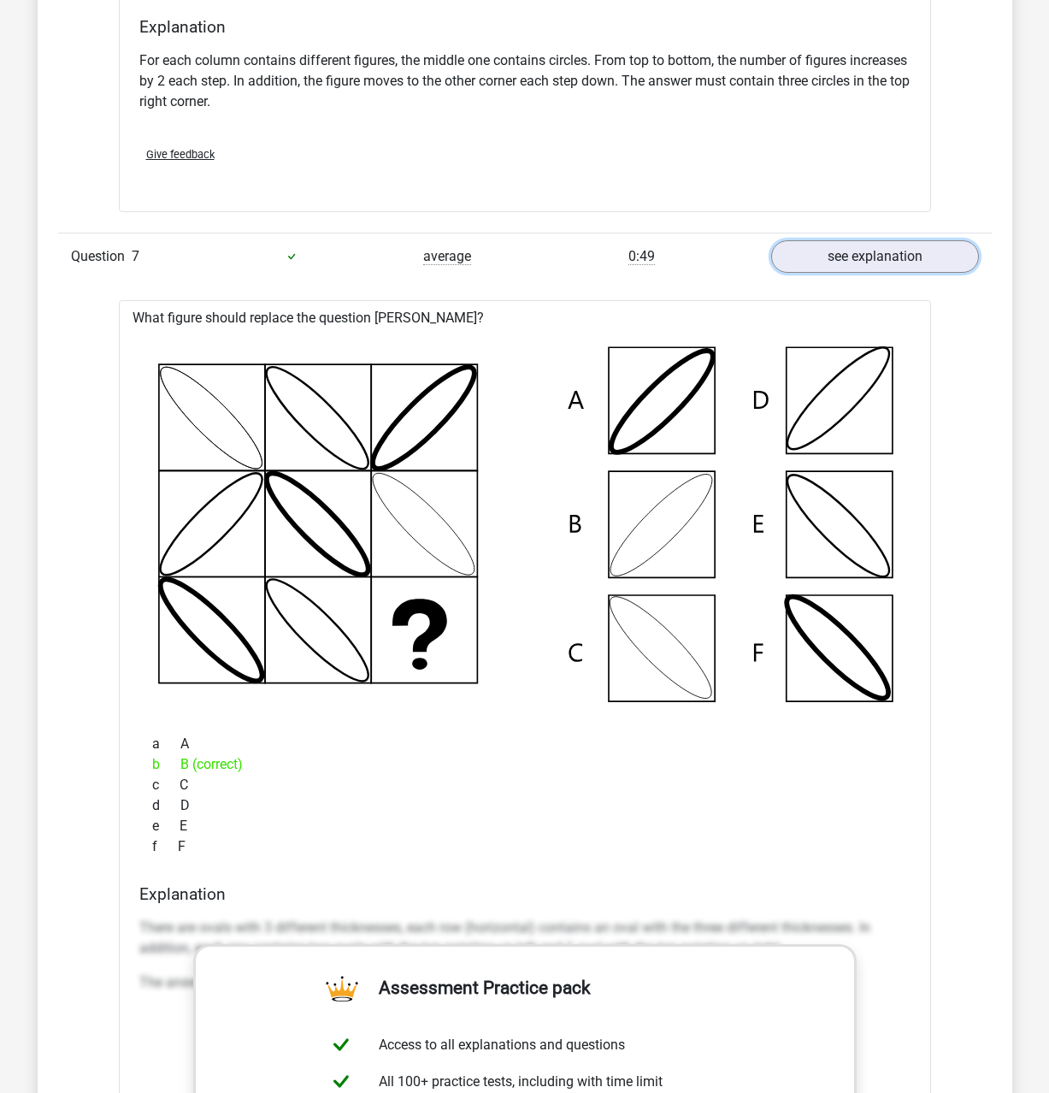
scroll to position [3489, 0]
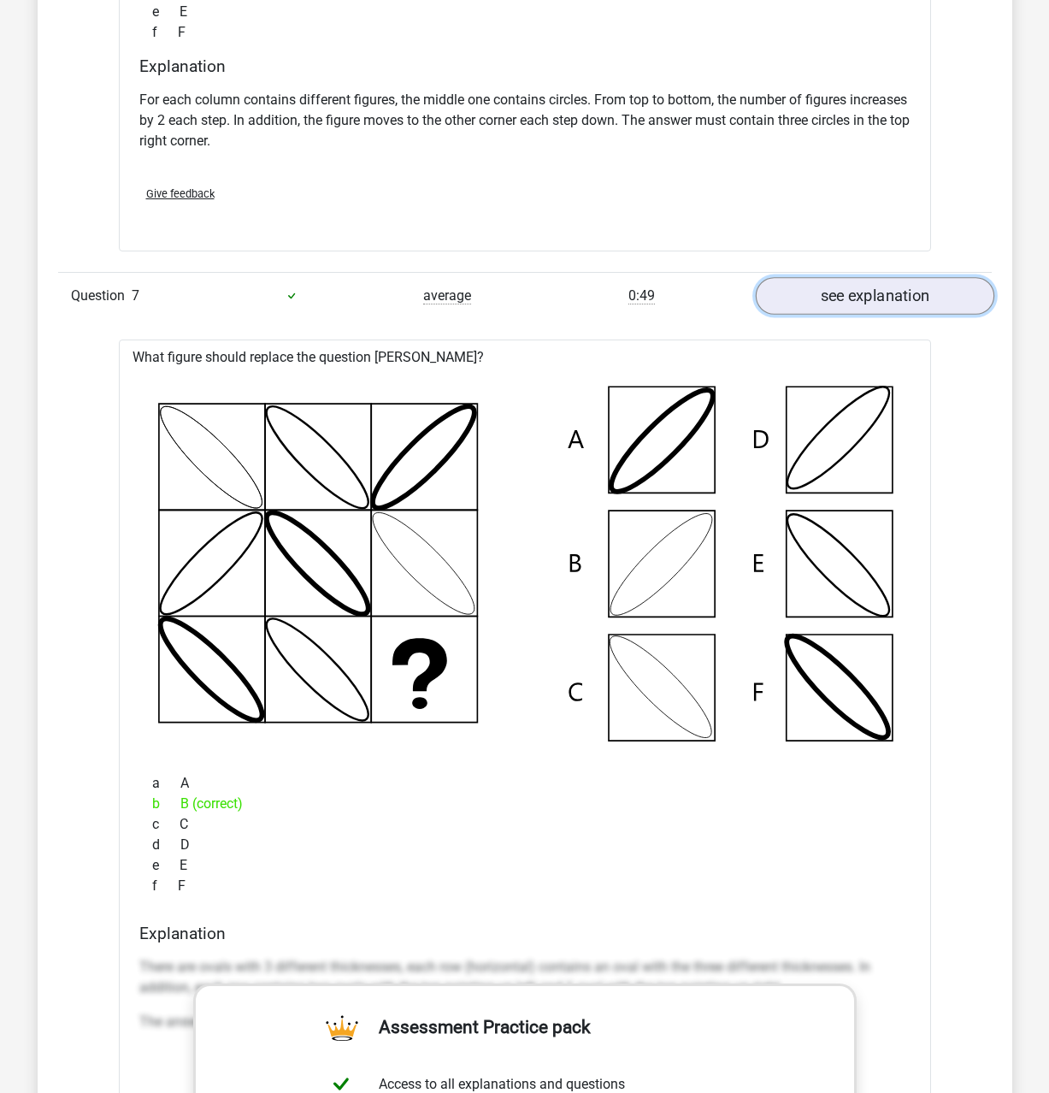
click at [866, 282] on link "see explanation" at bounding box center [874, 296] width 239 height 38
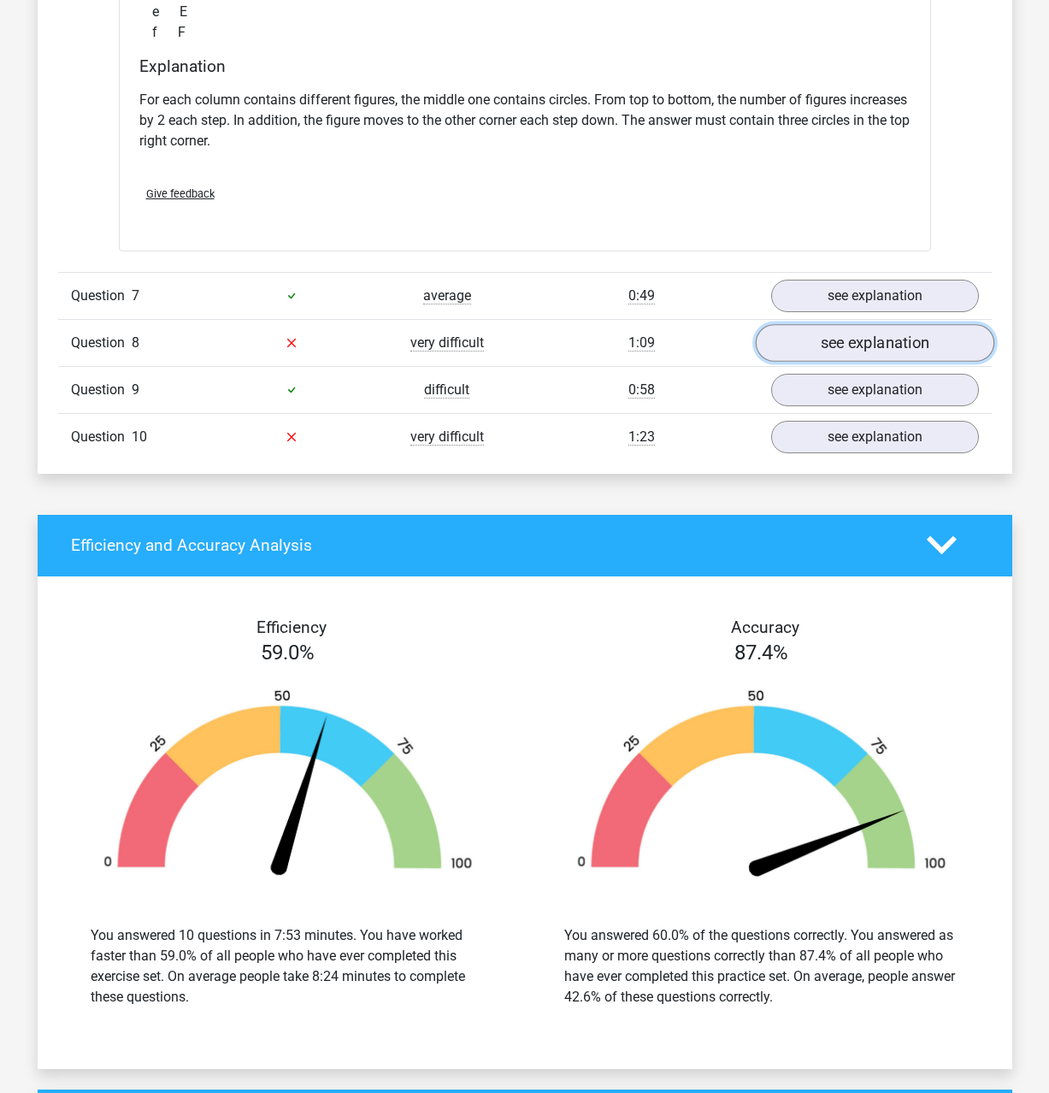
click at [856, 336] on link "see explanation" at bounding box center [874, 343] width 239 height 38
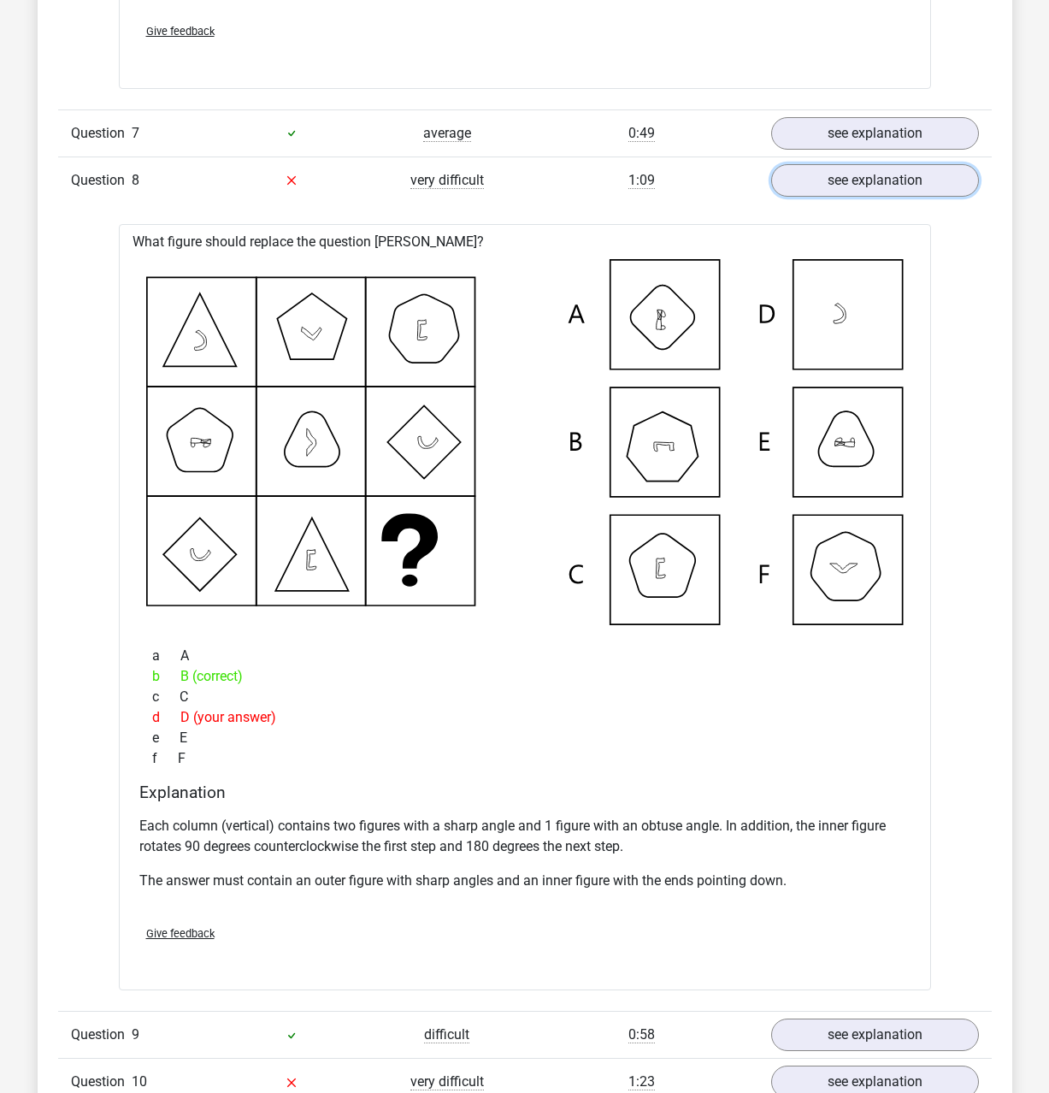
scroll to position [3722, 0]
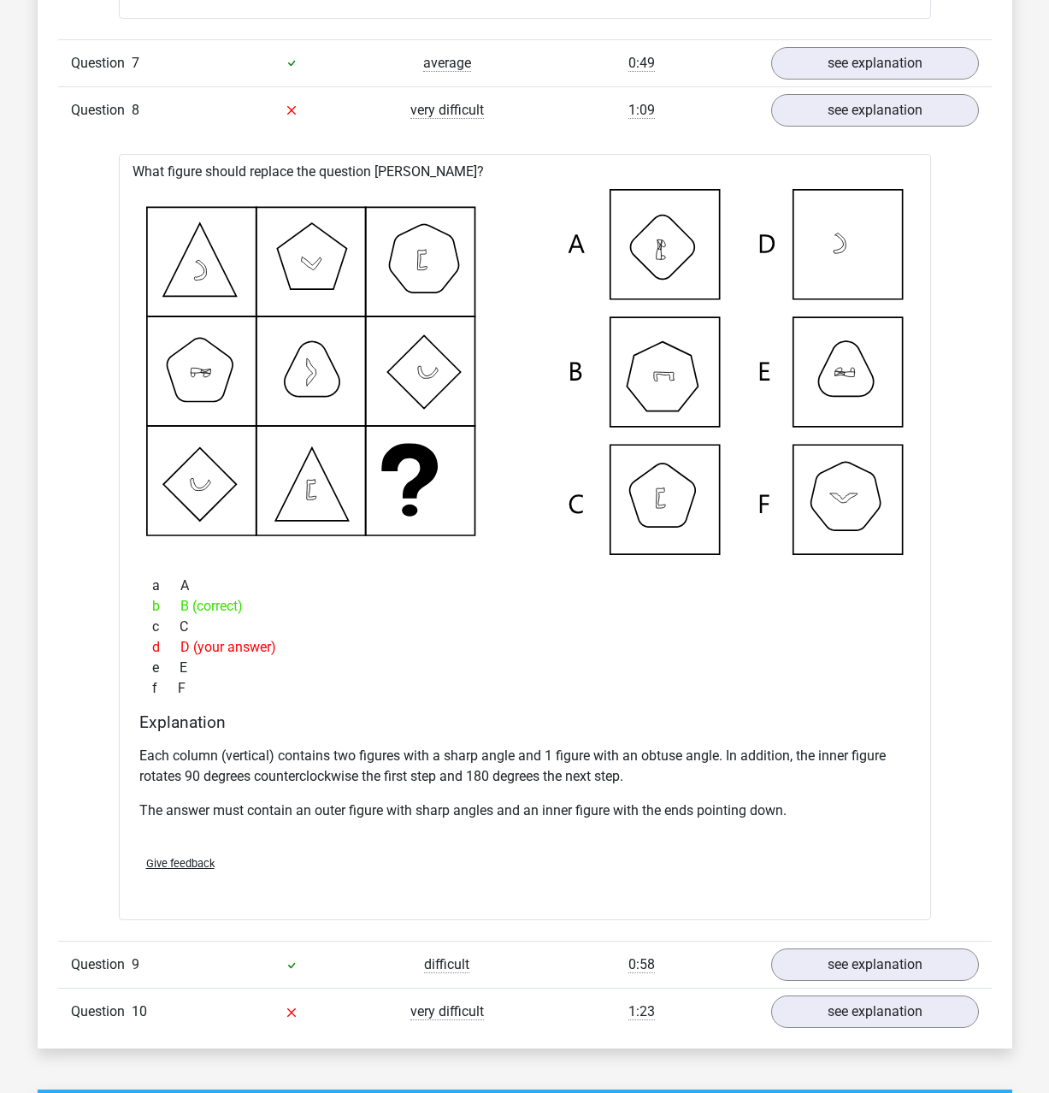
click at [538, 759] on p "Each column (vertical) contains two figures with a sharp angle and 1 figure wit…" at bounding box center [524, 766] width 771 height 41
drag, startPoint x: 538, startPoint y: 759, endPoint x: 679, endPoint y: 800, distance: 147.0
click at [539, 759] on p "Each column (vertical) contains two figures with a sharp angle and 1 figure wit…" at bounding box center [524, 766] width 771 height 41
click at [699, 798] on div "Each column (vertical) contains two figures with a sharp angle and 1 figure wit…" at bounding box center [524, 790] width 771 height 103
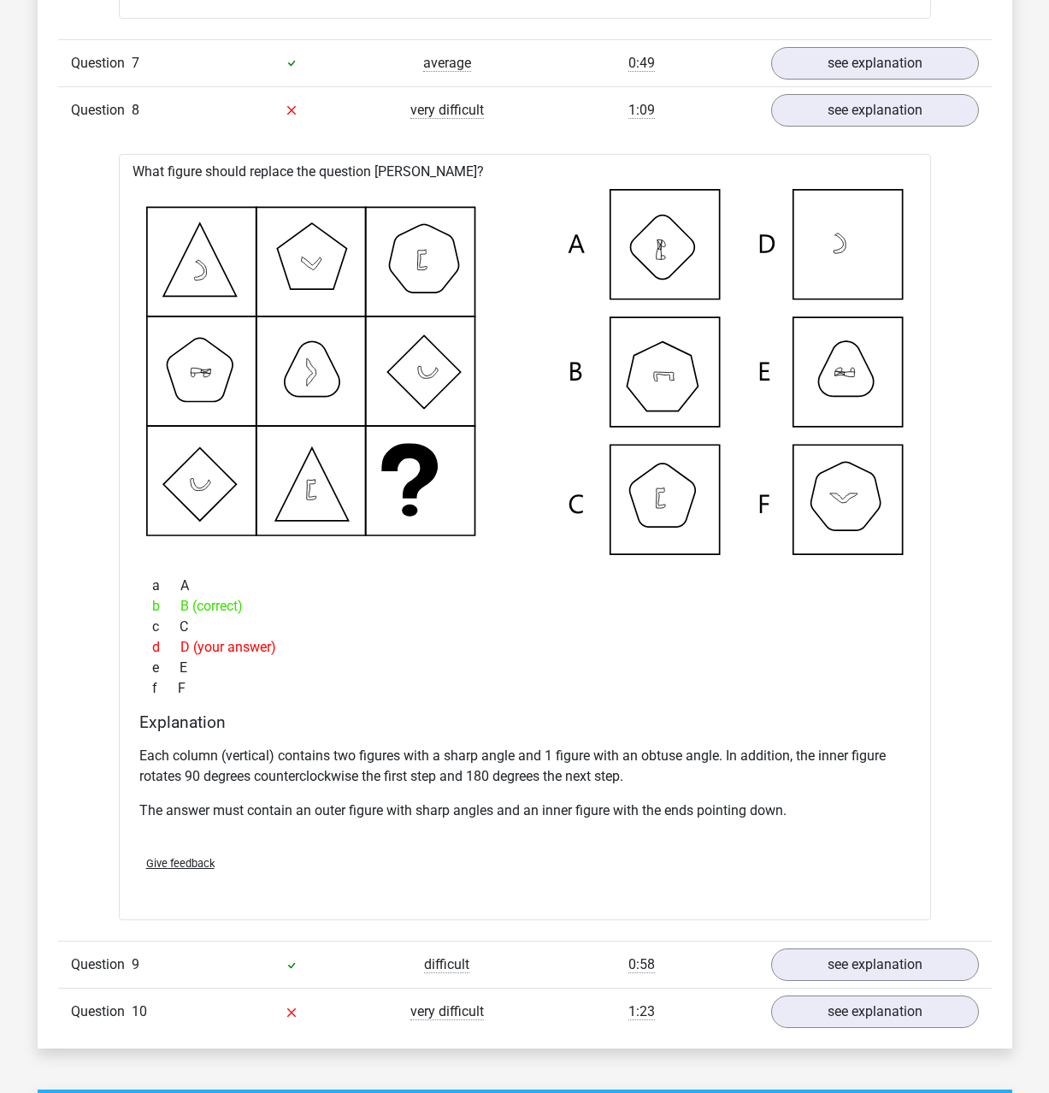
click at [658, 765] on p "Each column (vertical) contains two figures with a sharp angle and 1 figure wit…" at bounding box center [524, 766] width 771 height 41
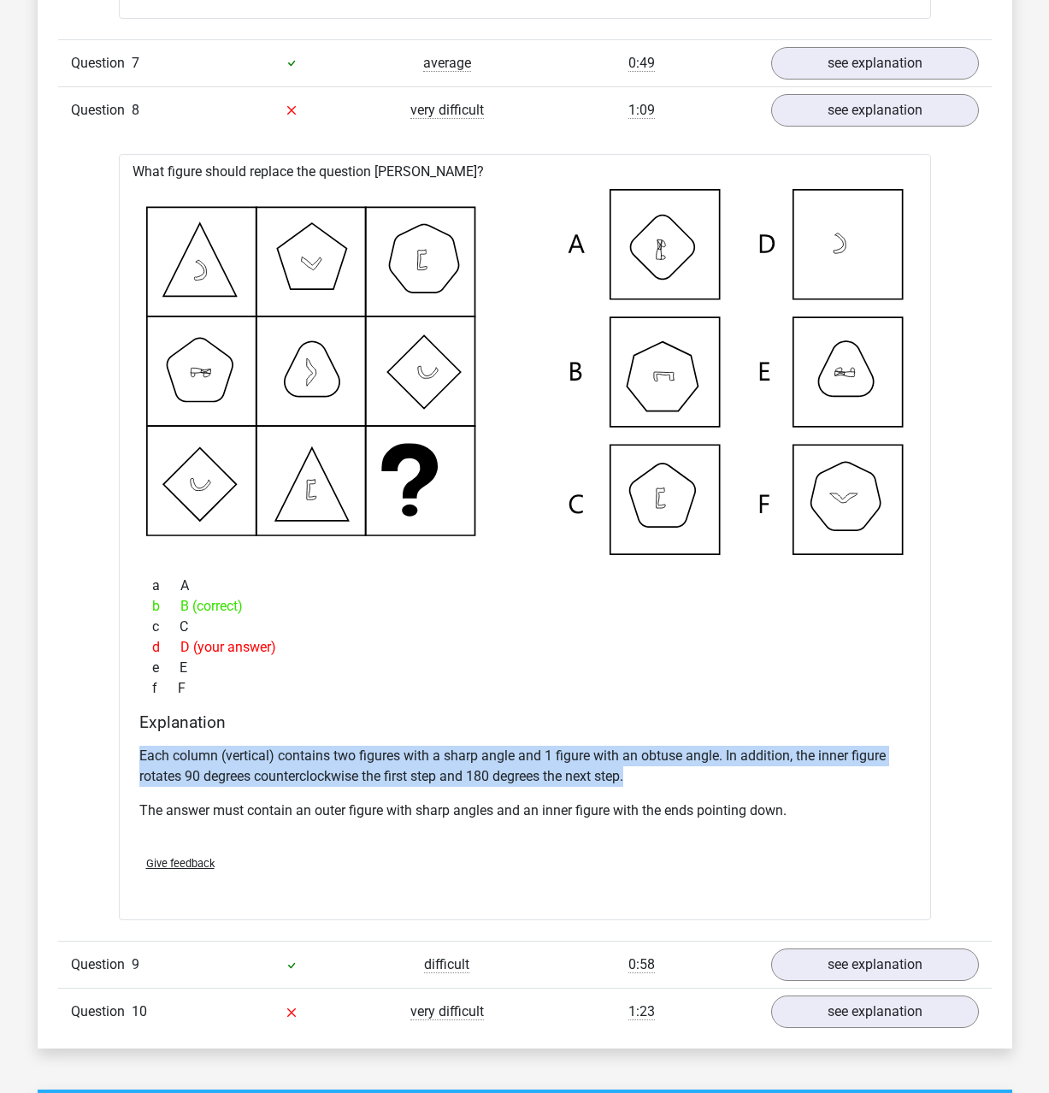
drag, startPoint x: 635, startPoint y: 778, endPoint x: 103, endPoint y: 761, distance: 532.2
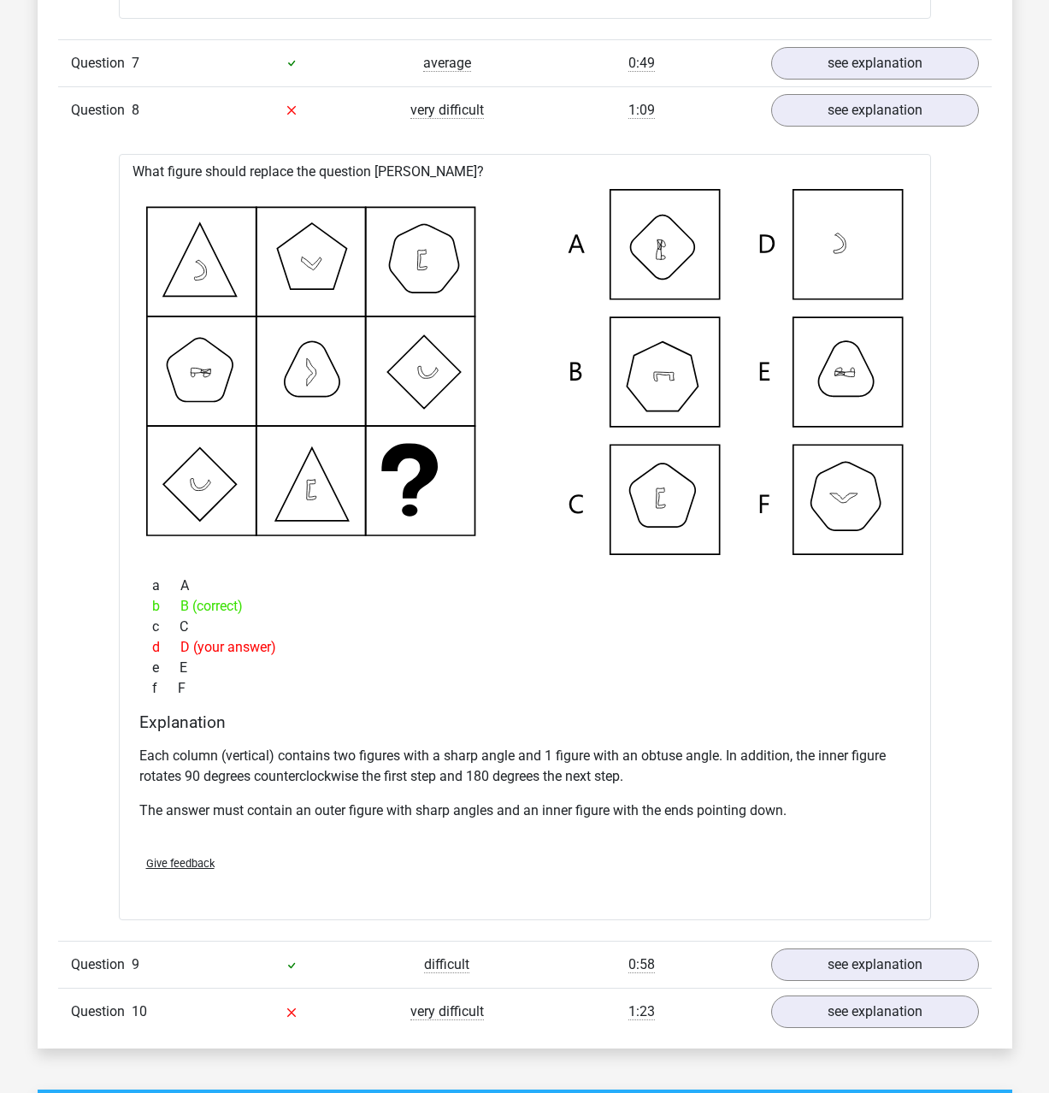
click at [449, 811] on p "The answer must contain an outer figure with sharp angles and an inner figure w…" at bounding box center [524, 811] width 771 height 21
click at [469, 816] on p "The answer must contain an outer figure with sharp angles and an inner figure w…" at bounding box center [524, 811] width 771 height 21
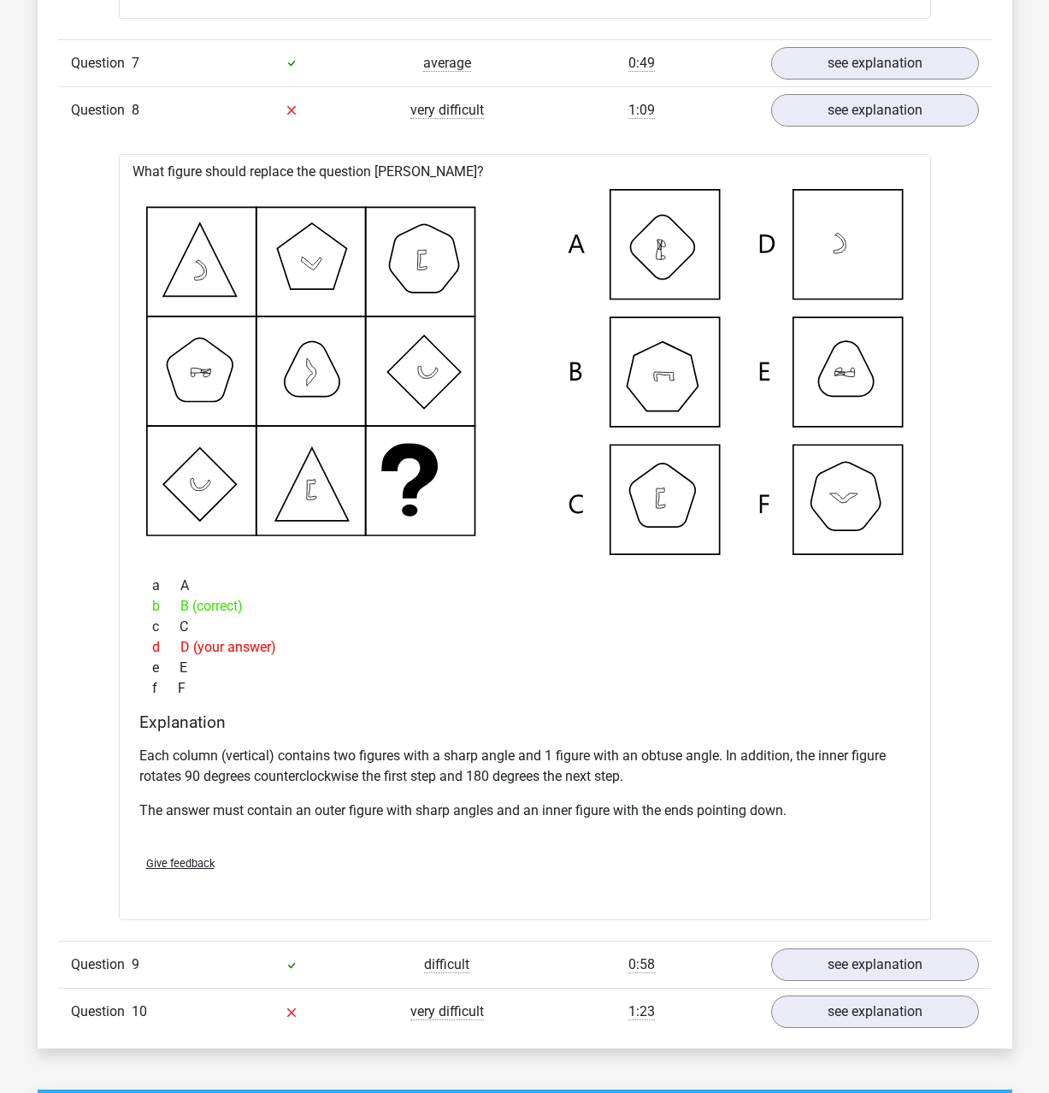
click at [469, 816] on p "The answer must contain an outer figure with sharp angles and an inner figure w…" at bounding box center [524, 811] width 771 height 21
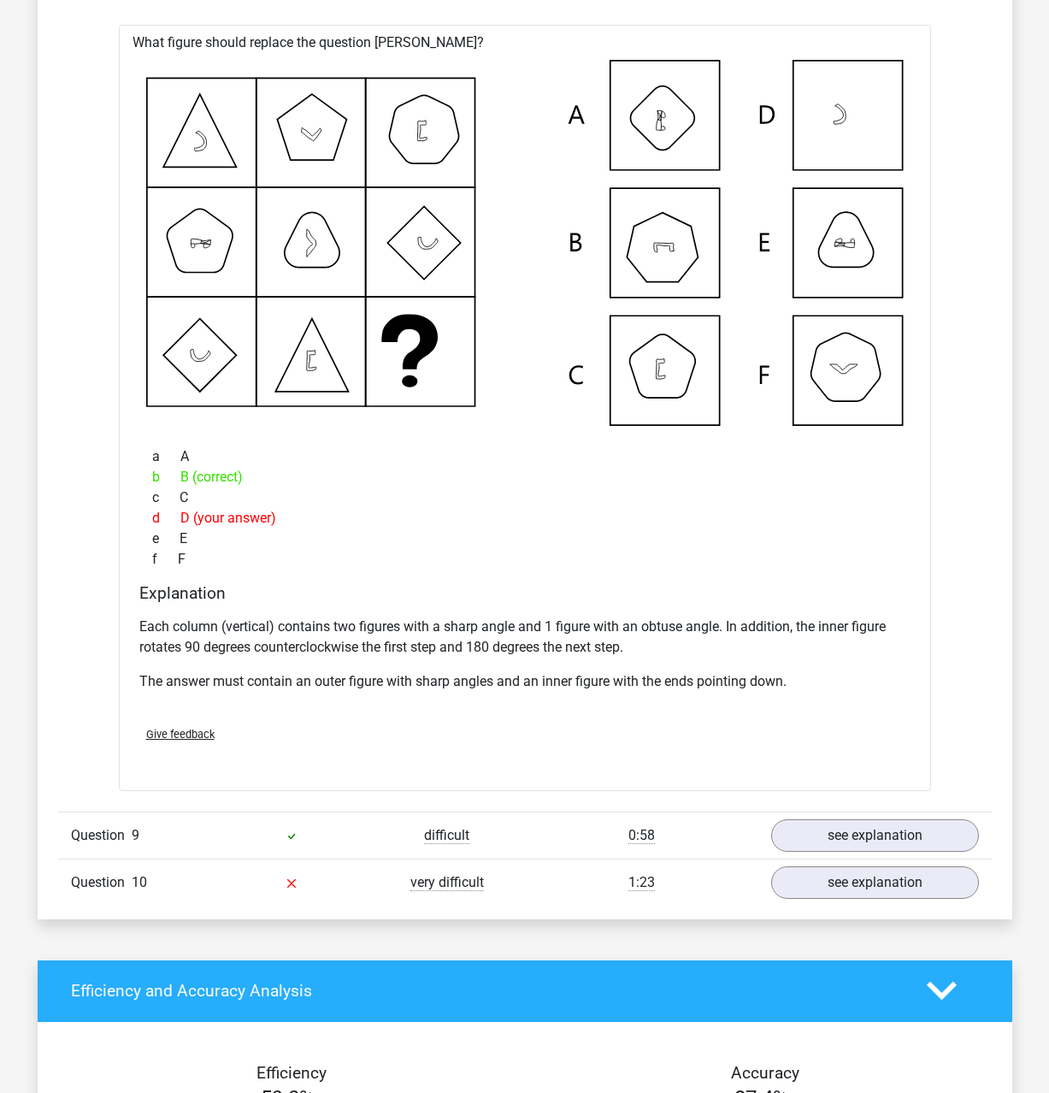
scroll to position [3955, 0]
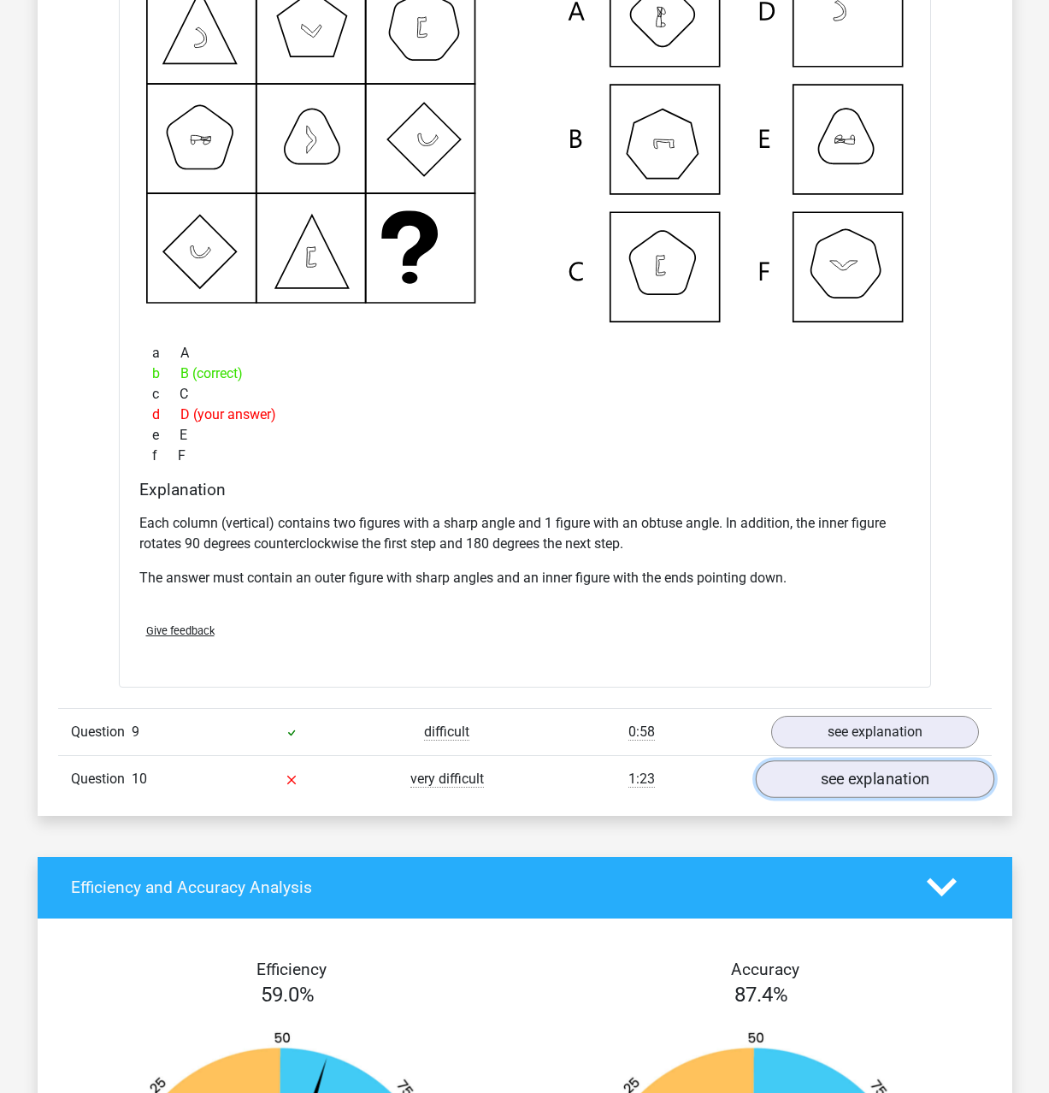
click at [802, 777] on link "see explanation" at bounding box center [874, 779] width 239 height 38
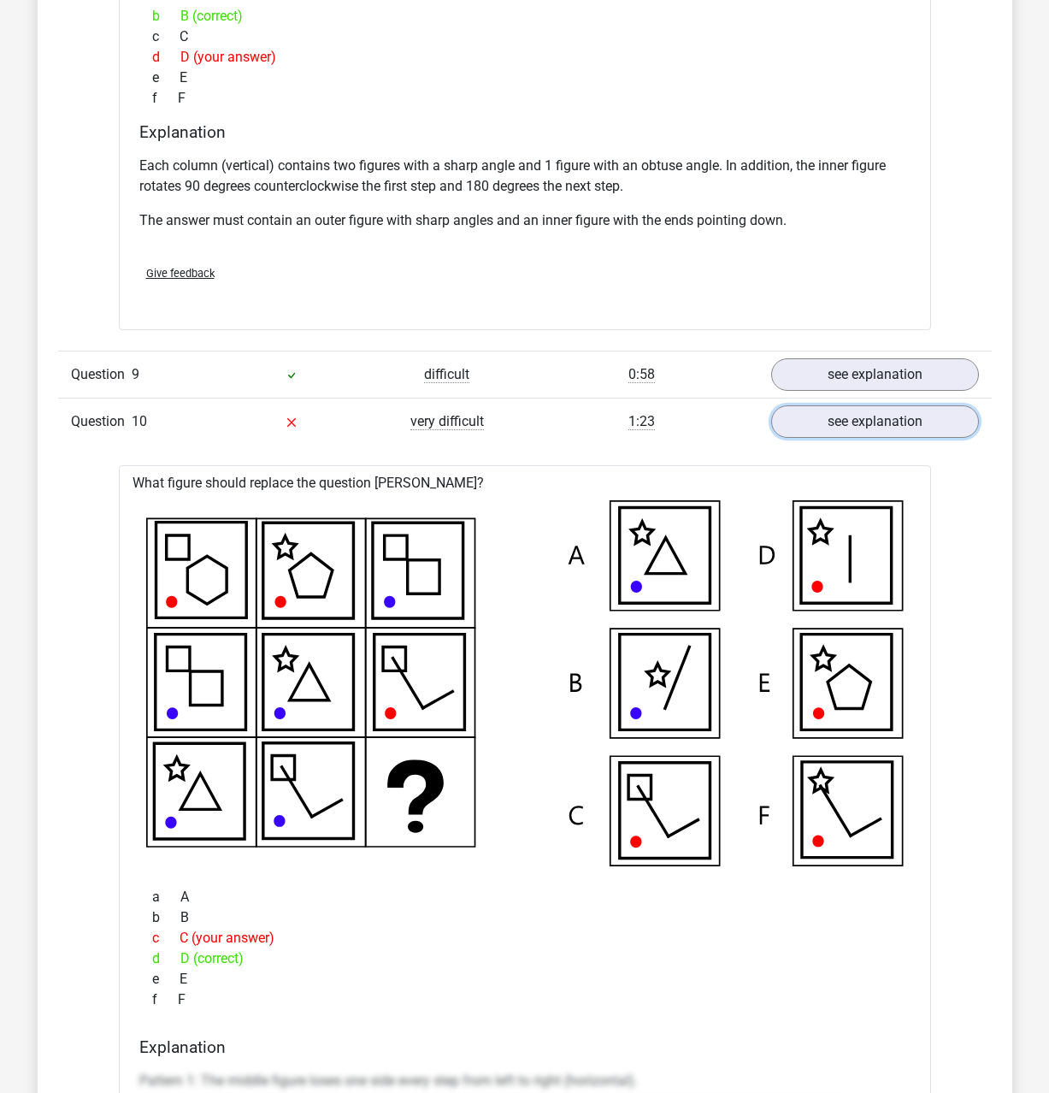
scroll to position [4478, 0]
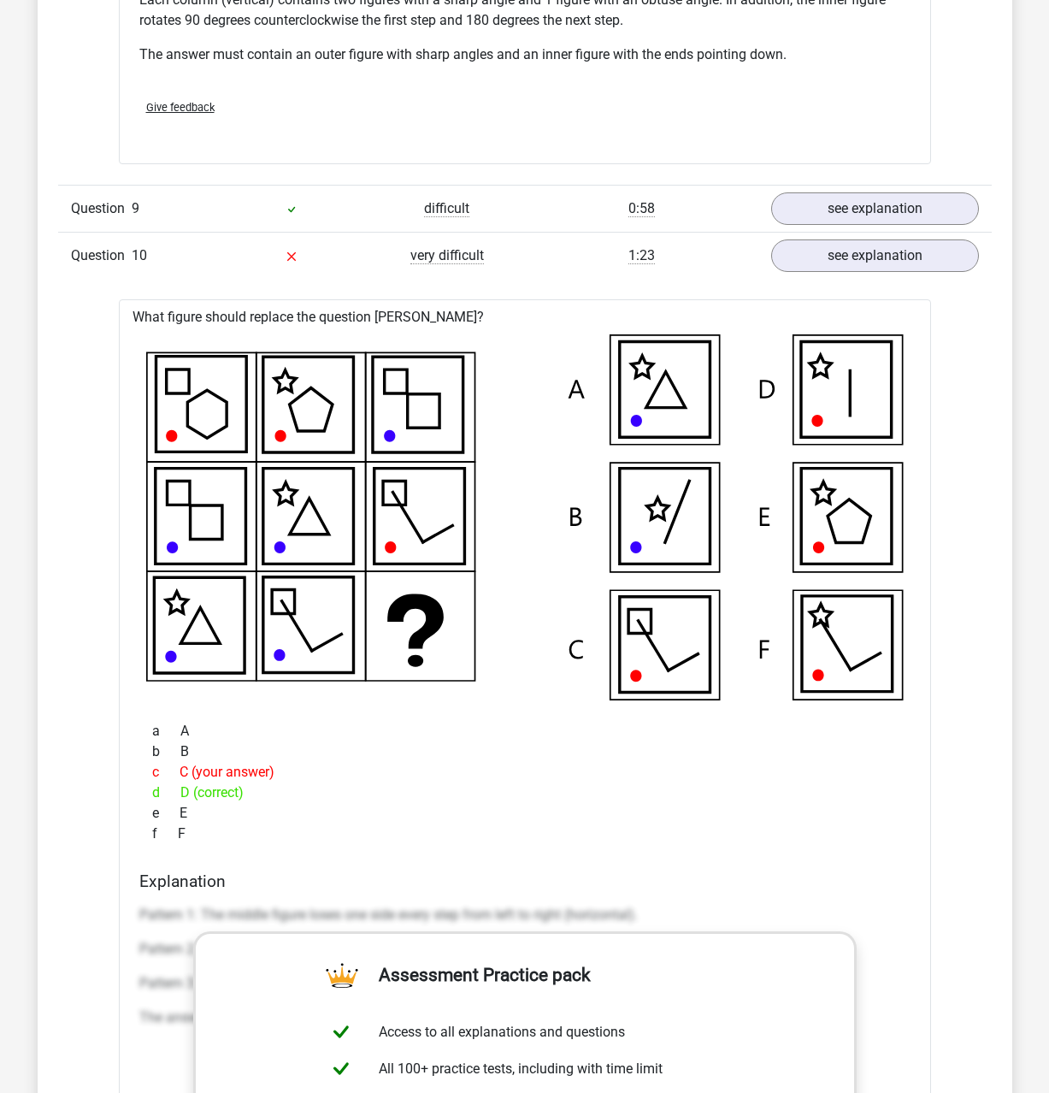
click at [565, 818] on div "e E" at bounding box center [524, 813] width 771 height 21
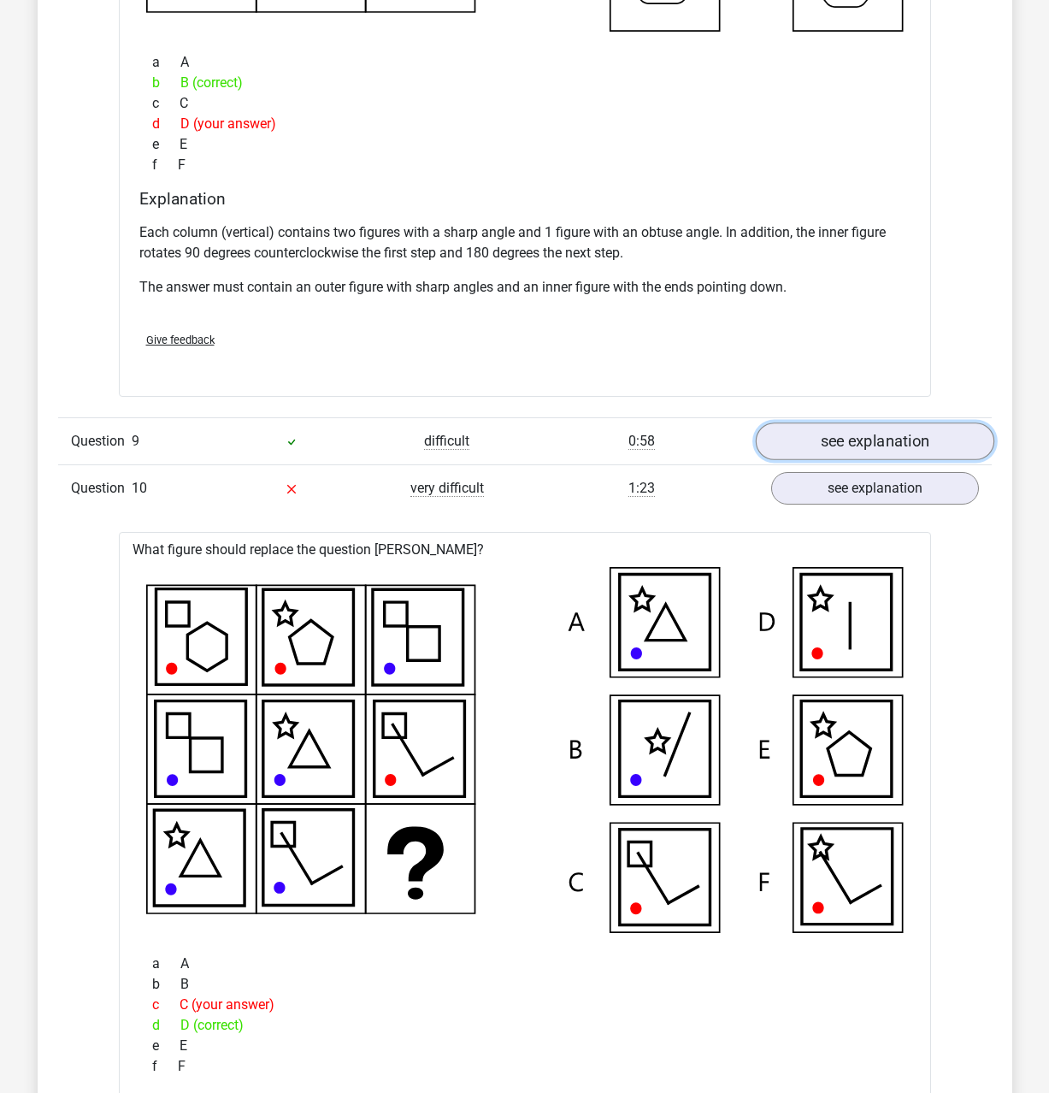
click at [902, 438] on link "see explanation" at bounding box center [874, 441] width 239 height 38
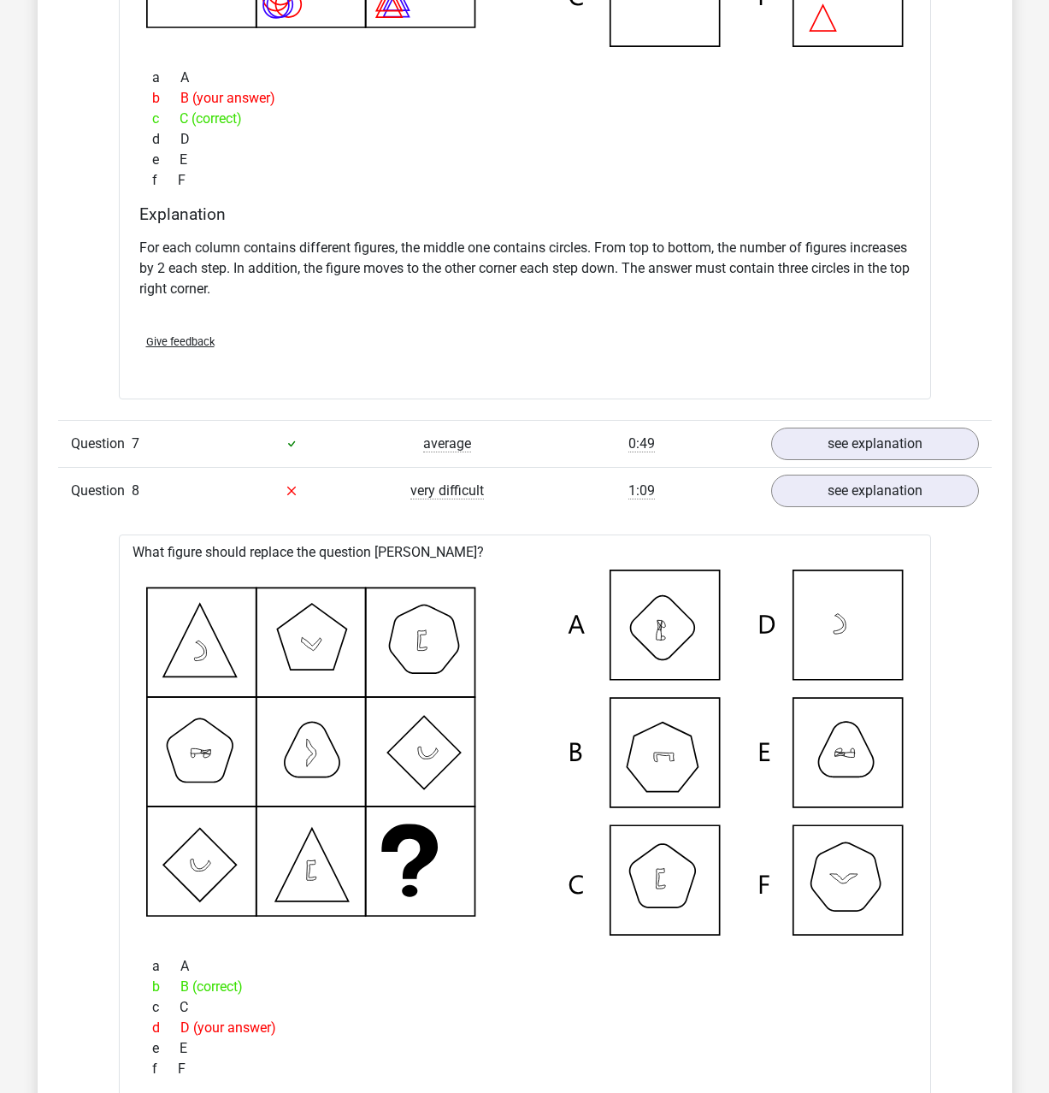
scroll to position [3199, 0]
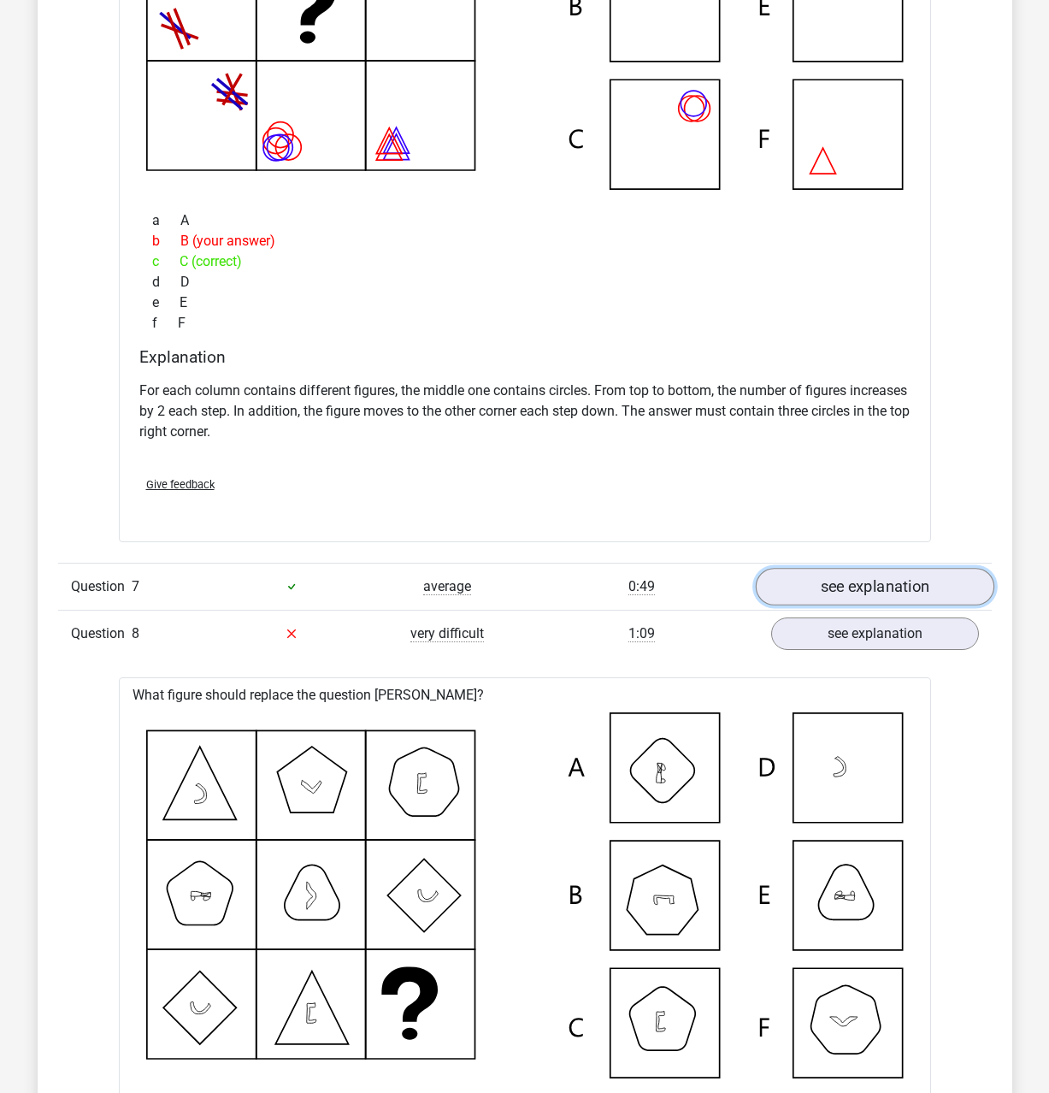
click at [916, 576] on link "see explanation" at bounding box center [874, 587] width 239 height 38
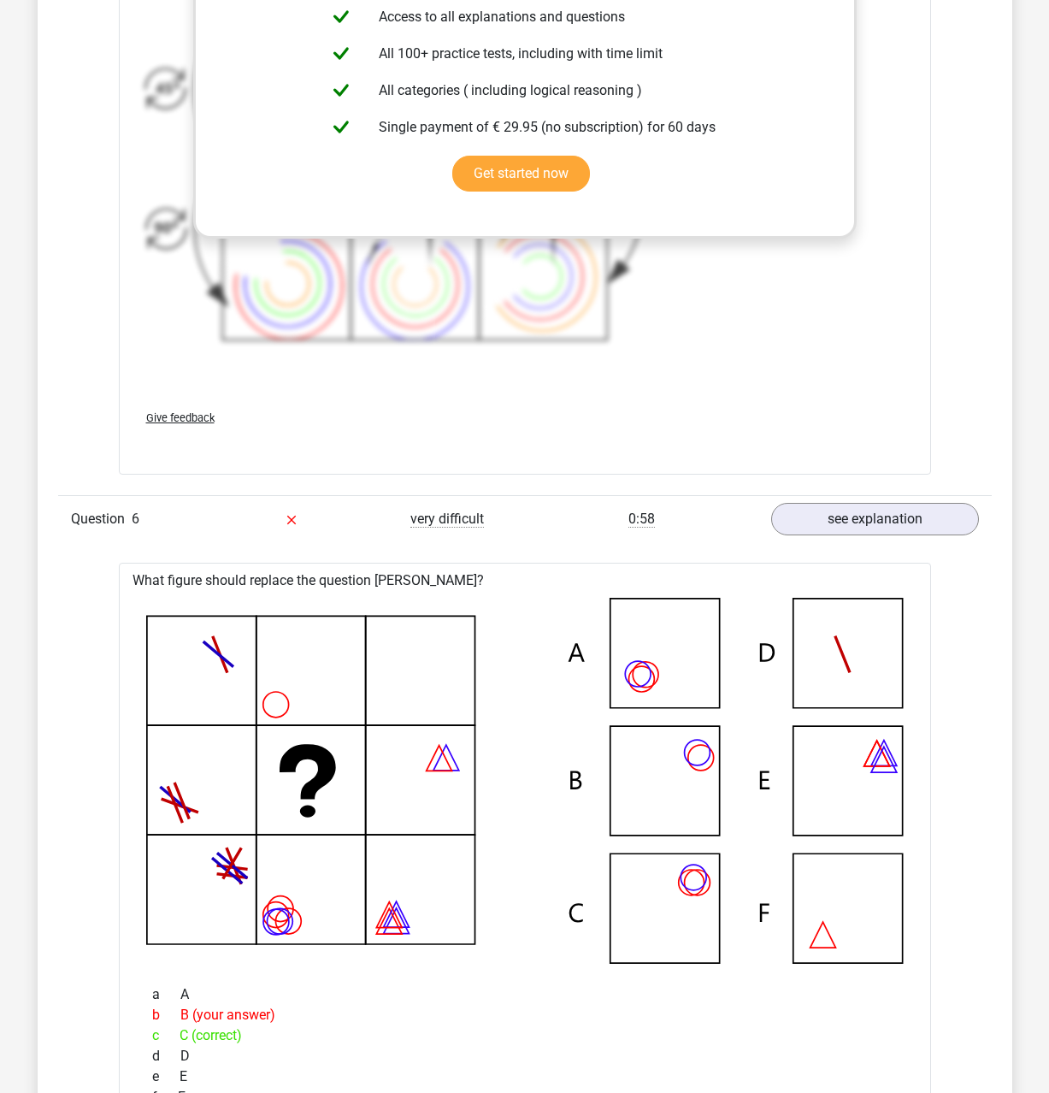
scroll to position [2326, 0]
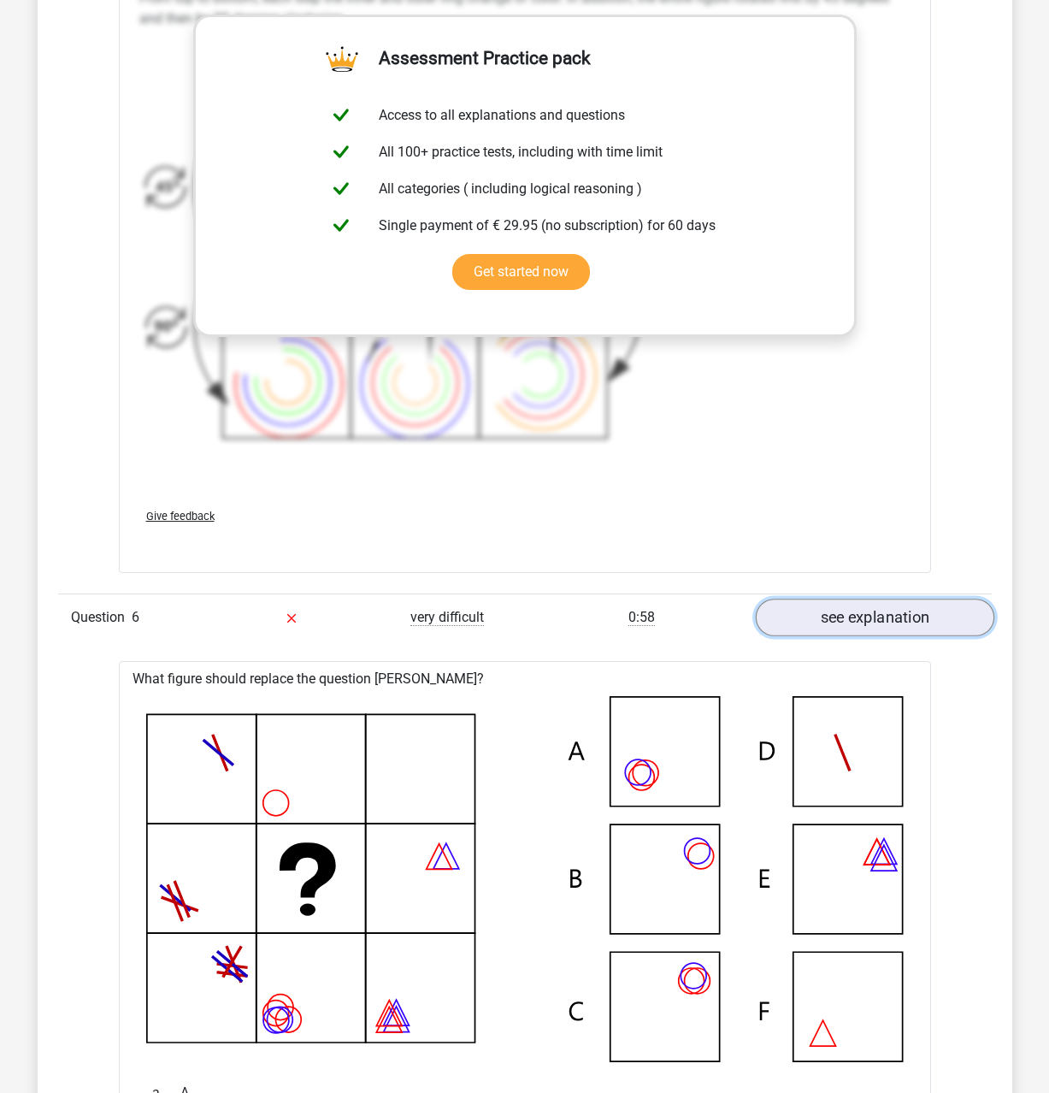
click at [919, 635] on link "see explanation" at bounding box center [874, 619] width 239 height 38
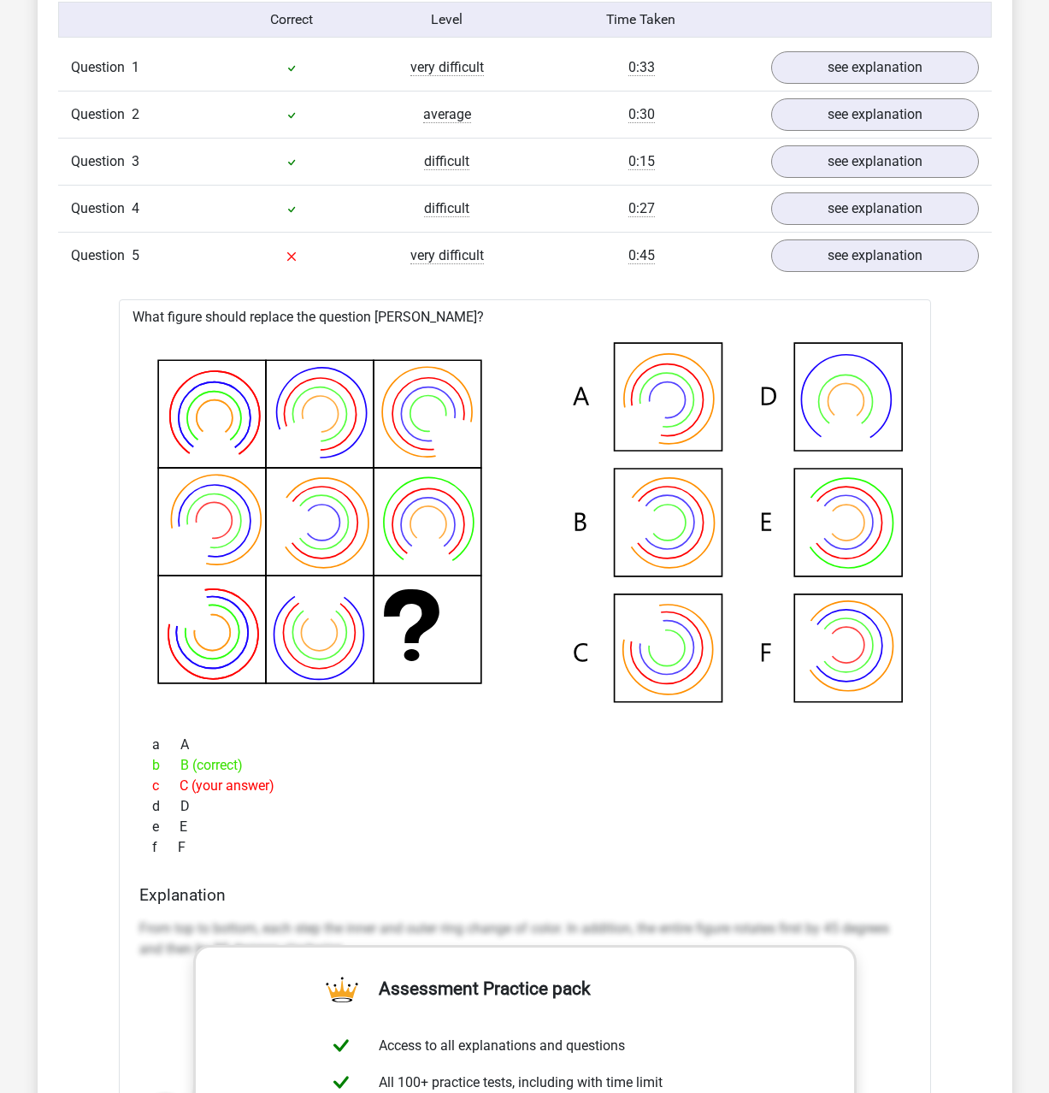
scroll to position [1163, 0]
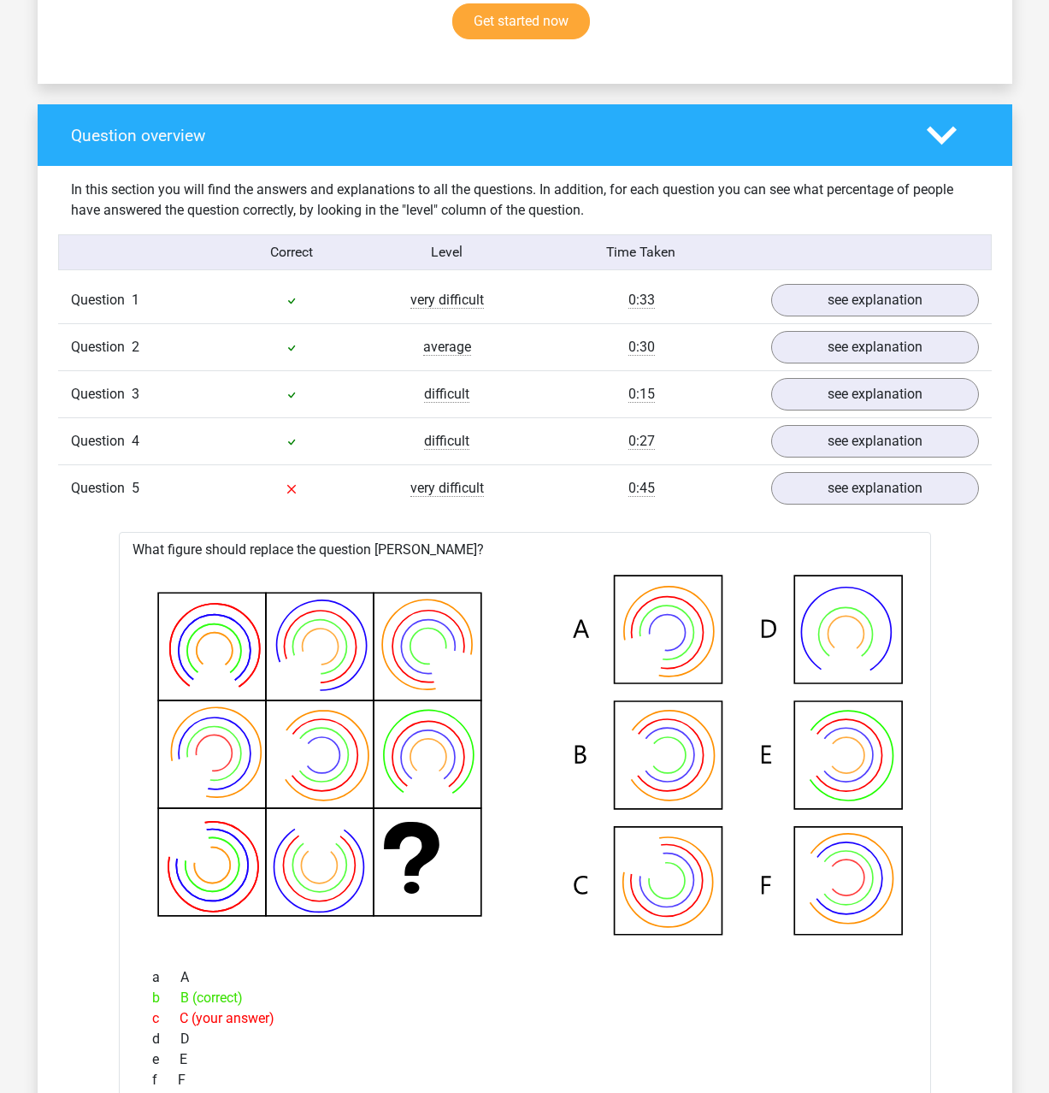
drag, startPoint x: 884, startPoint y: 458, endPoint x: 888, endPoint y: 442, distance: 15.8
click at [884, 457] on div "Question 4 difficult 0:27 see explanation" at bounding box center [525, 440] width 934 height 47
click at [888, 440] on link "see explanation" at bounding box center [874, 441] width 239 height 38
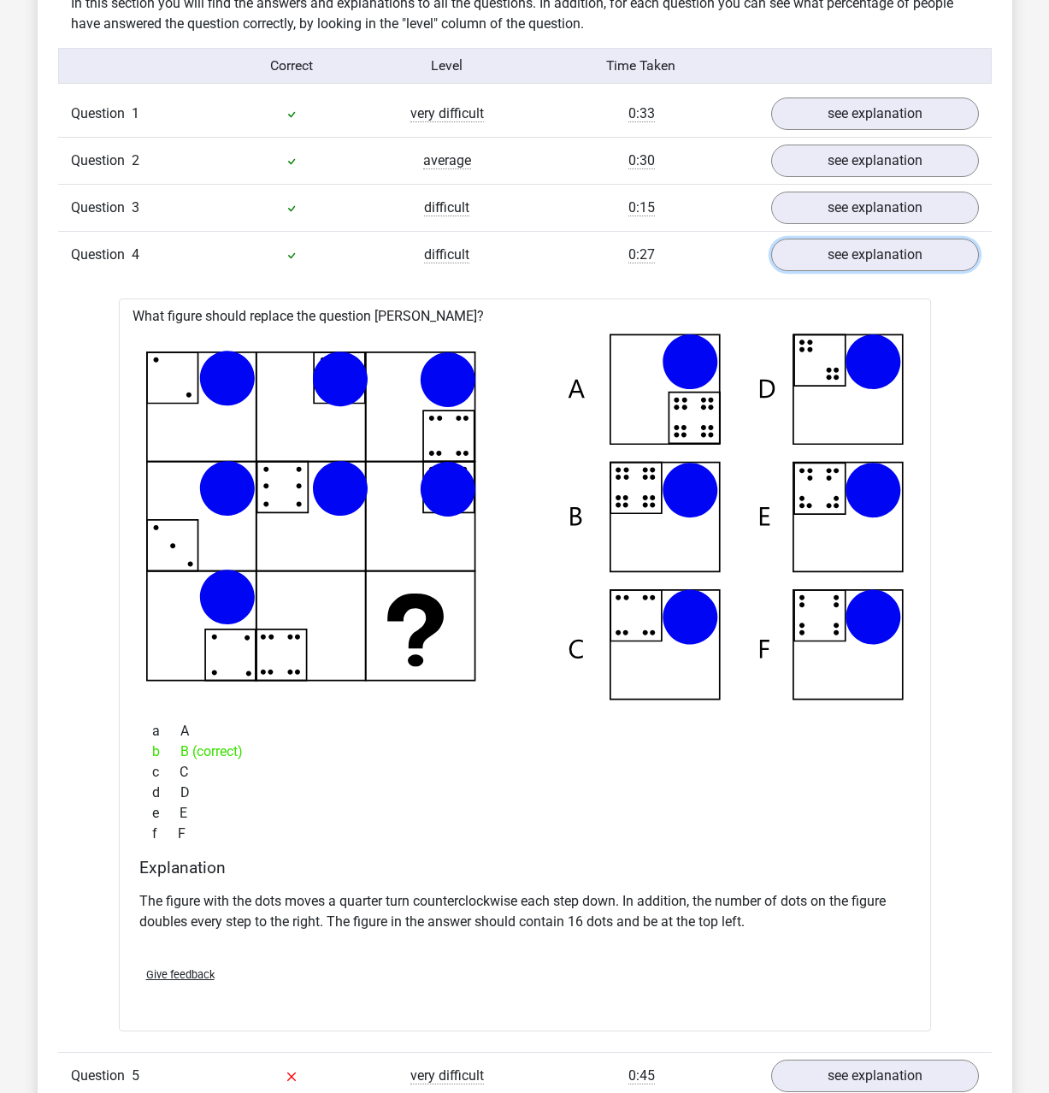
scroll to position [1512, 0]
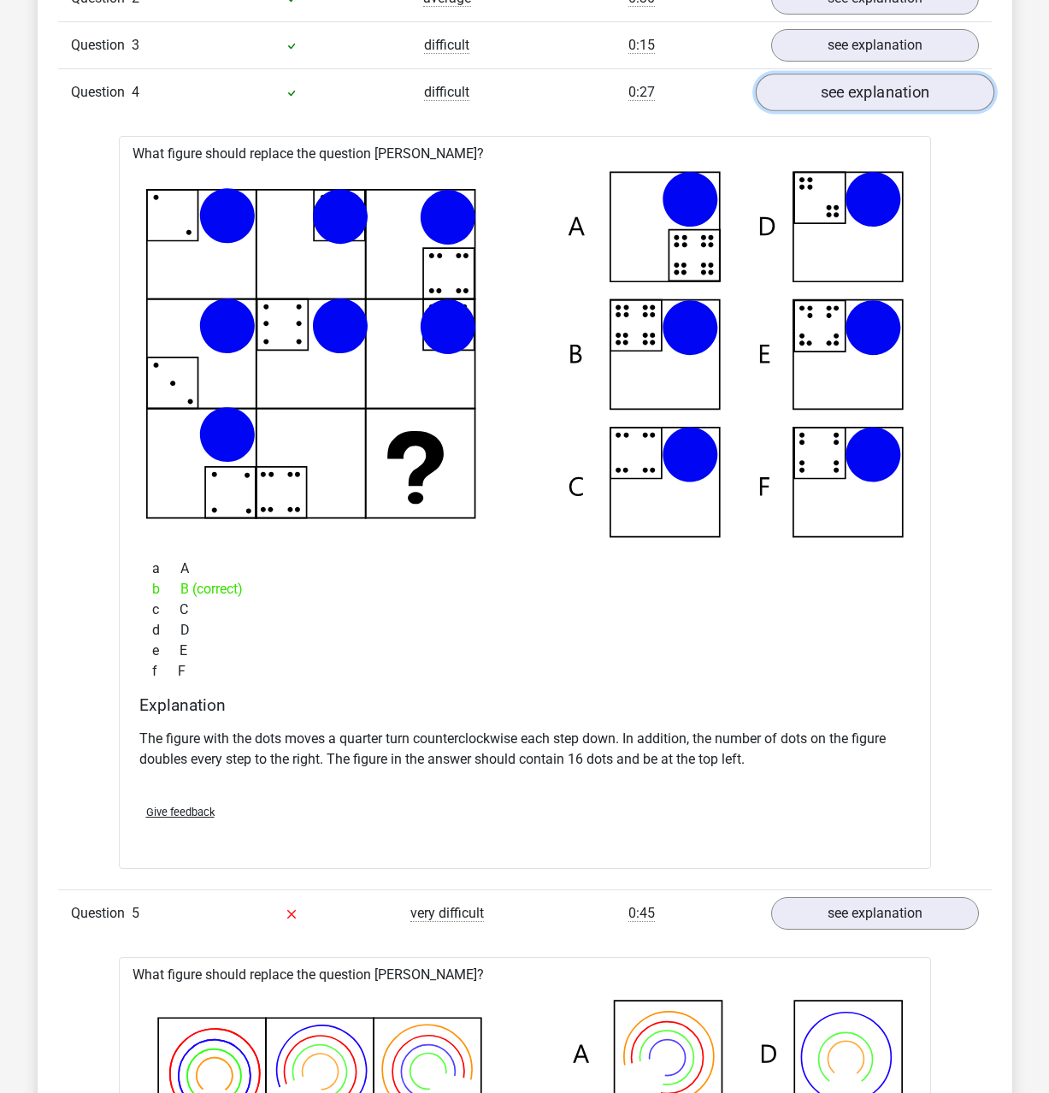
click at [893, 85] on link "see explanation" at bounding box center [874, 93] width 239 height 38
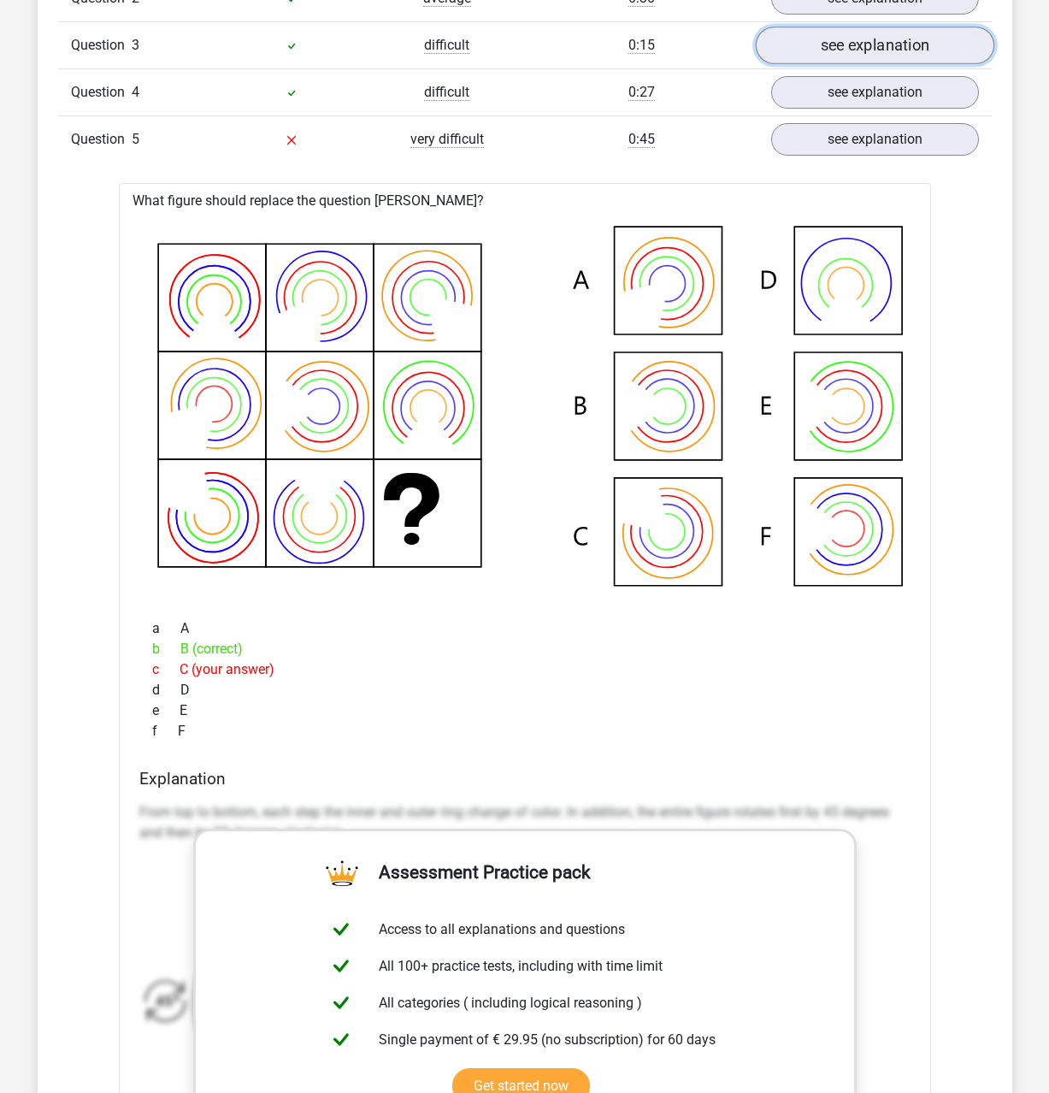
click at [900, 45] on link "see explanation" at bounding box center [874, 46] width 239 height 38
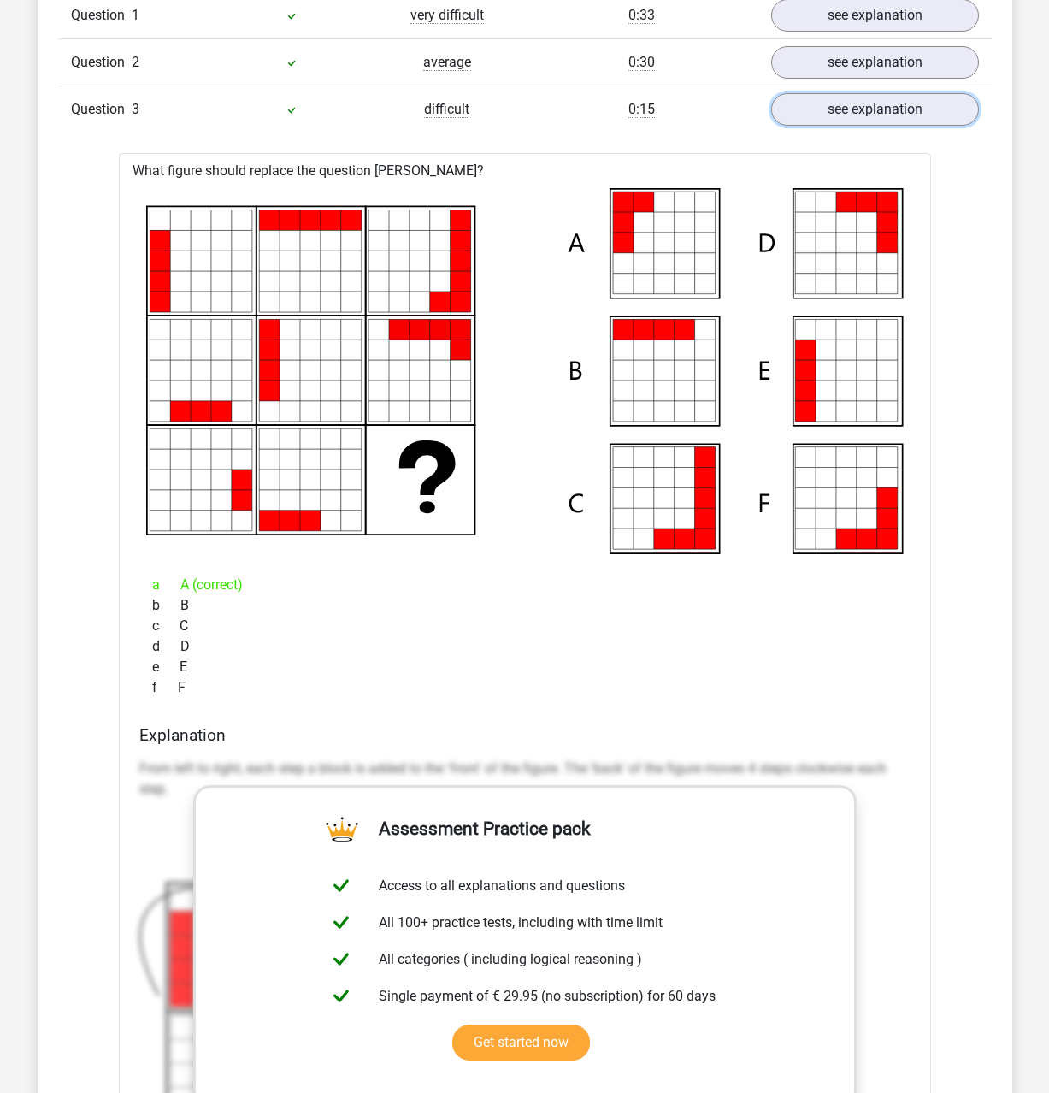
scroll to position [1279, 0]
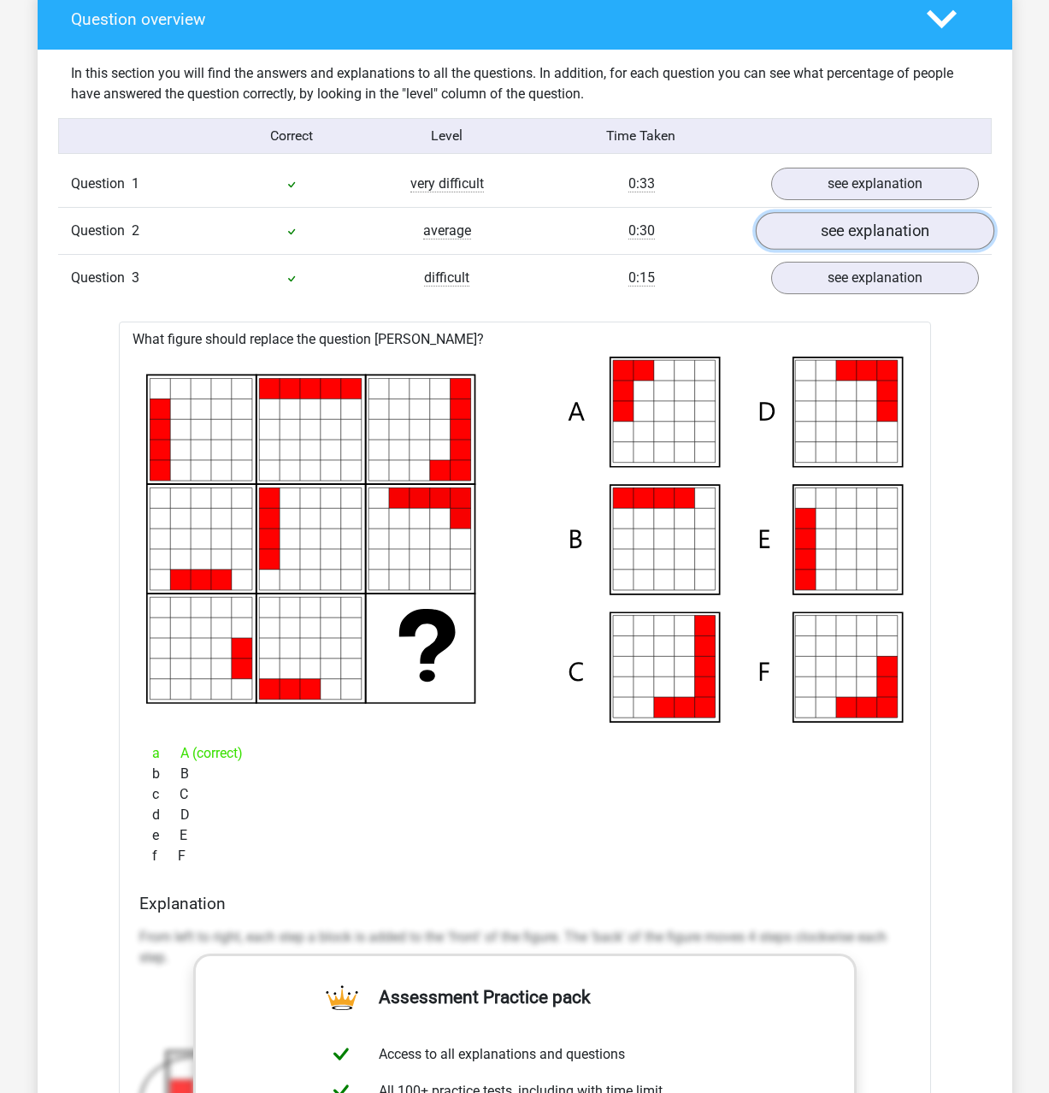
click at [827, 225] on link "see explanation" at bounding box center [874, 231] width 239 height 38
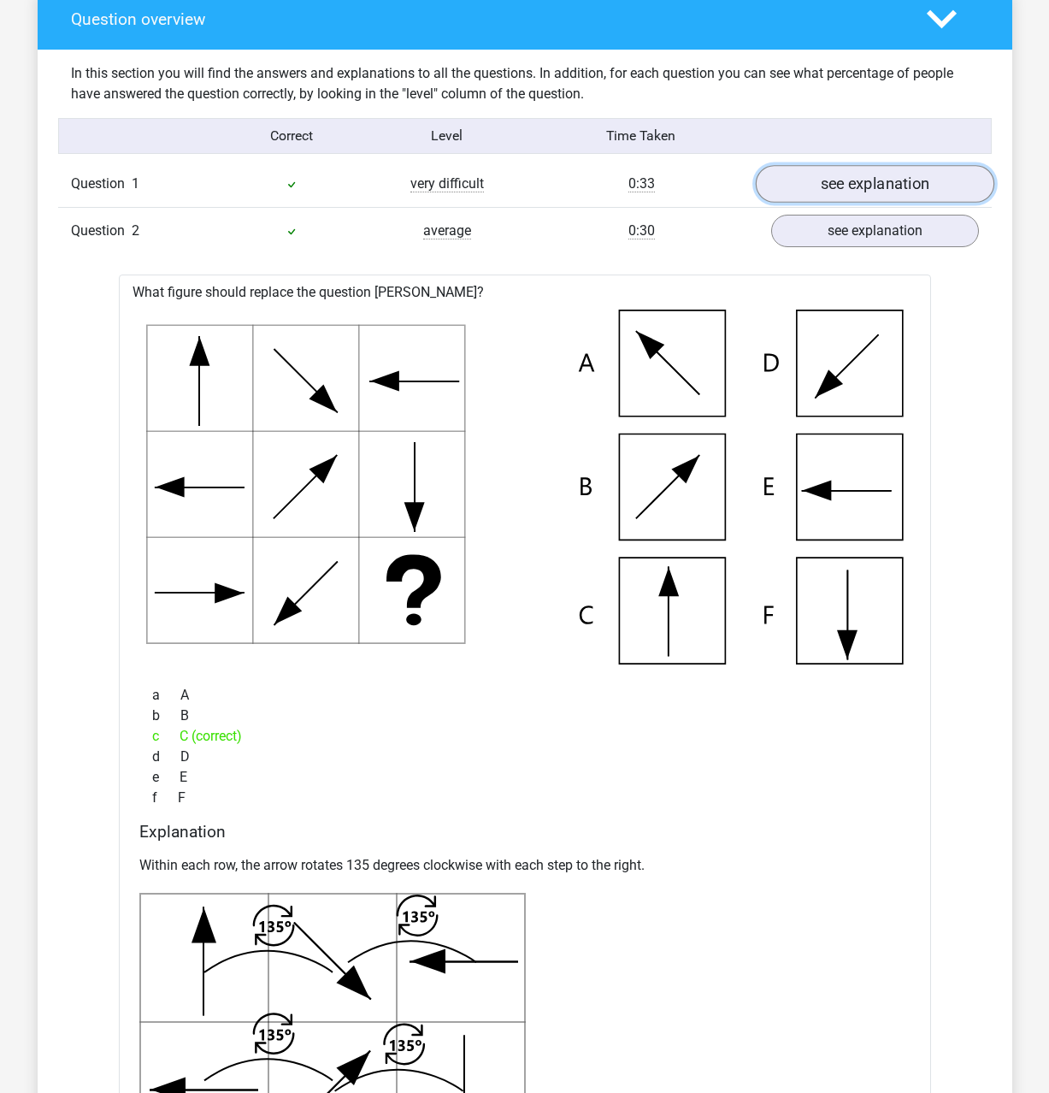
click at [851, 176] on link "see explanation" at bounding box center [874, 184] width 239 height 38
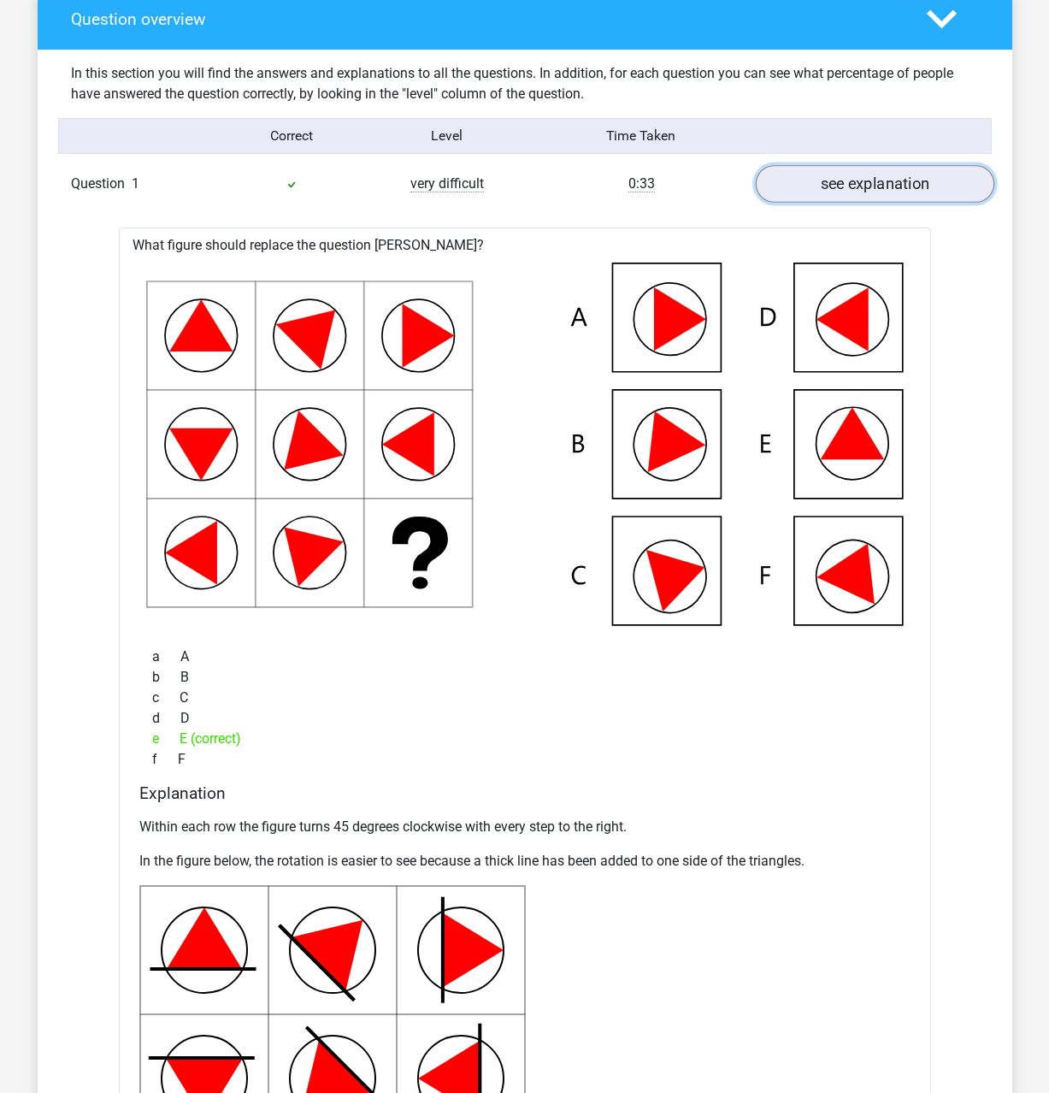
click at [852, 176] on link "see explanation" at bounding box center [874, 184] width 239 height 38
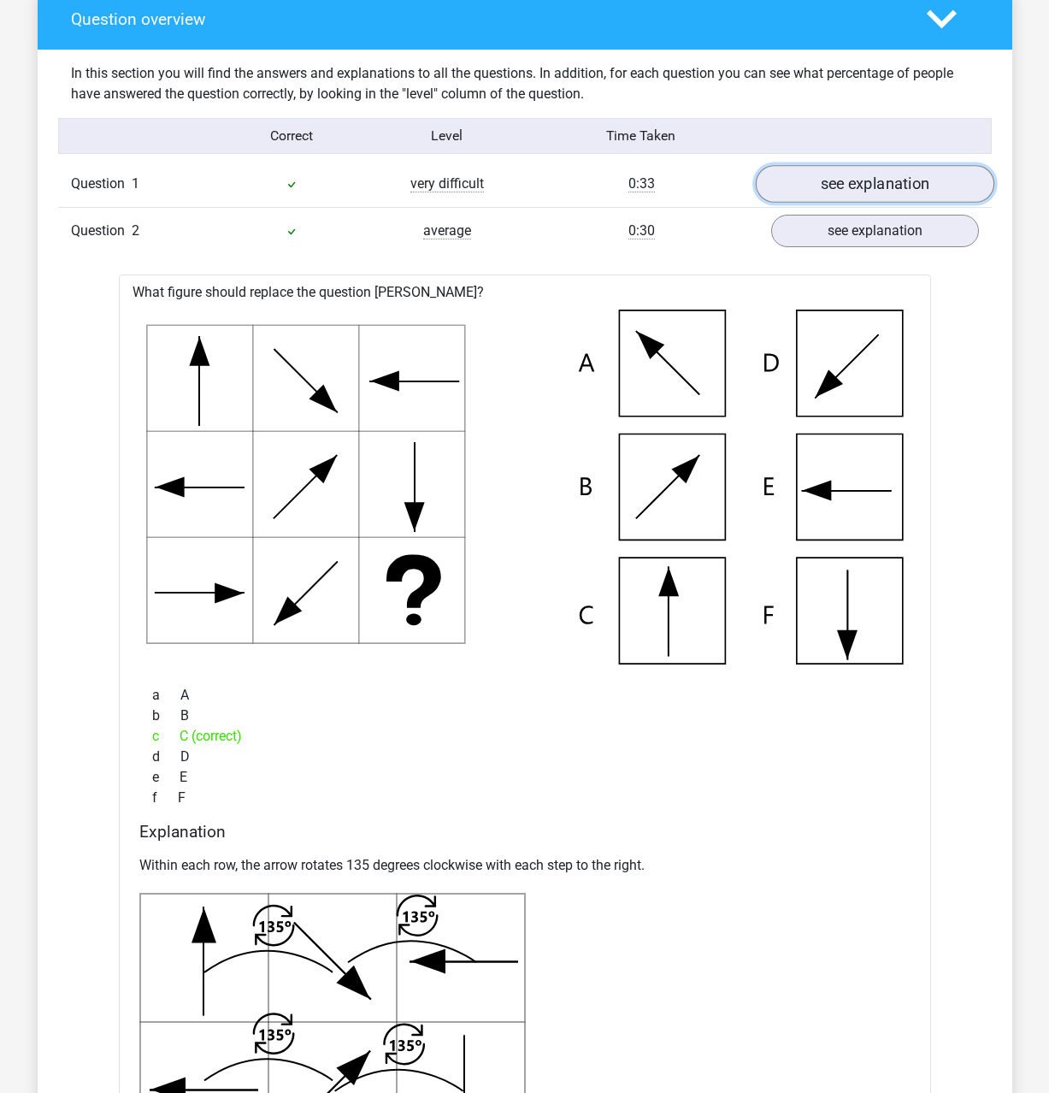
click at [852, 176] on link "see explanation" at bounding box center [874, 184] width 239 height 38
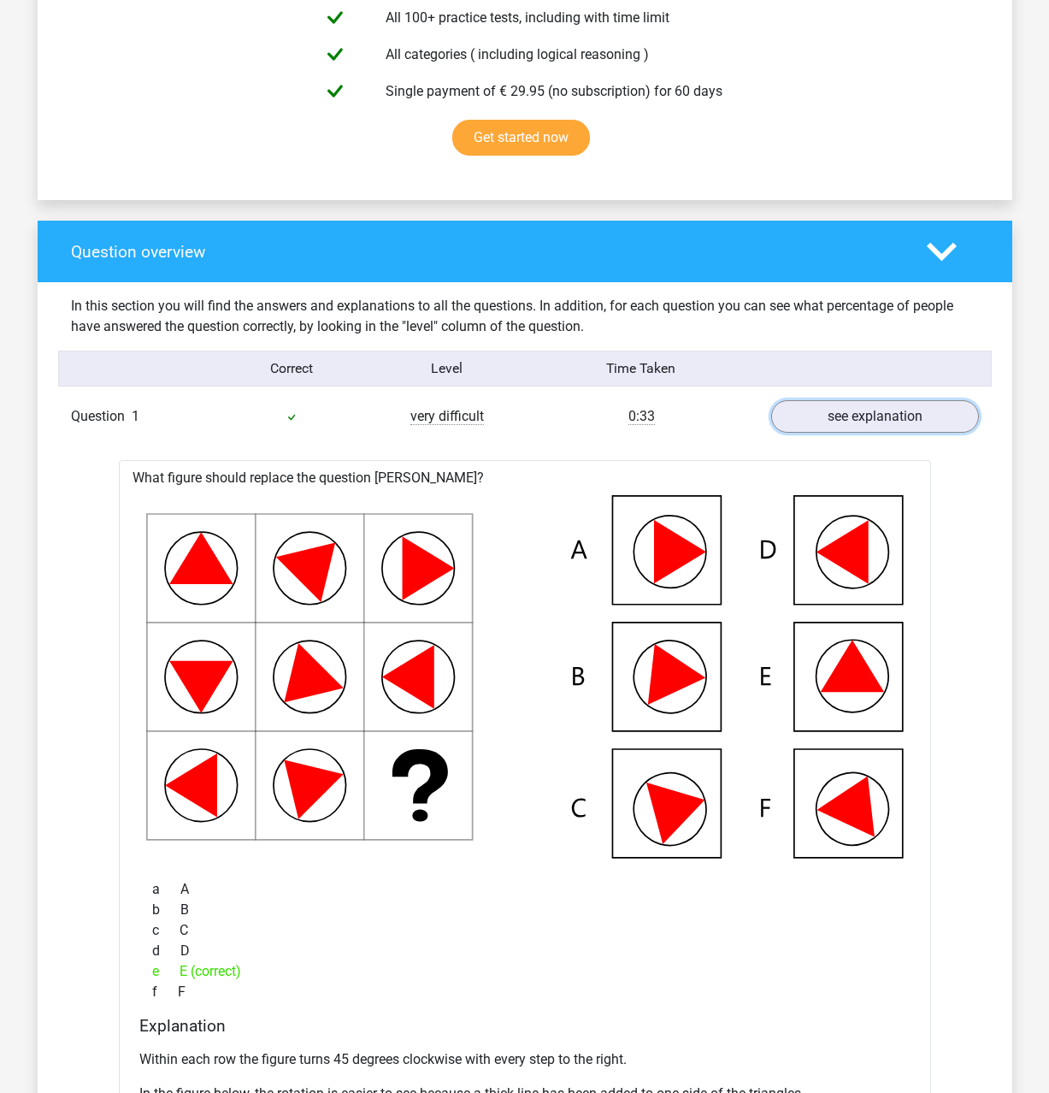
scroll to position [814, 0]
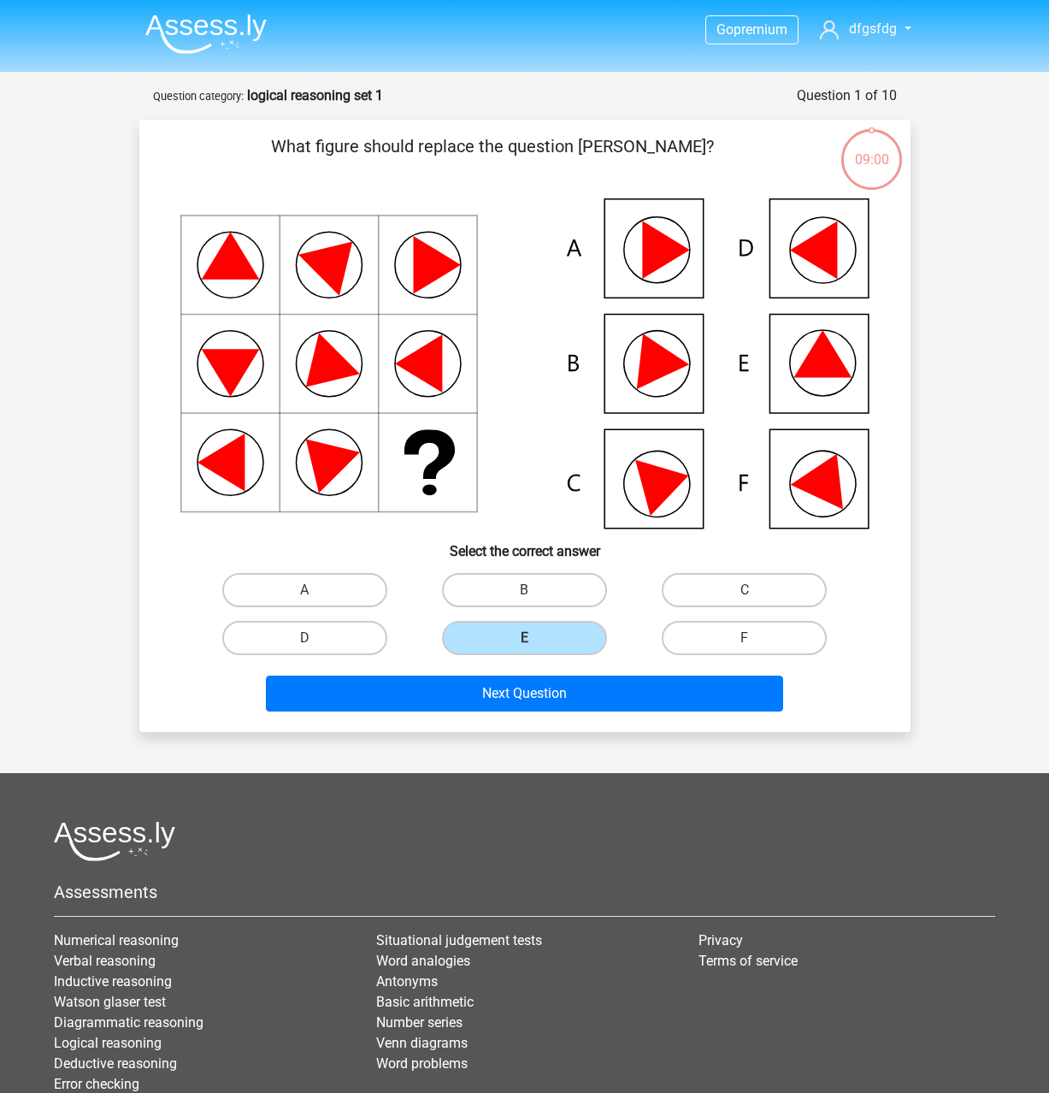
scroll to position [86, 0]
